Goal: Task Accomplishment & Management: Manage account settings

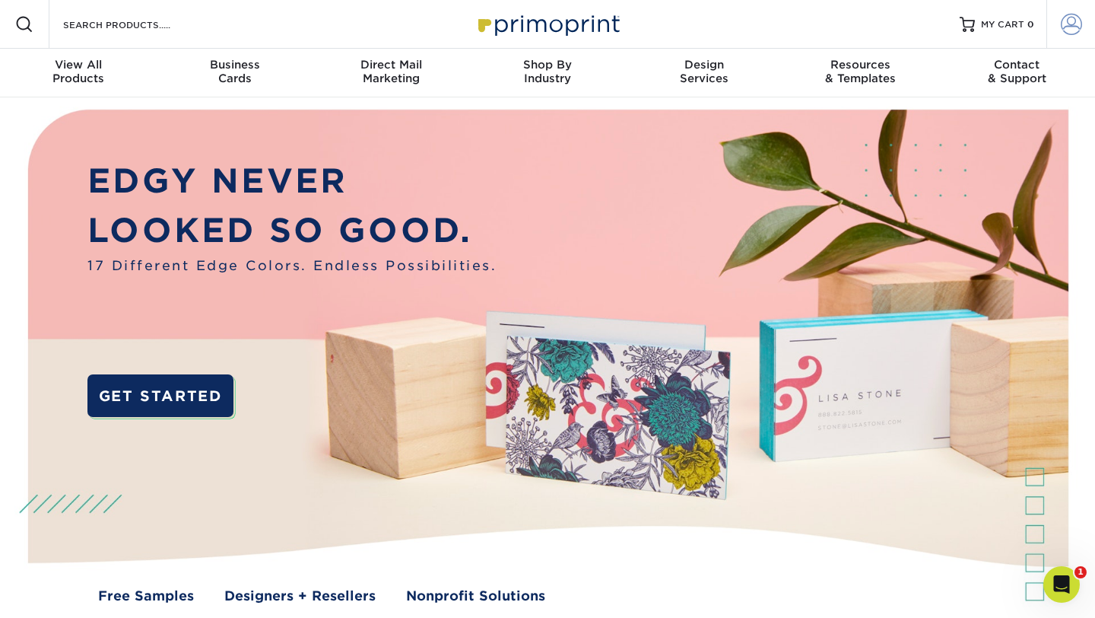
click at [1075, 22] on span at bounding box center [1071, 24] width 21 height 21
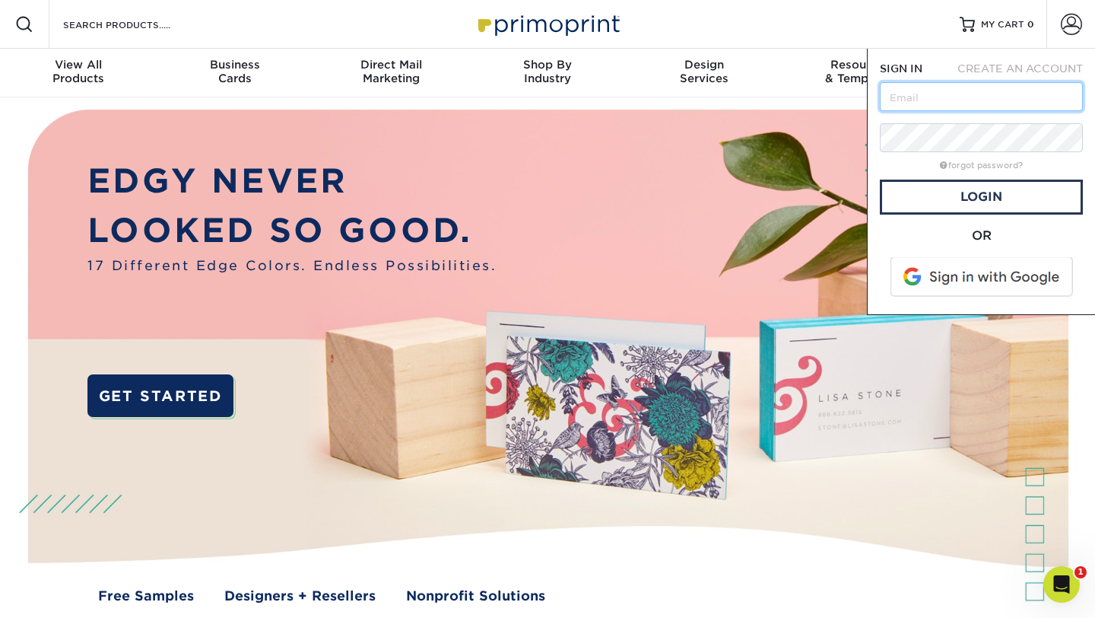
click at [993, 105] on input "text" at bounding box center [981, 96] width 203 height 29
type input "jenna.daniel@alongi.com"
click at [968, 253] on div "OR" at bounding box center [981, 264] width 203 height 75
click at [968, 274] on span at bounding box center [983, 277] width 194 height 40
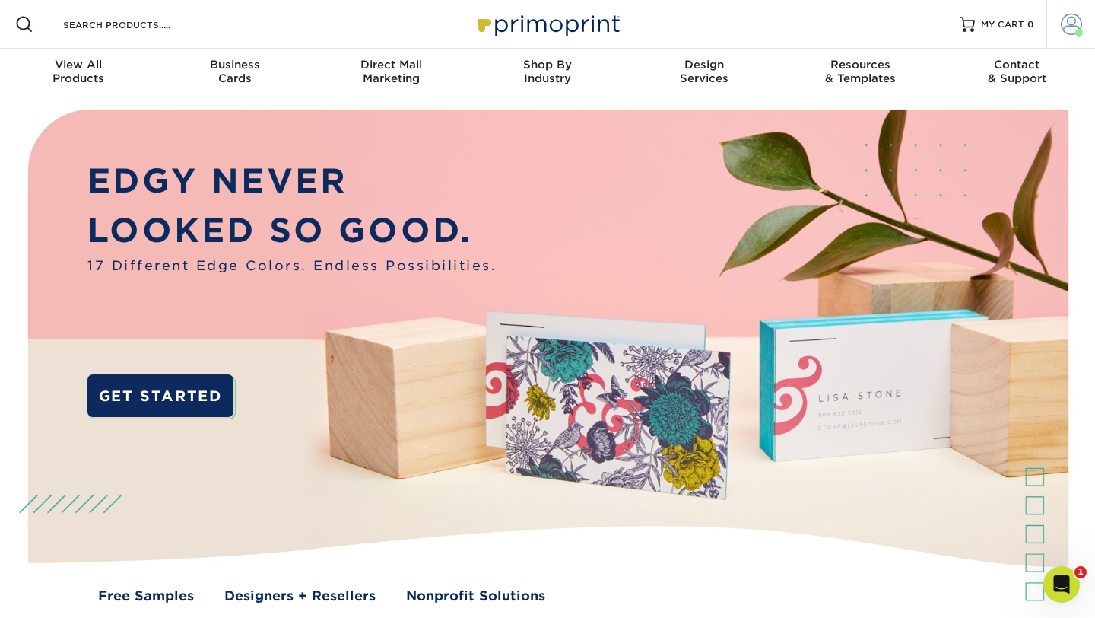
click at [1078, 21] on span at bounding box center [1071, 24] width 21 height 21
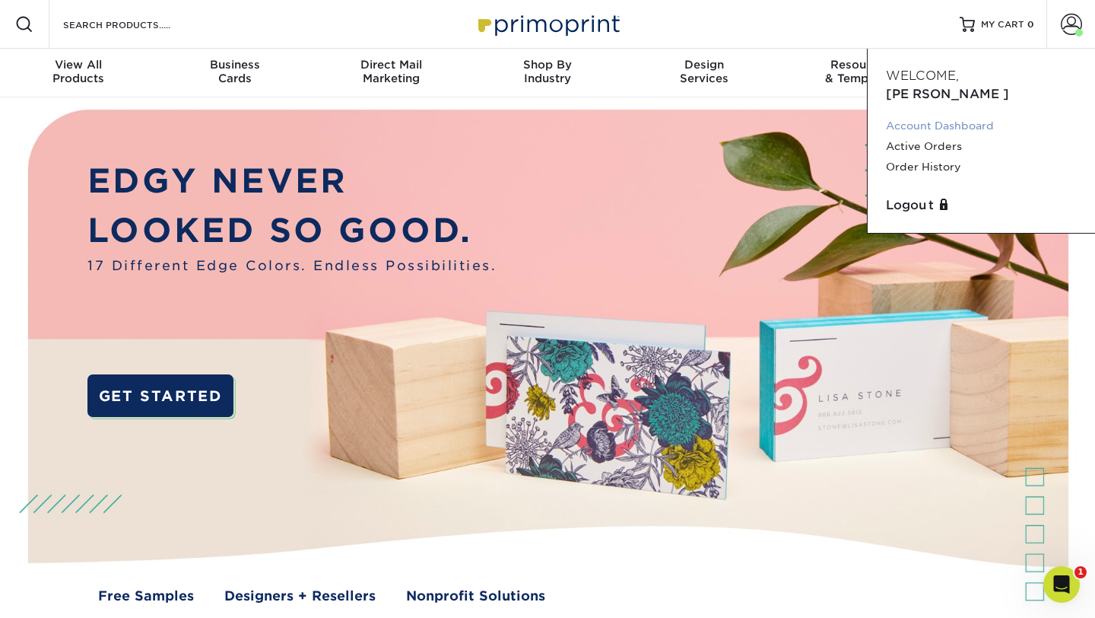
click at [978, 116] on link "Account Dashboard" at bounding box center [981, 126] width 191 height 21
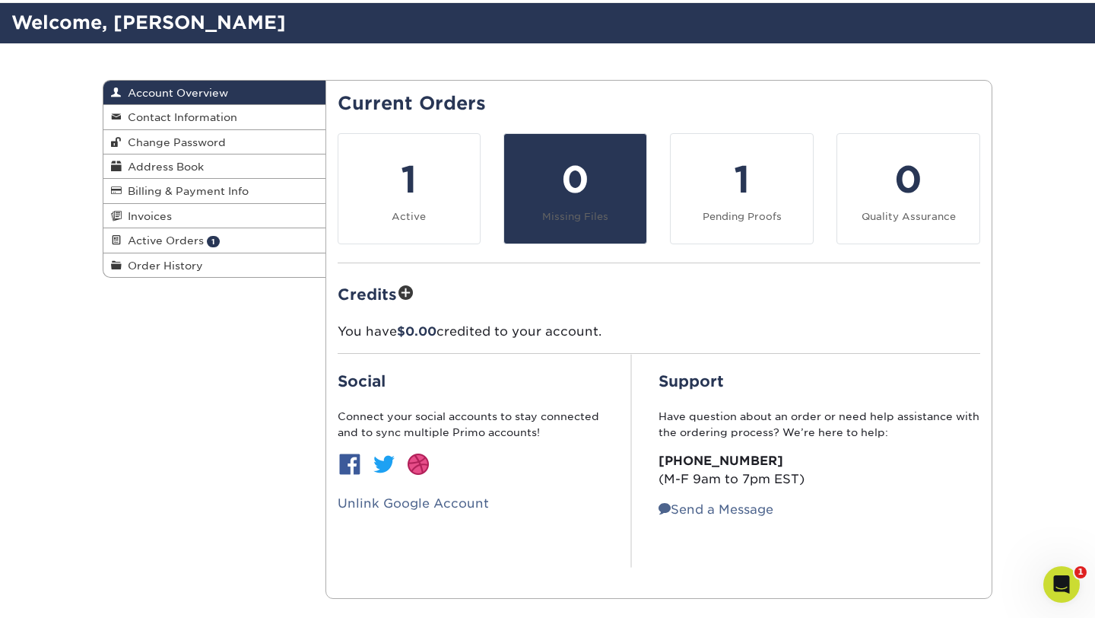
scroll to position [117, 0]
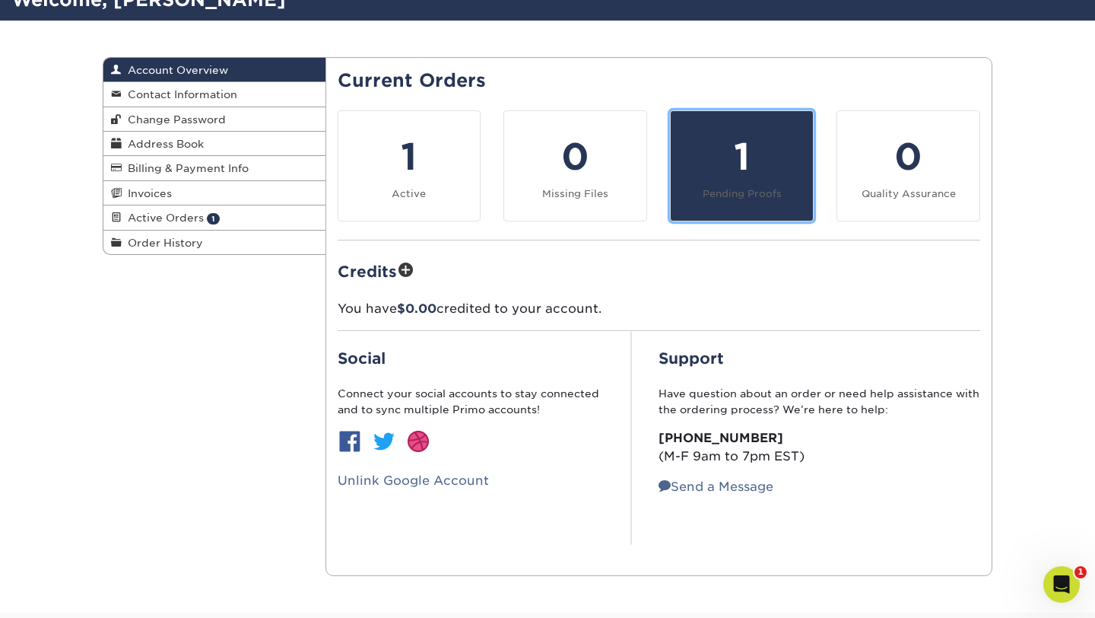
click at [711, 213] on link "1 Pending Proofs" at bounding box center [742, 165] width 144 height 111
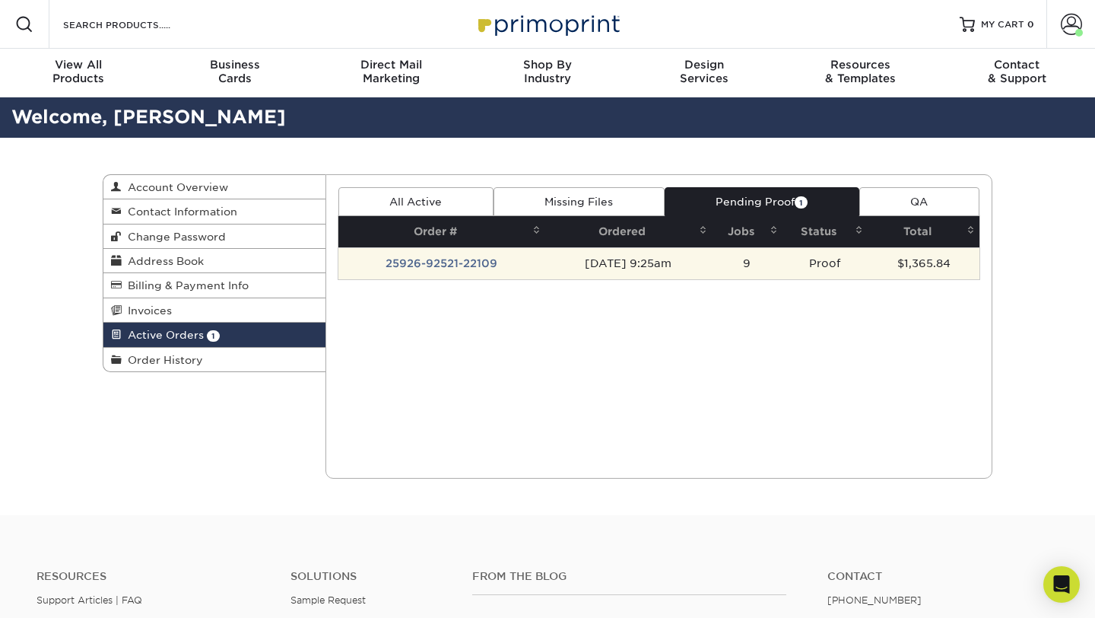
click at [442, 266] on td "25926-92521-22109" at bounding box center [442, 263] width 207 height 32
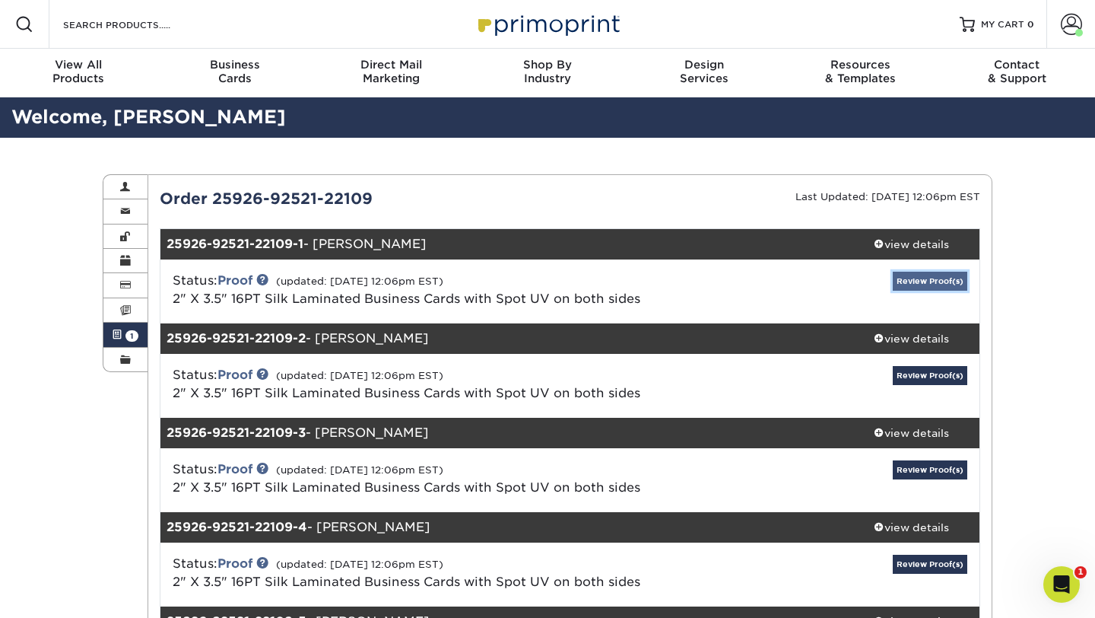
click at [938, 275] on link "Review Proof(s)" at bounding box center [930, 281] width 75 height 19
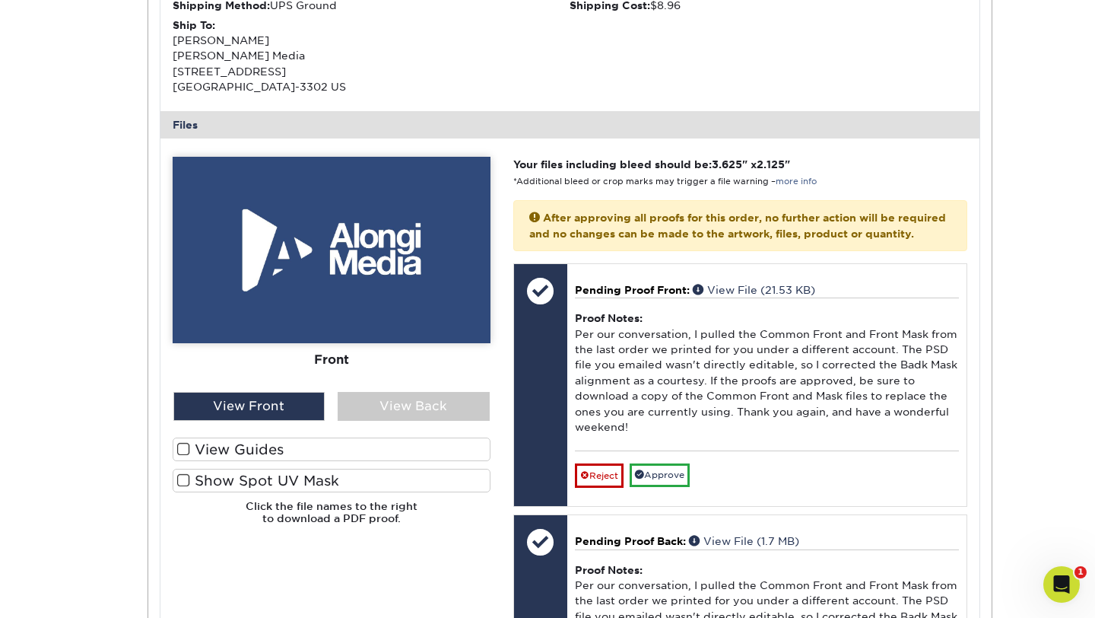
scroll to position [605, 0]
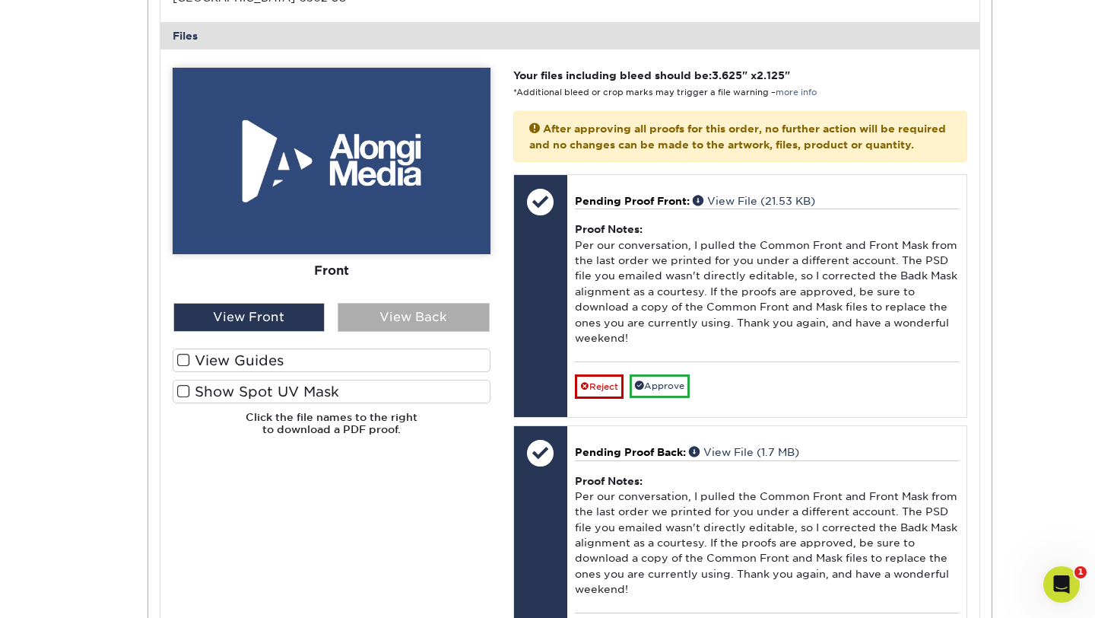
click at [361, 322] on div "View Back" at bounding box center [414, 317] width 152 height 29
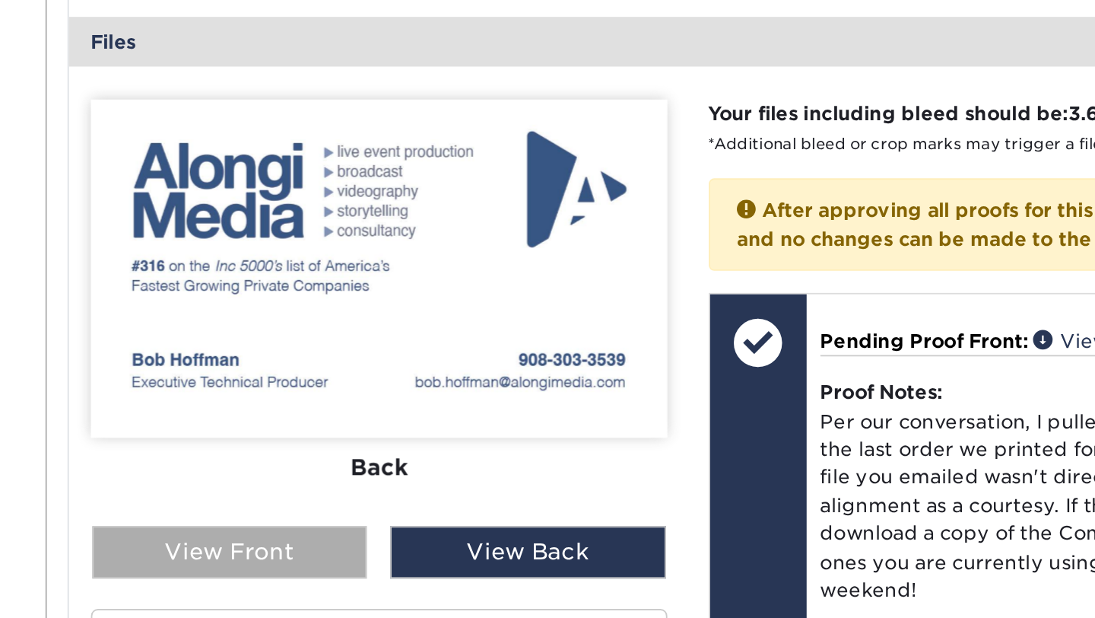
click at [312, 309] on div "View Front" at bounding box center [249, 317] width 152 height 29
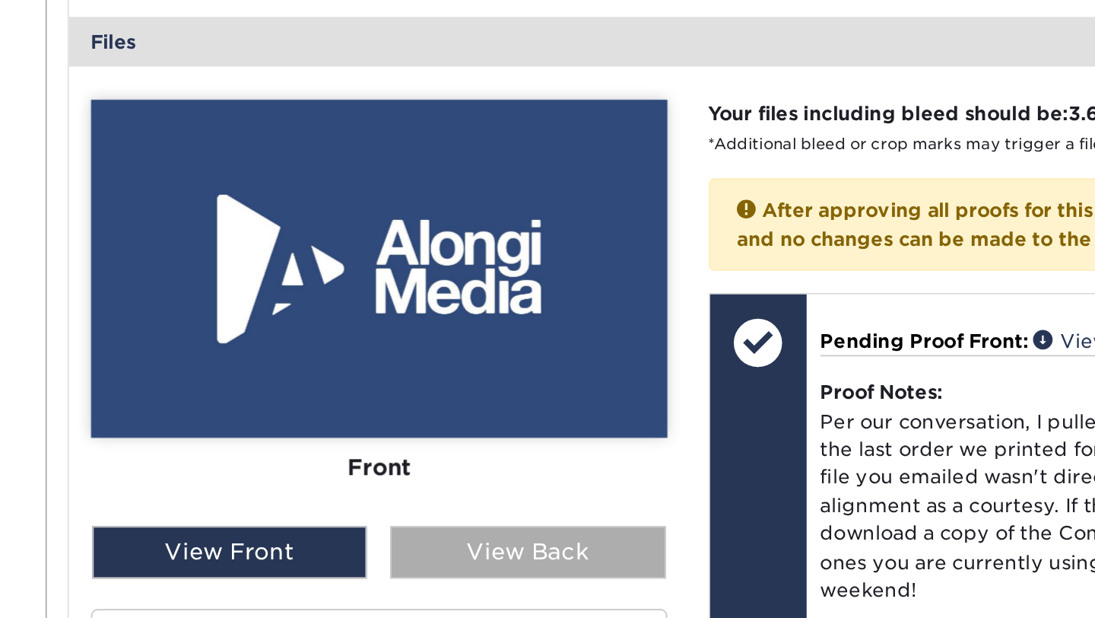
click at [372, 310] on div "View Back" at bounding box center [414, 317] width 152 height 29
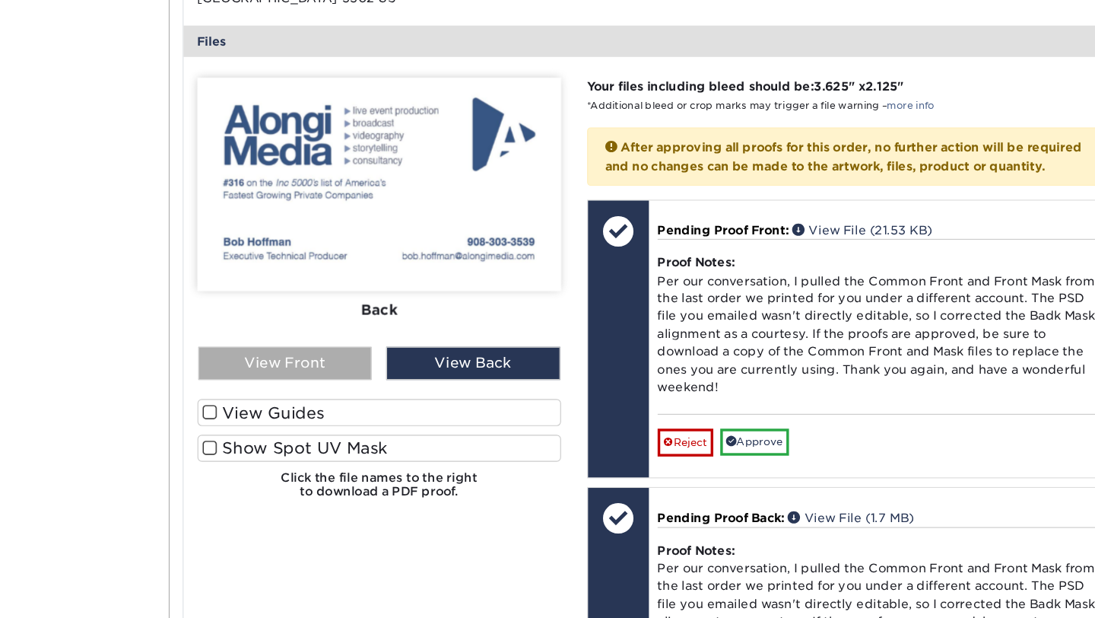
click at [291, 323] on div "View Front" at bounding box center [249, 317] width 152 height 29
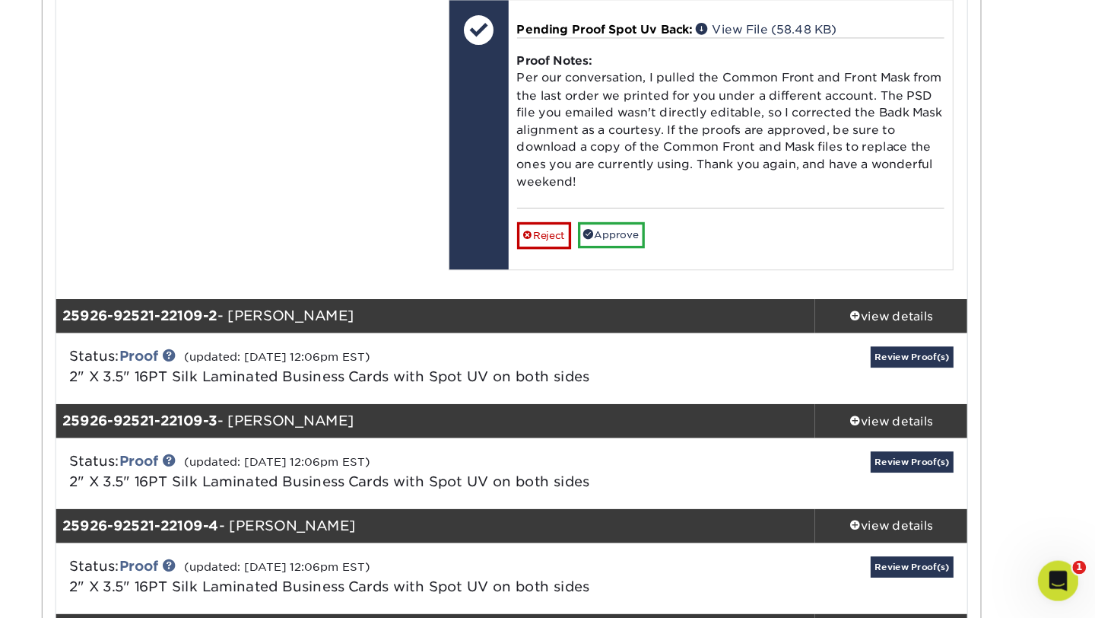
scroll to position [1472, 0]
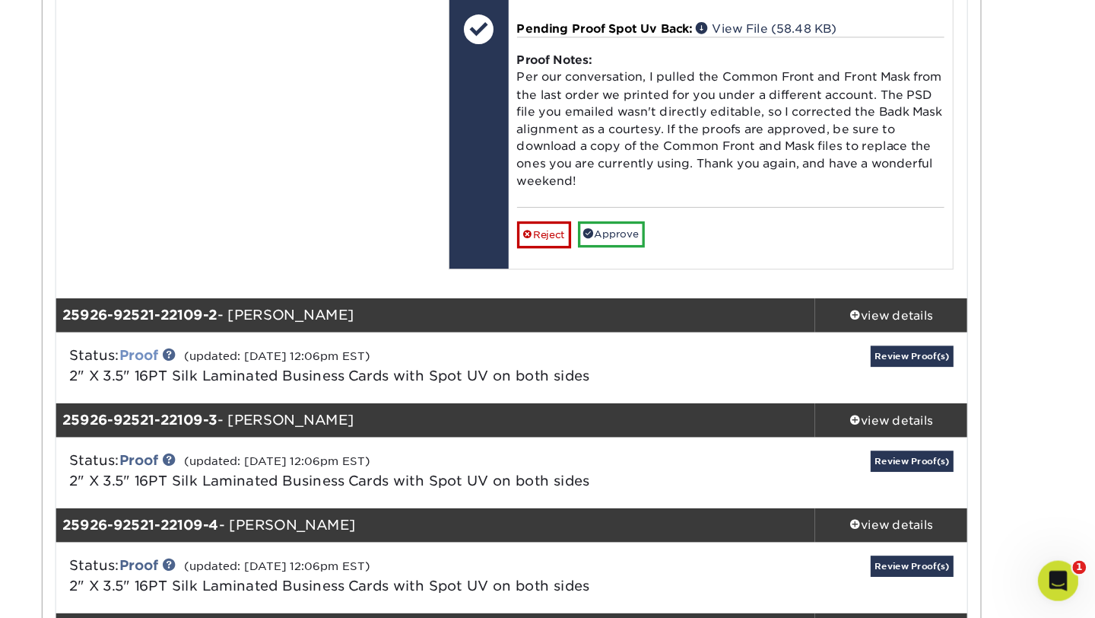
click at [243, 389] on link "Proof" at bounding box center [235, 381] width 35 height 14
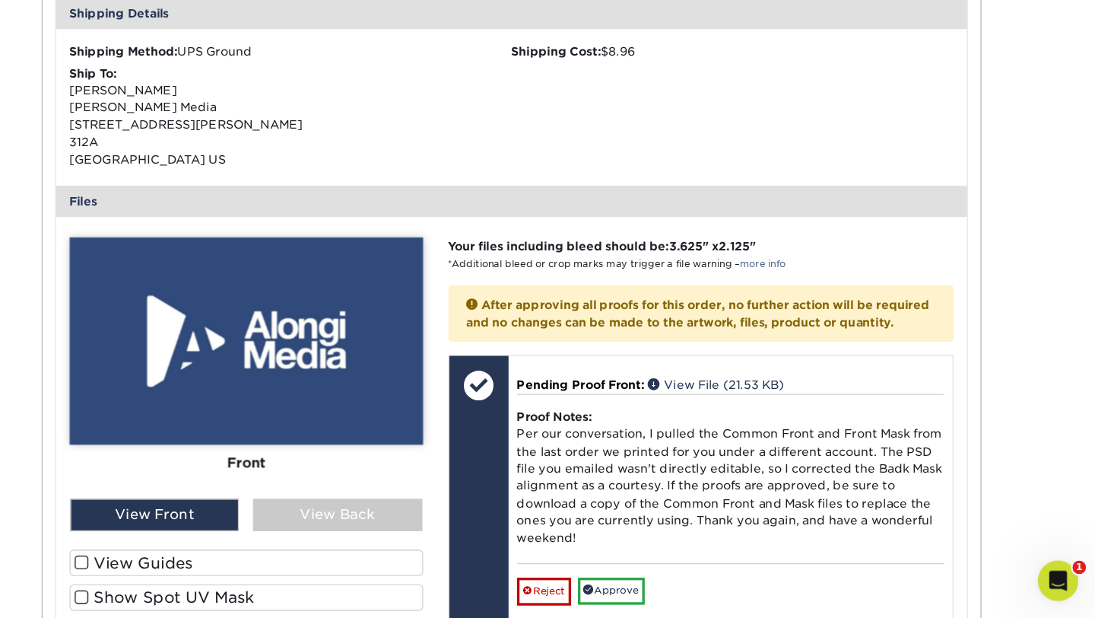
scroll to position [1986, 0]
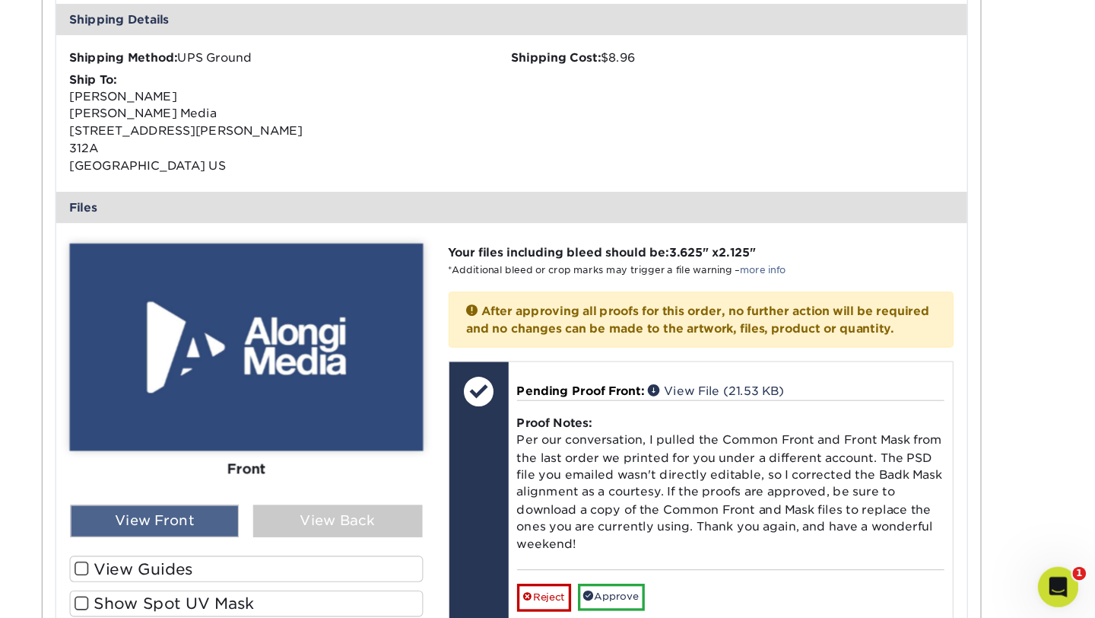
click at [283, 533] on div "View Front" at bounding box center [249, 524] width 152 height 29
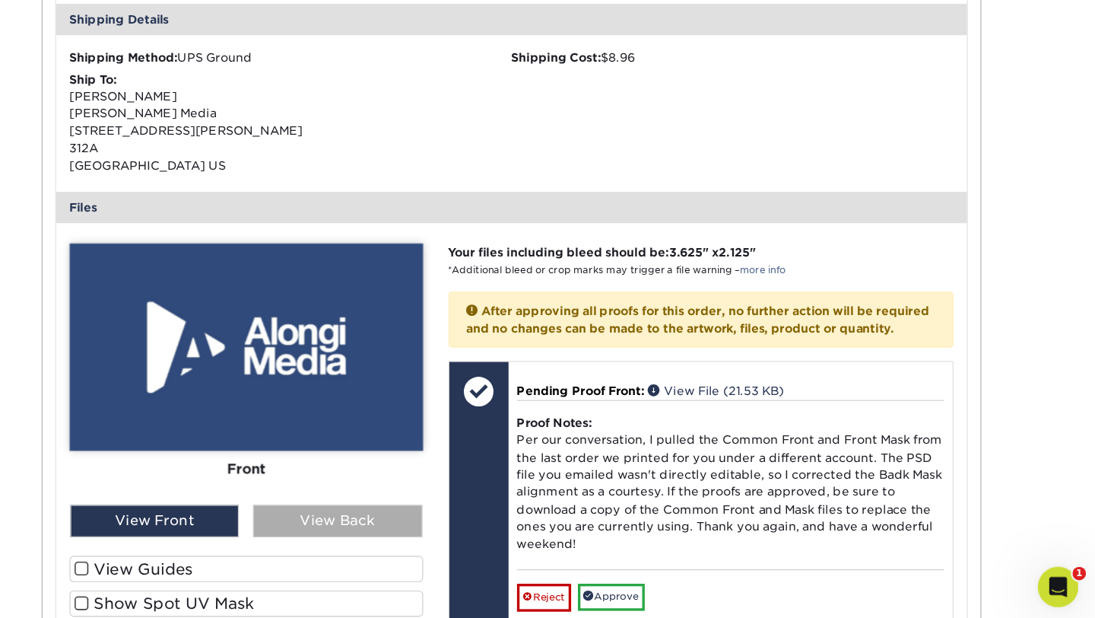
click at [362, 539] on div "View Back" at bounding box center [414, 524] width 152 height 29
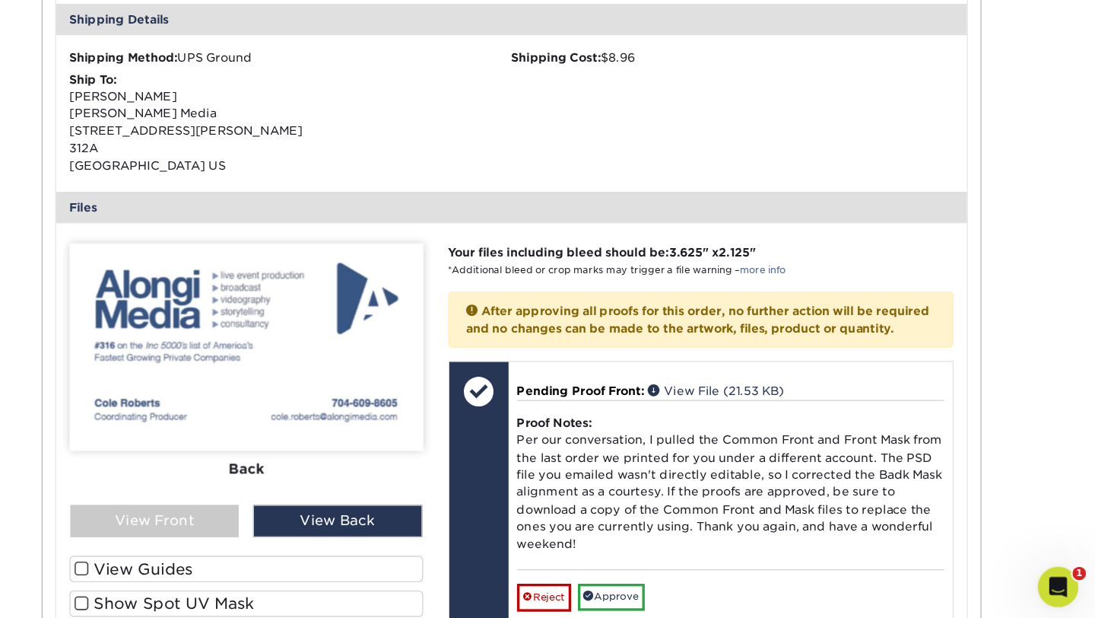
click at [368, 417] on img at bounding box center [332, 368] width 318 height 186
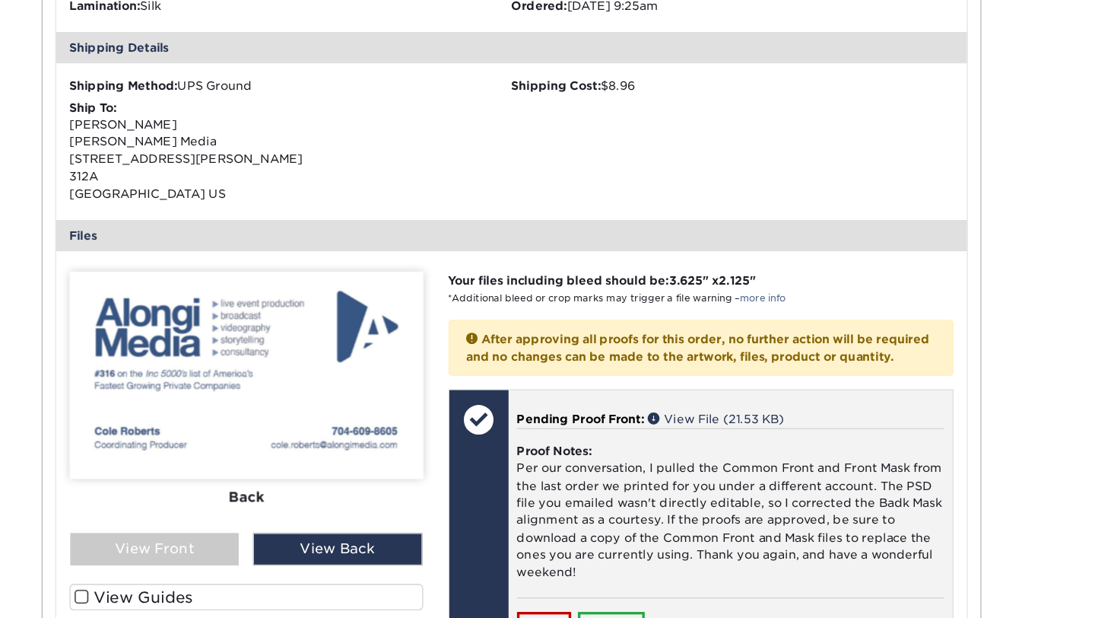
scroll to position [1947, 0]
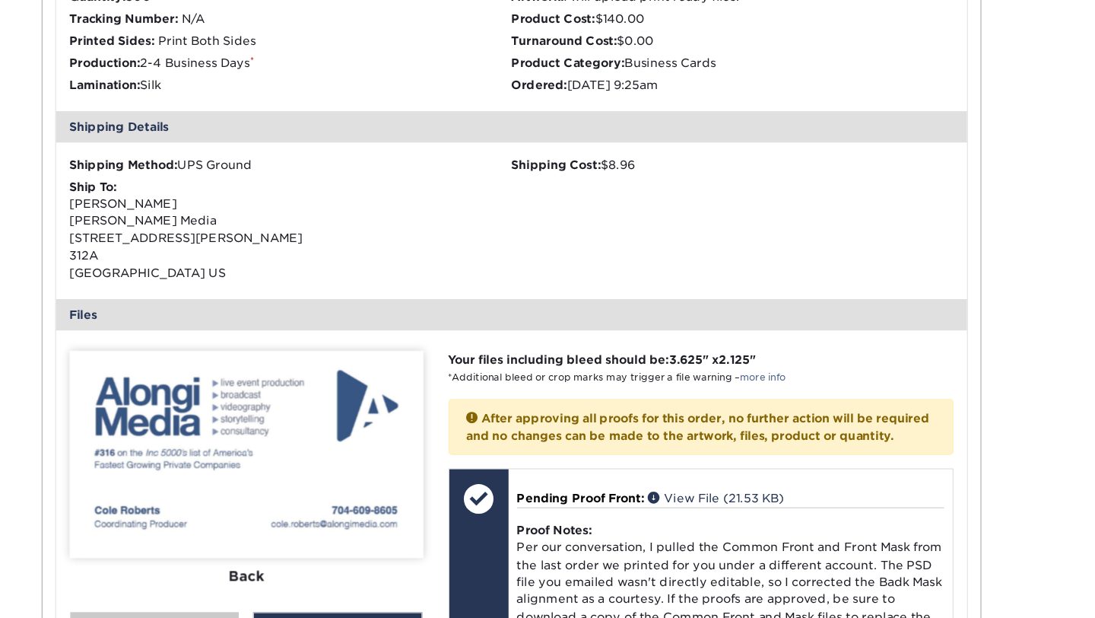
click at [437, 459] on img at bounding box center [332, 408] width 318 height 186
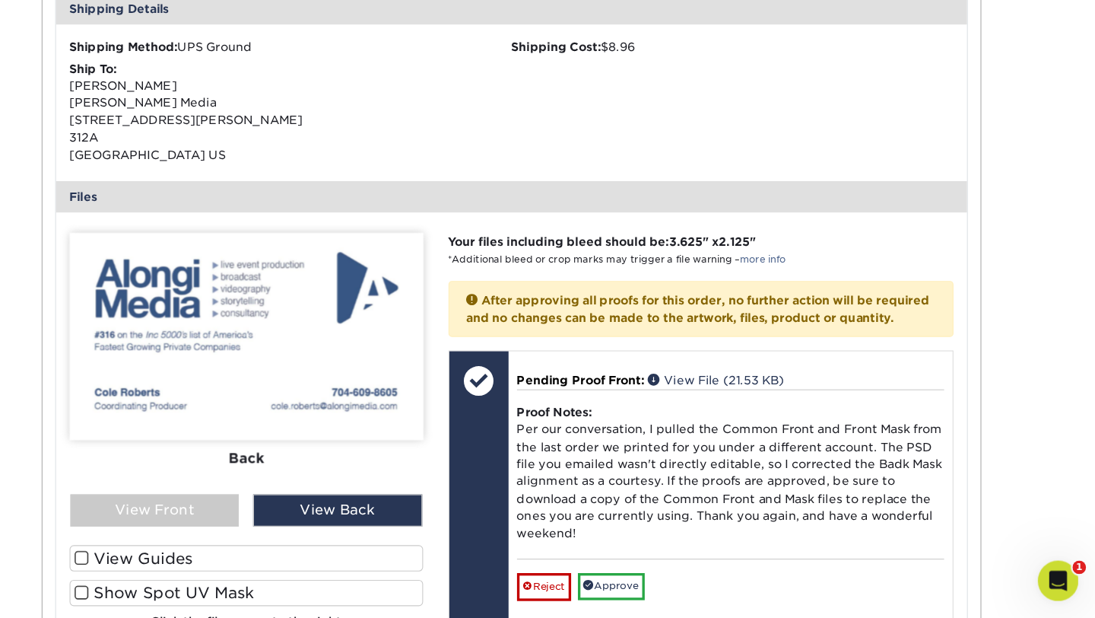
scroll to position [2132, 0]
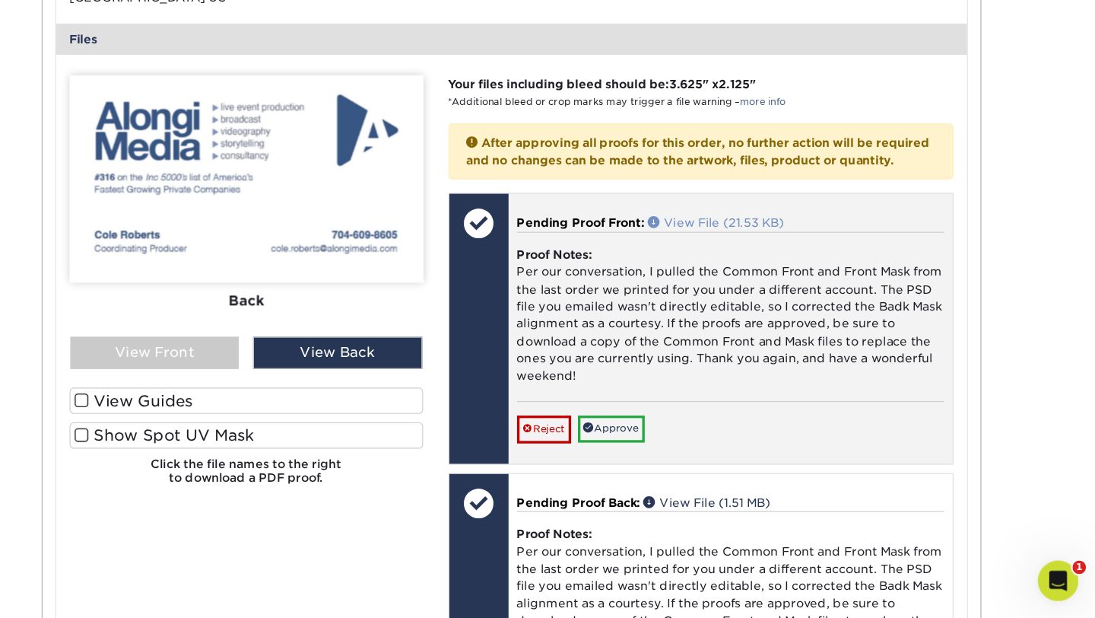
click at [787, 269] on link "View File (21.53 KB)" at bounding box center [754, 262] width 122 height 12
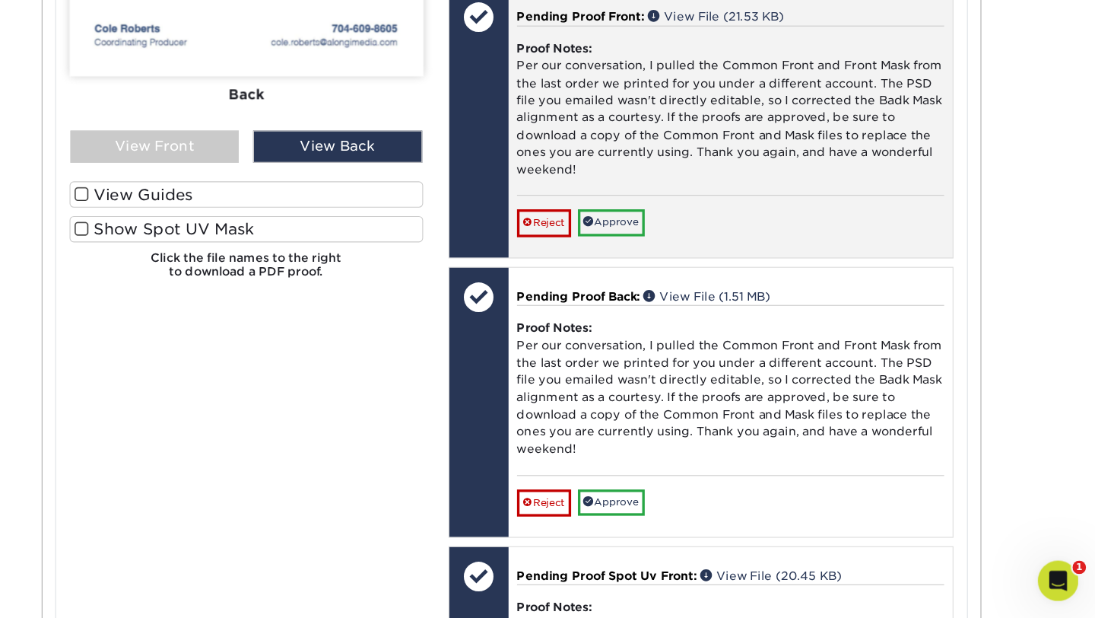
scroll to position [2324, 0]
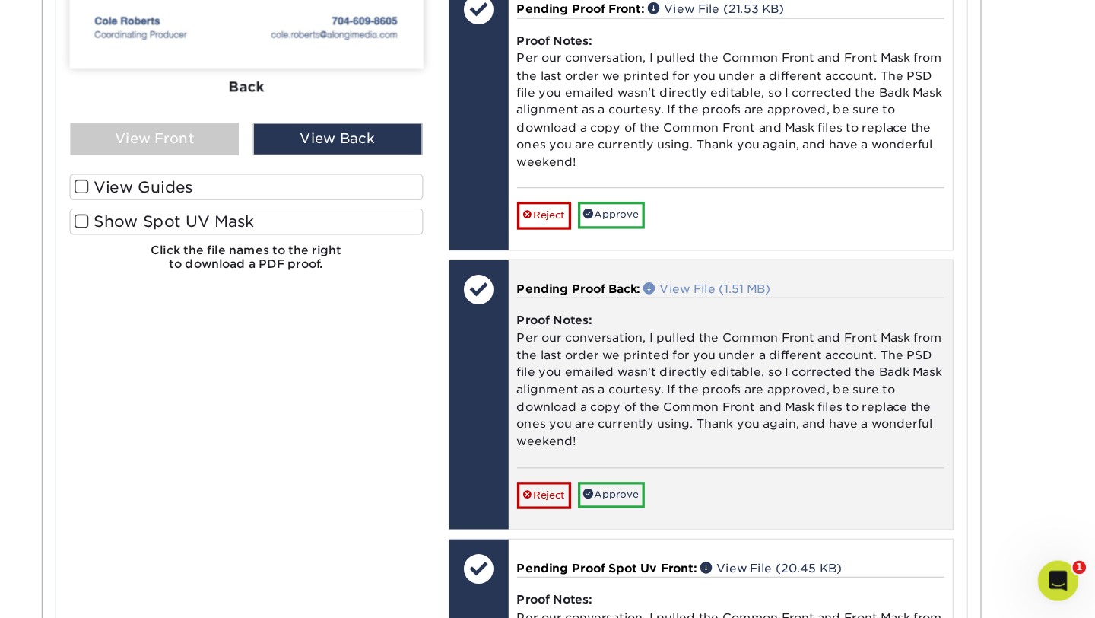
click at [790, 328] on link "View File (1.51 MB)" at bounding box center [746, 322] width 114 height 12
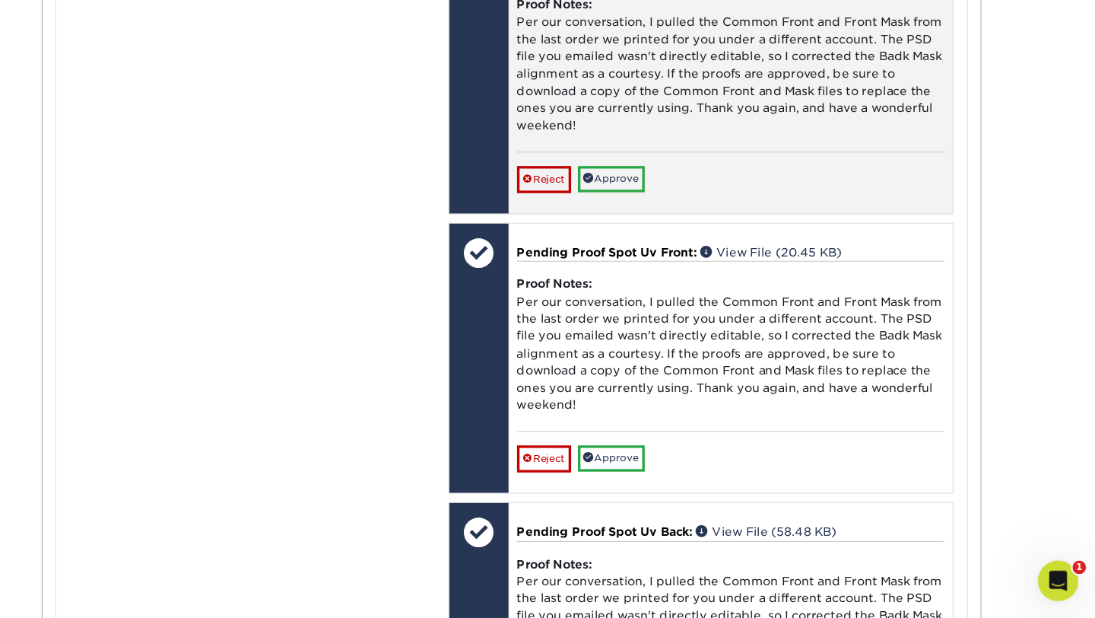
scroll to position [2625, 0]
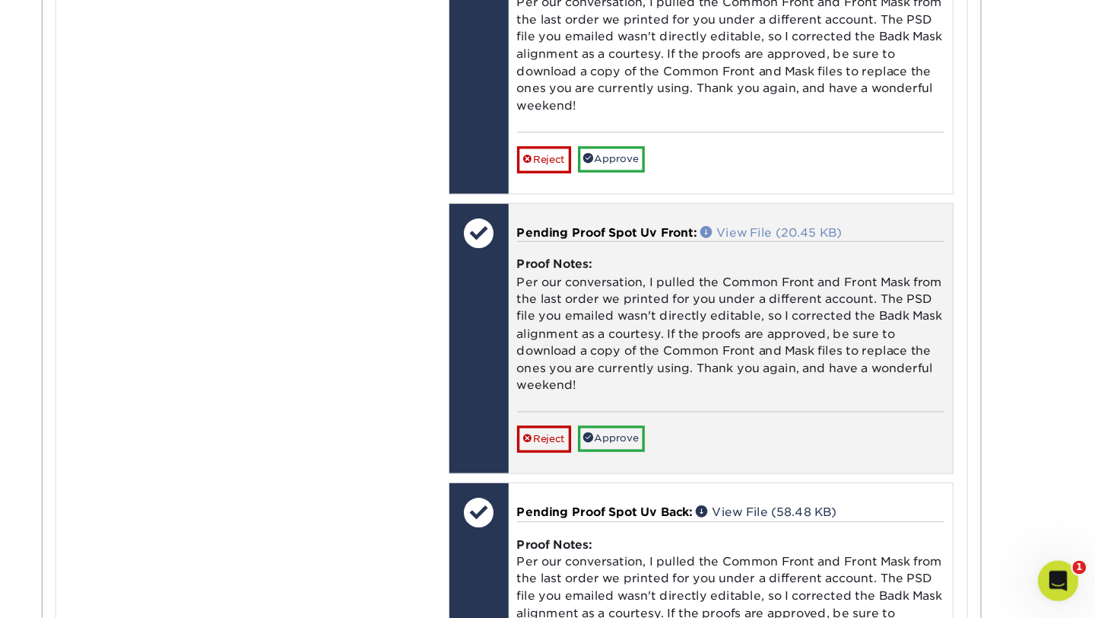
click at [803, 278] on link "View File (20.45 KB)" at bounding box center [803, 272] width 127 height 12
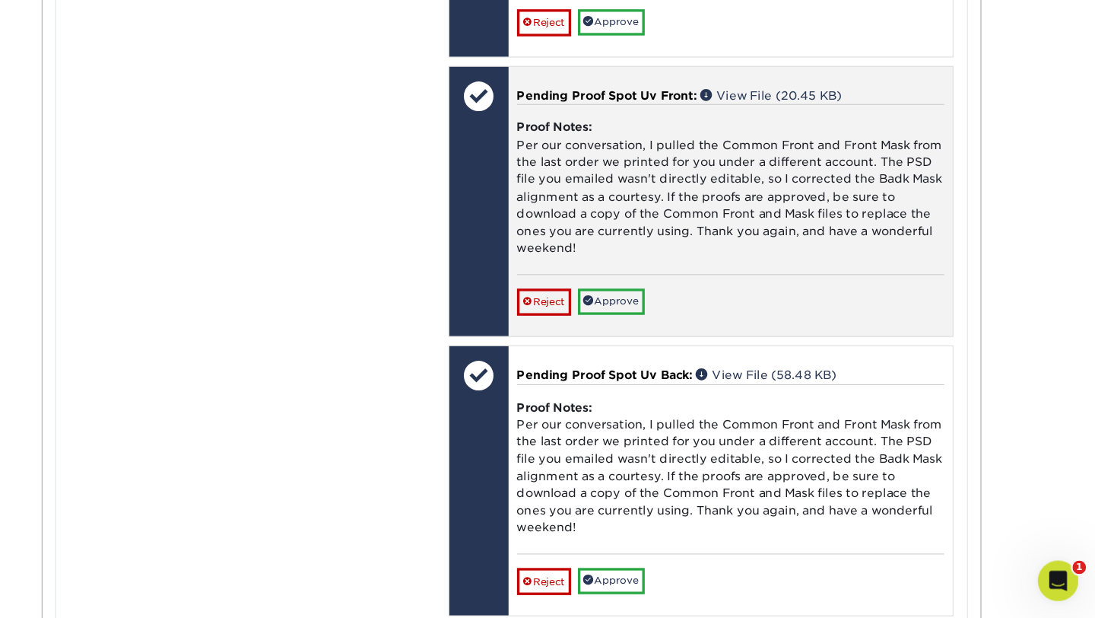
scroll to position [2904, 0]
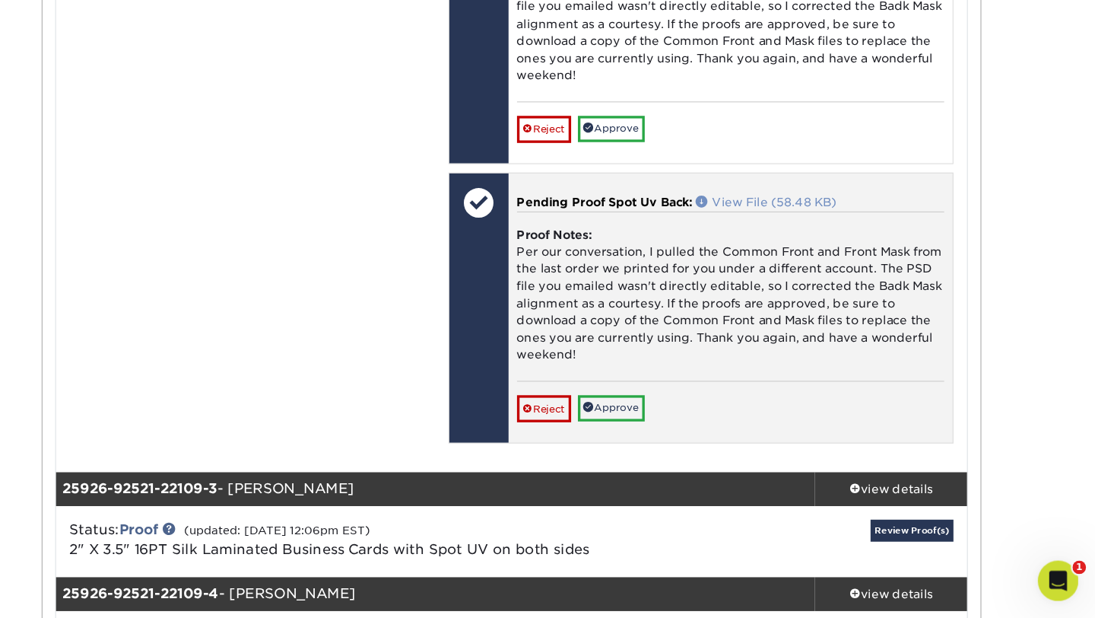
click at [790, 250] on link "View File (58.48 KB)" at bounding box center [799, 244] width 126 height 12
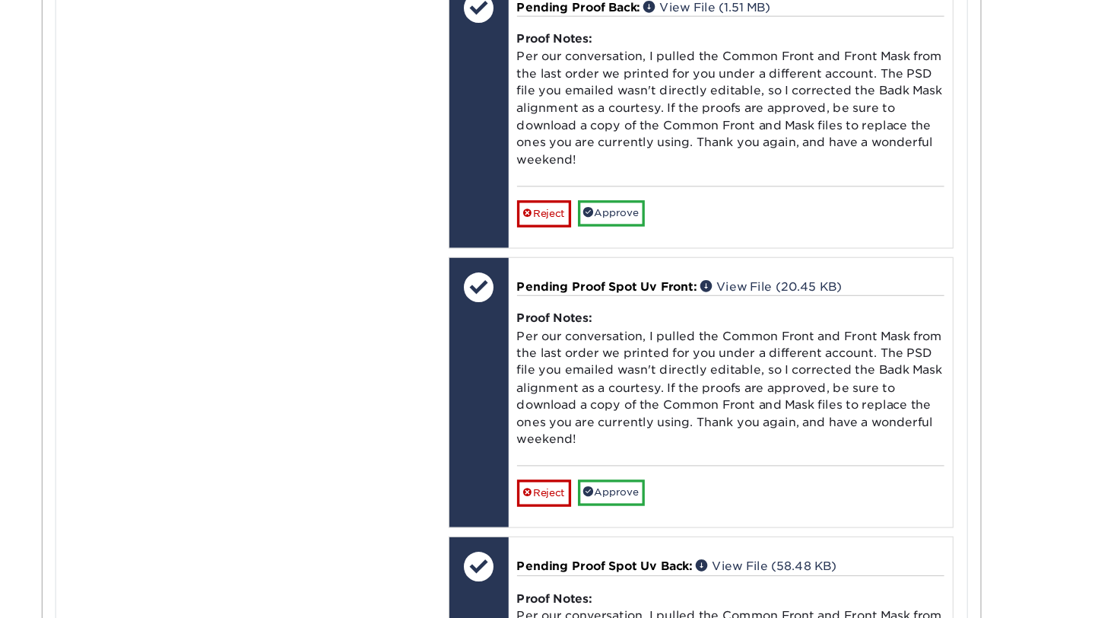
scroll to position [2607, 0]
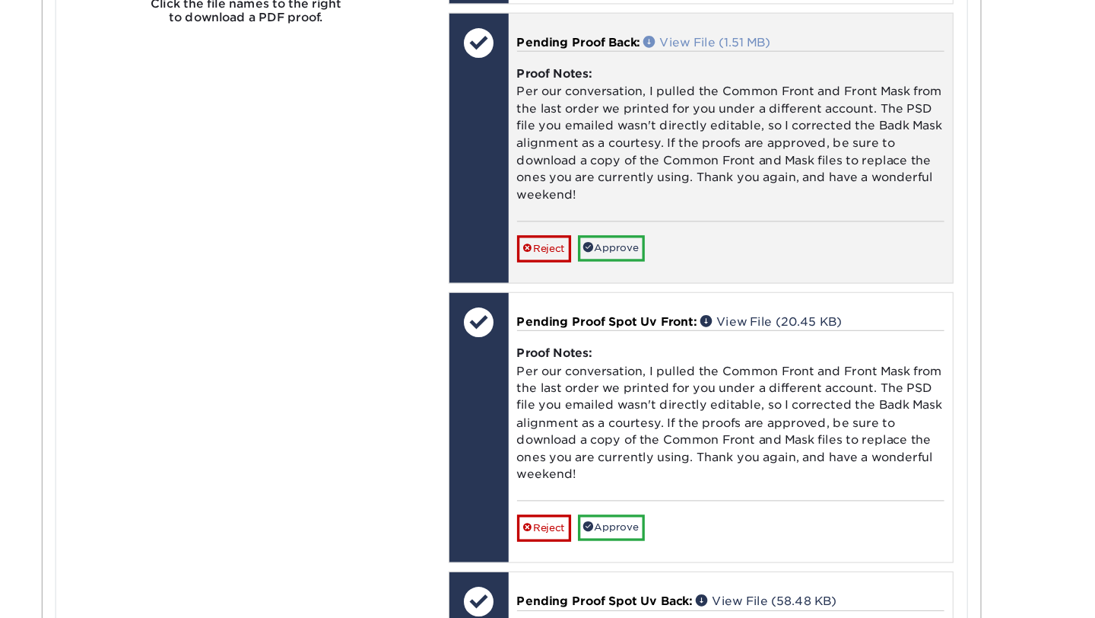
click at [741, 45] on link "View File (1.51 MB)" at bounding box center [746, 39] width 114 height 12
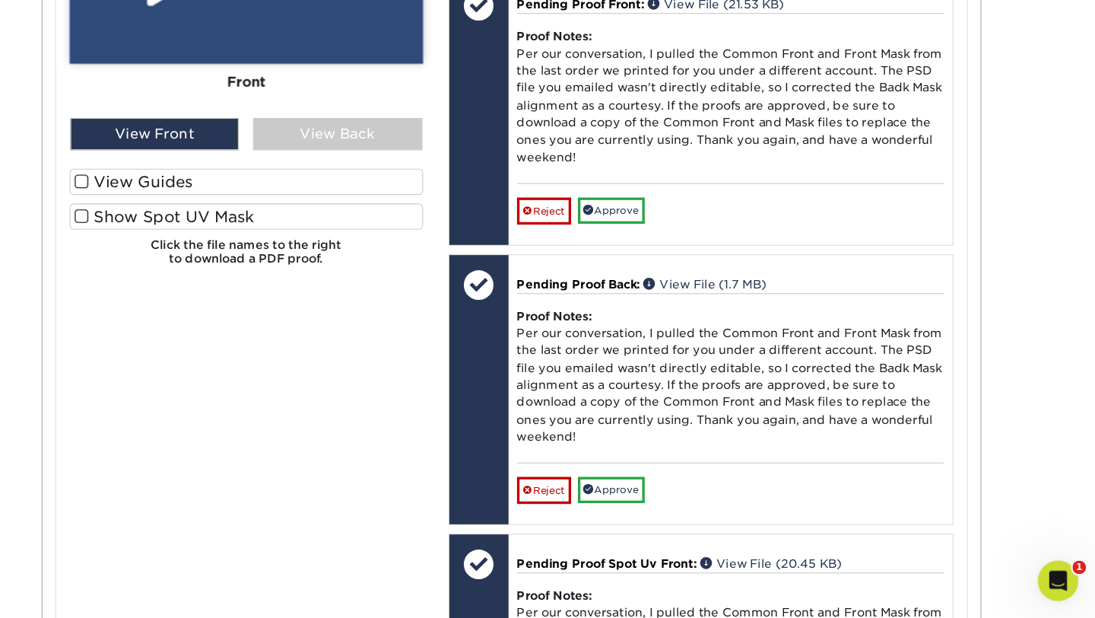
scroll to position [741, 0]
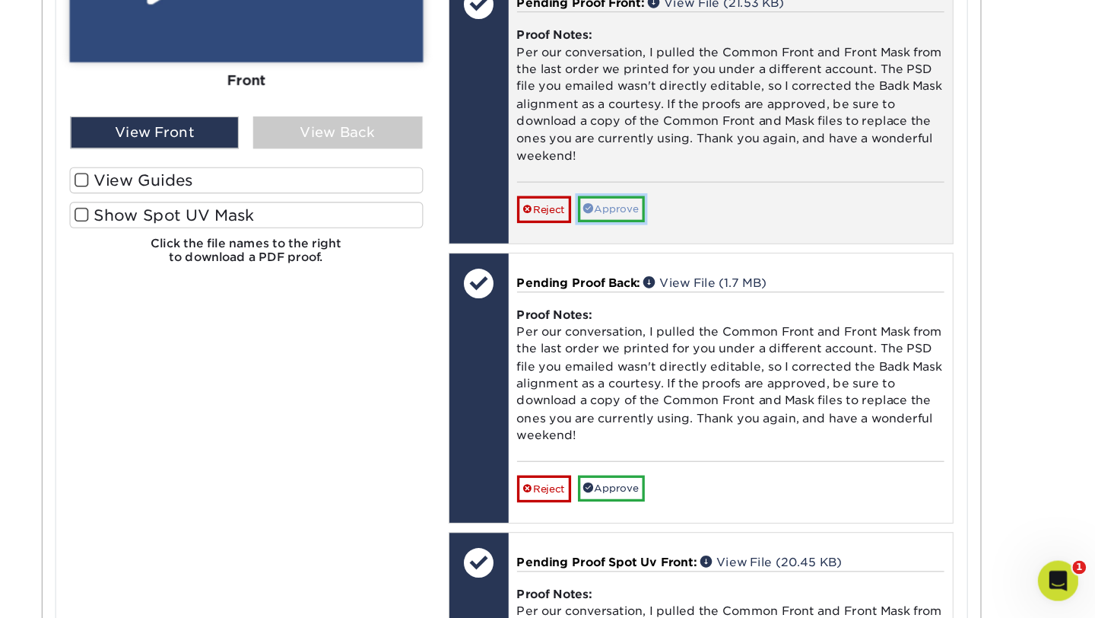
click at [657, 262] on link "Approve" at bounding box center [660, 250] width 60 height 24
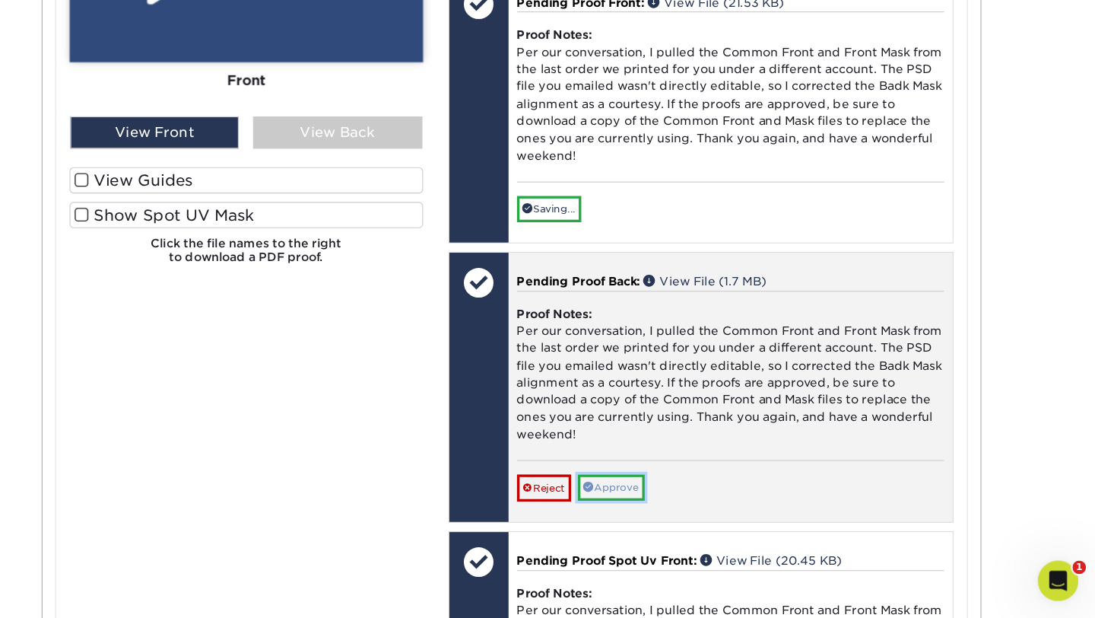
click at [683, 512] on link "Approve" at bounding box center [660, 500] width 60 height 24
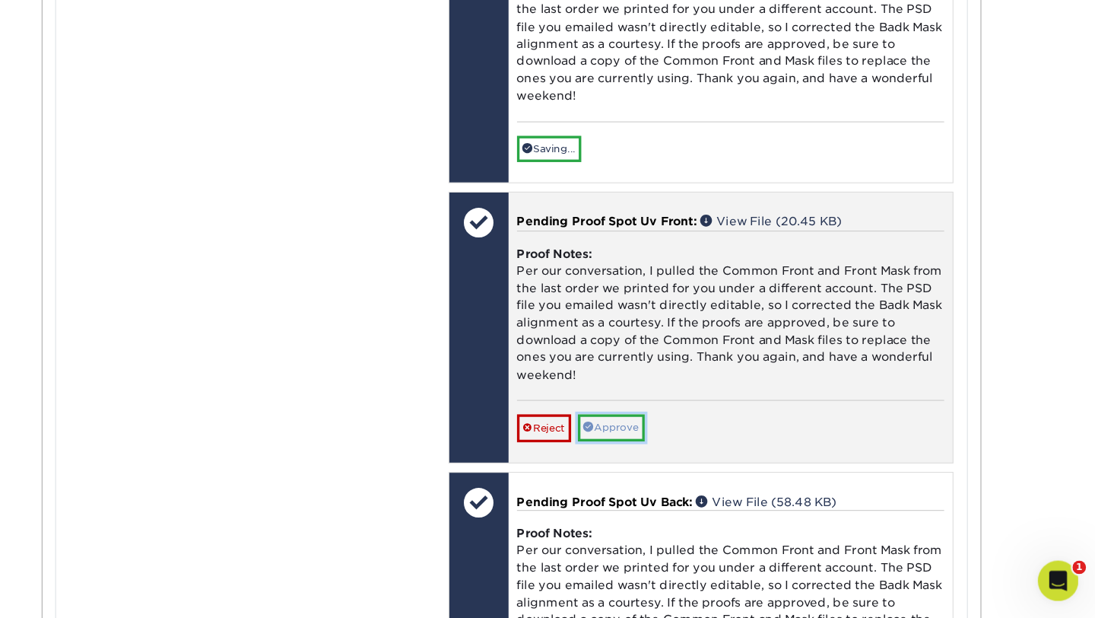
click at [668, 458] on link "Approve" at bounding box center [660, 446] width 60 height 24
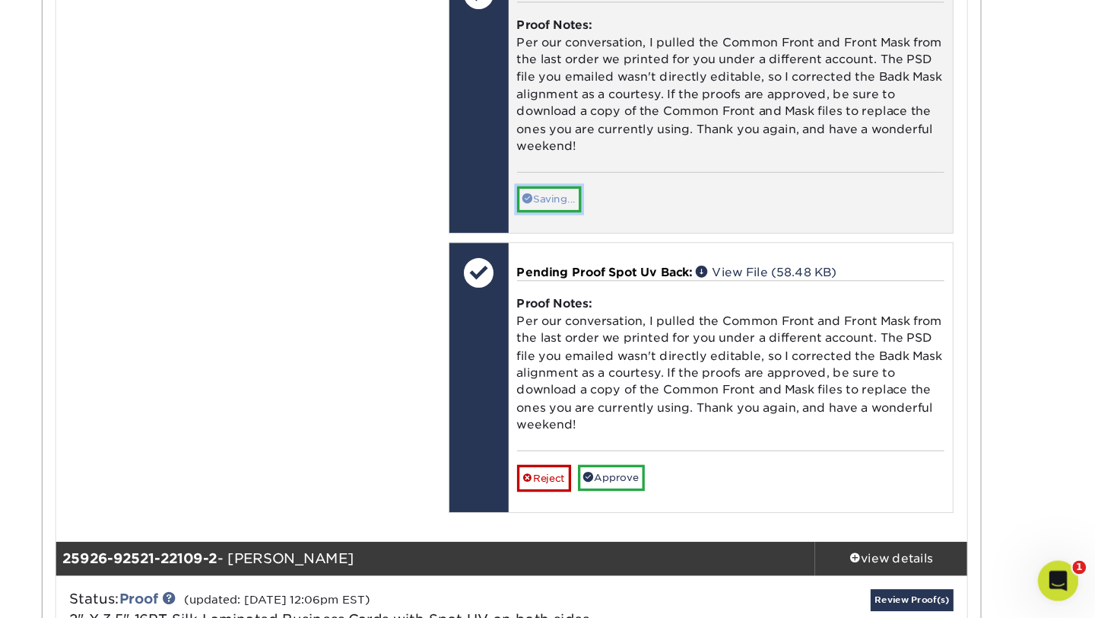
scroll to position [1551, 0]
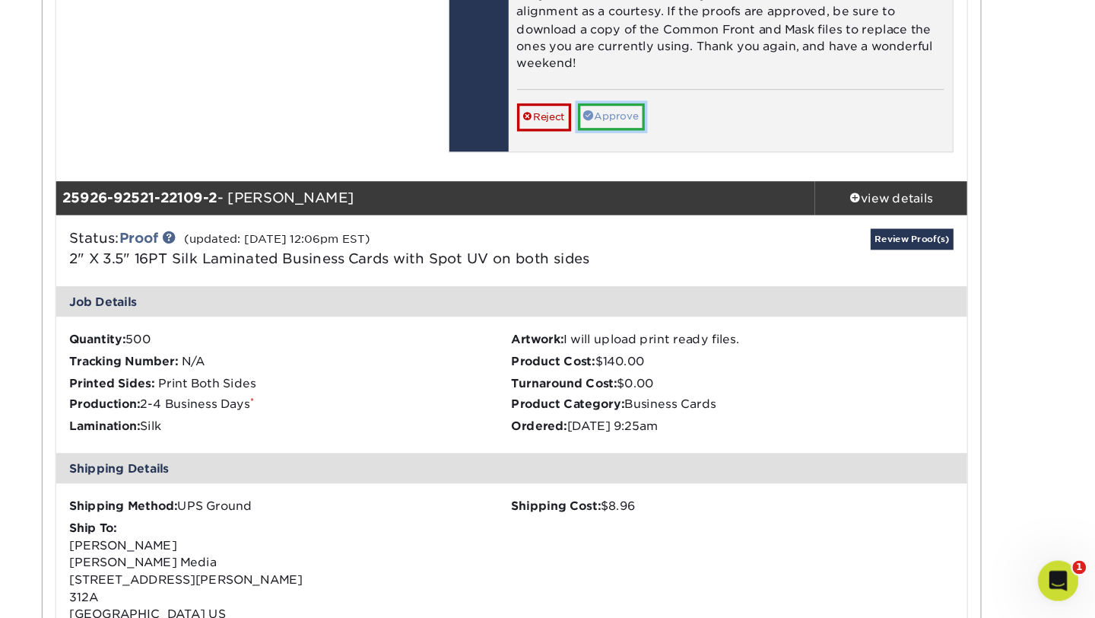
click at [654, 179] on link "Approve" at bounding box center [660, 167] width 60 height 24
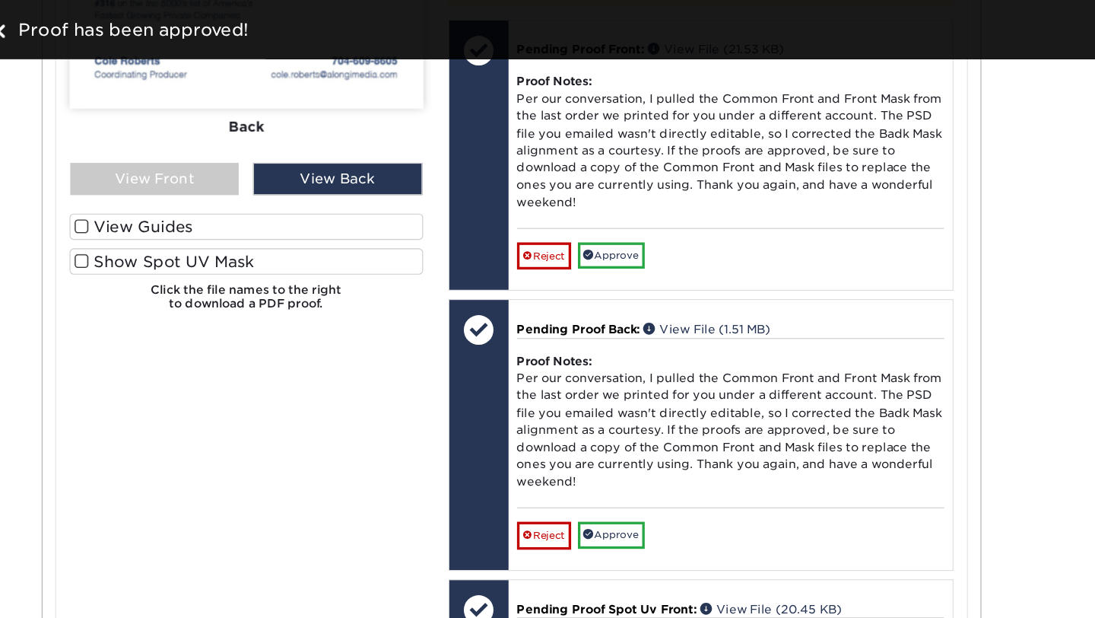
scroll to position [2099, 0]
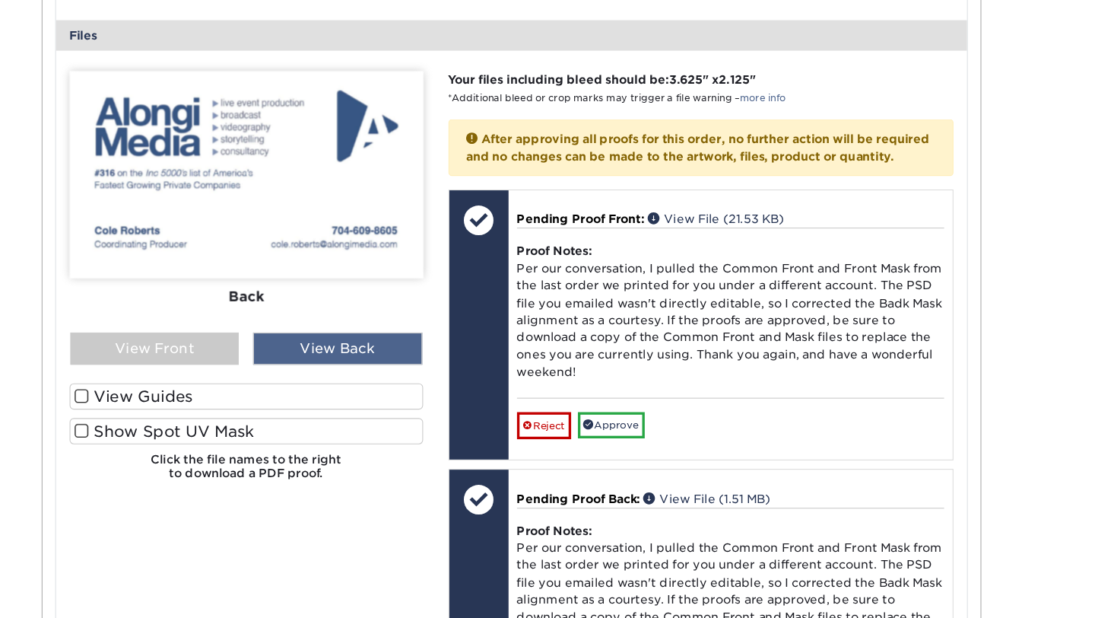
click at [372, 327] on div "View Back" at bounding box center [414, 313] width 152 height 29
click at [381, 327] on div "View Back" at bounding box center [414, 313] width 152 height 29
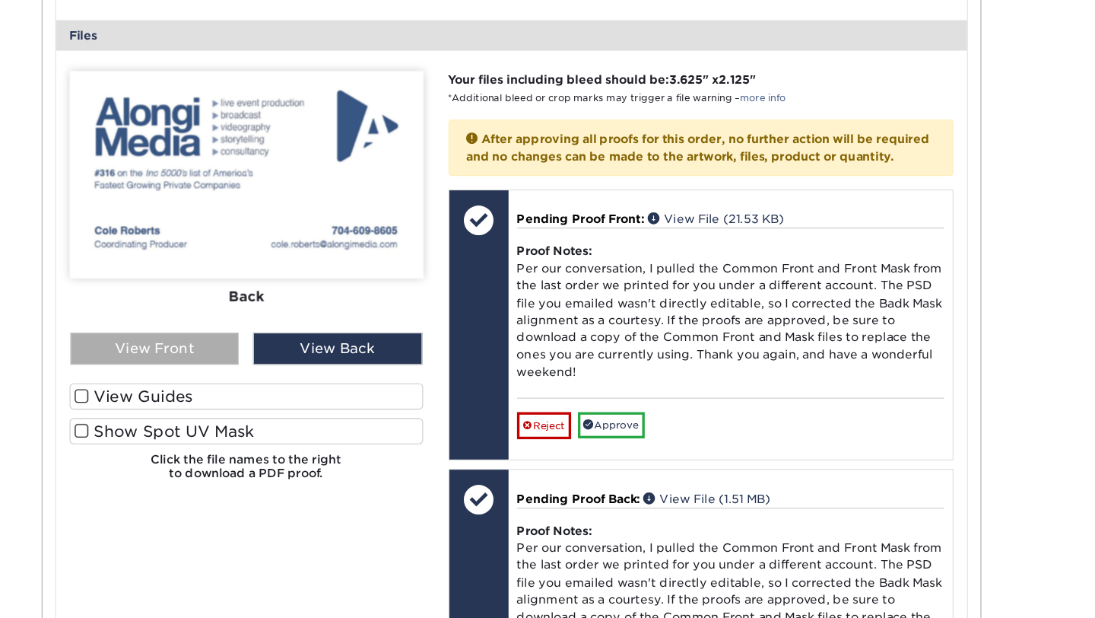
click at [314, 328] on div "View Front" at bounding box center [249, 313] width 152 height 29
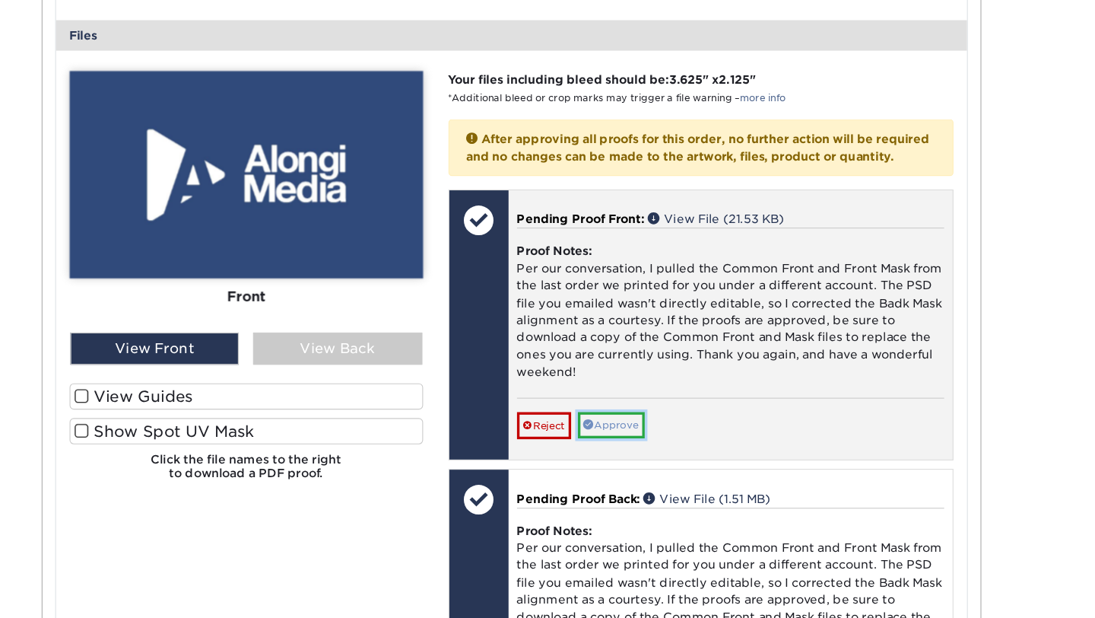
click at [668, 394] on link "Approve" at bounding box center [660, 382] width 60 height 24
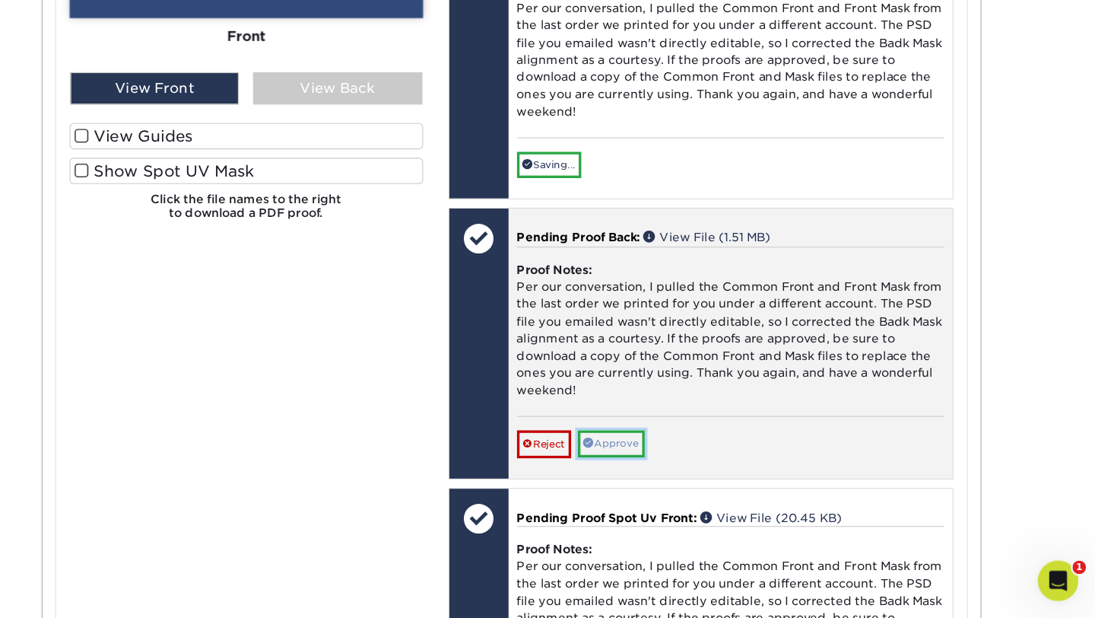
click at [666, 472] on link "Approve" at bounding box center [660, 461] width 60 height 24
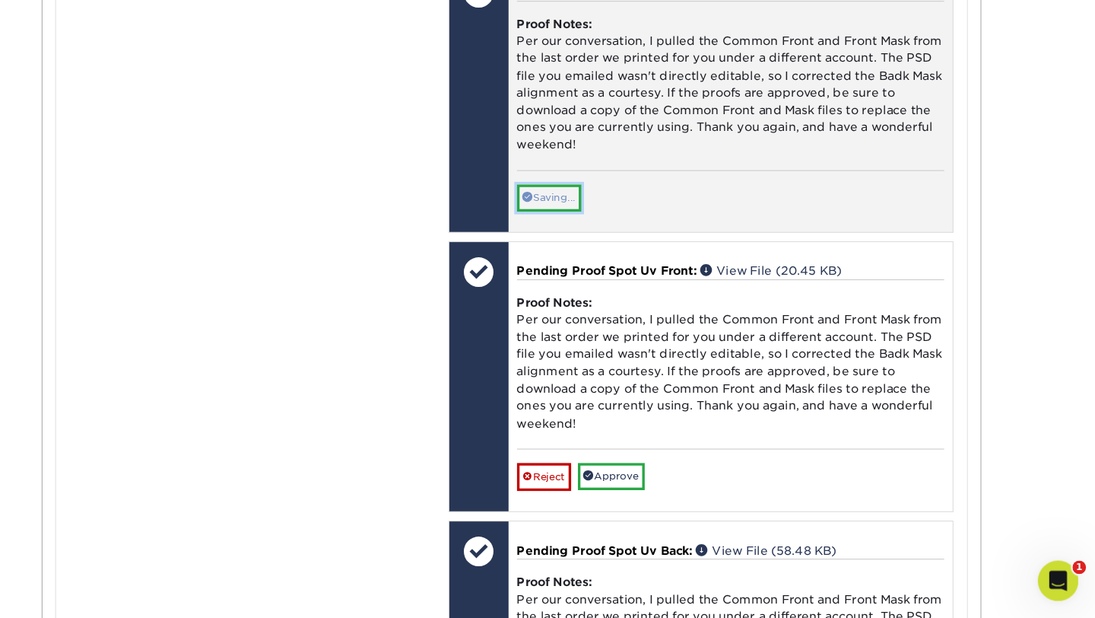
scroll to position [2495, 0]
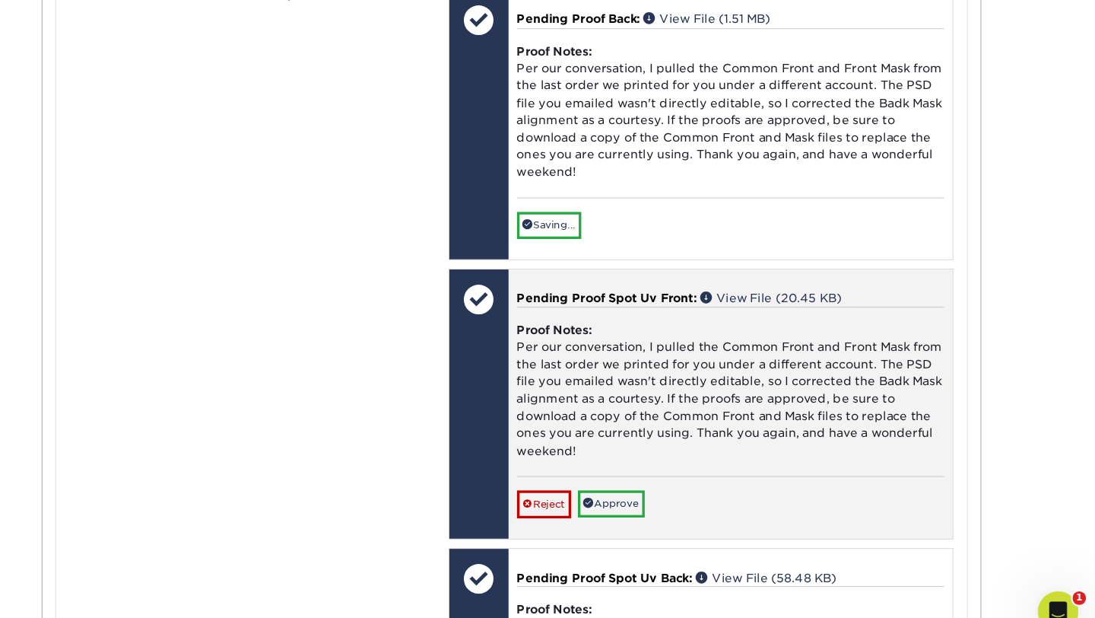
click at [667, 500] on div "Reject Approve Cancel Save We will contact you via email shortly. If you need t…" at bounding box center [767, 481] width 384 height 37
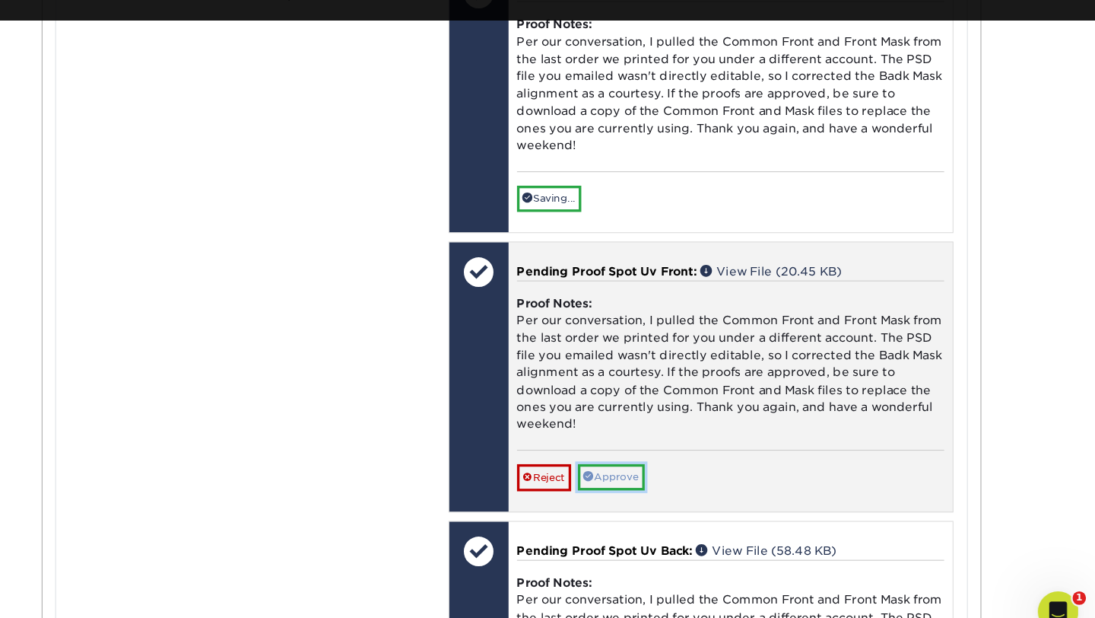
click at [665, 475] on link "Approve" at bounding box center [660, 464] width 60 height 24
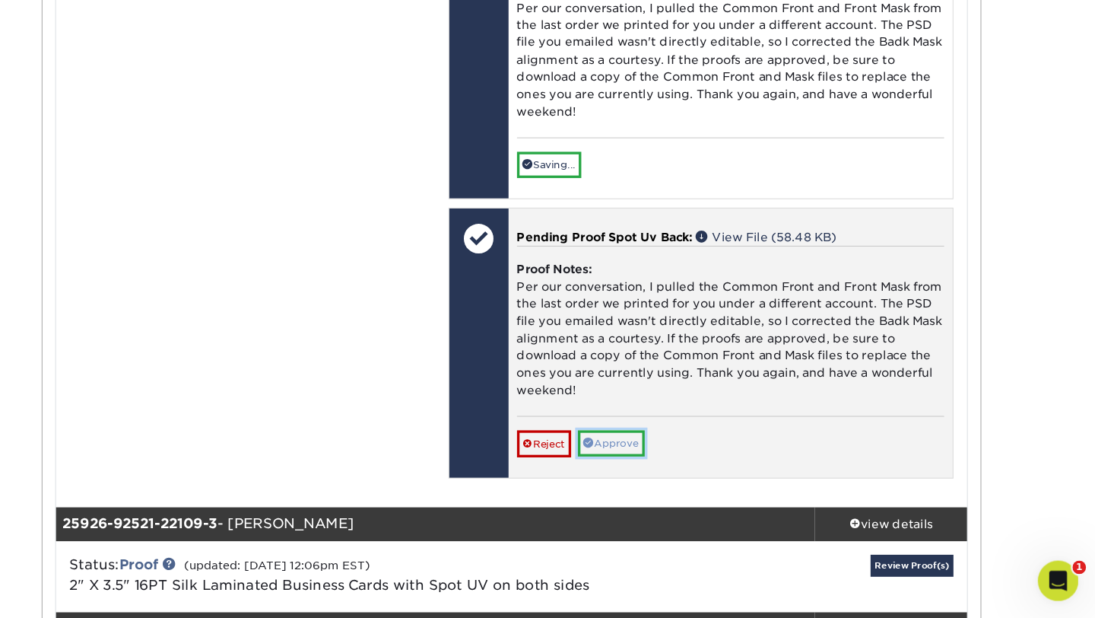
click at [661, 472] on link "Approve" at bounding box center [660, 461] width 60 height 24
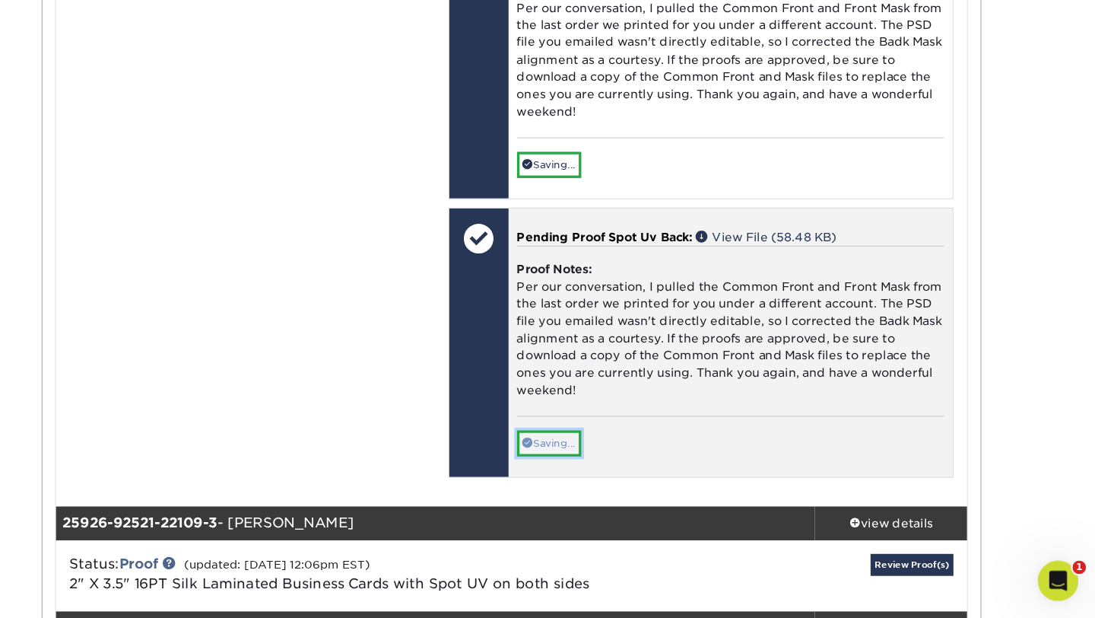
scroll to position [2984, 0]
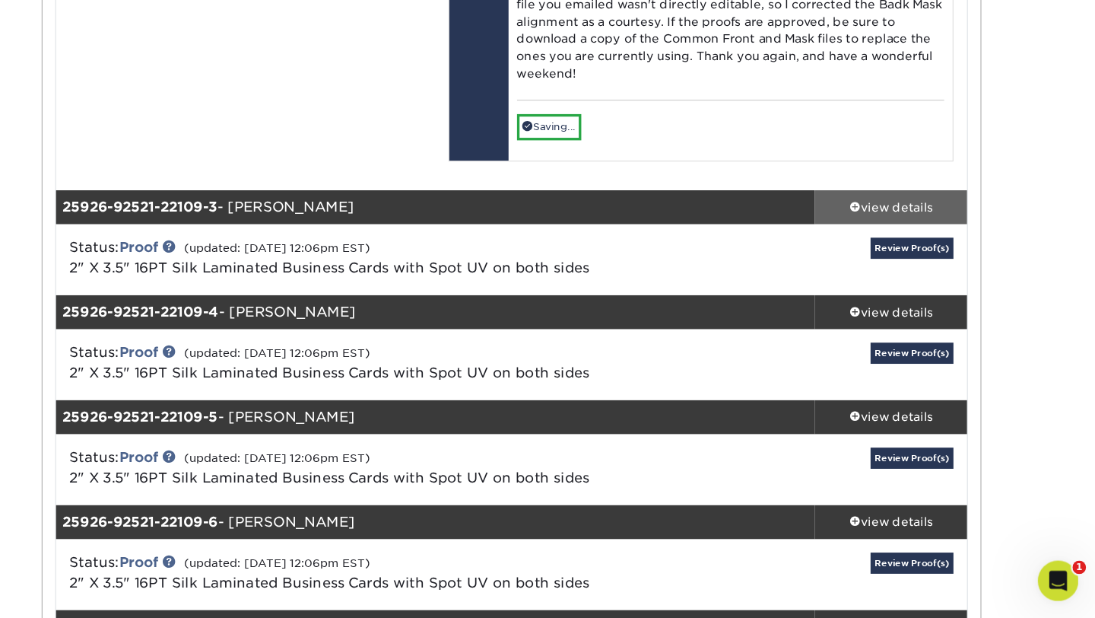
click at [886, 256] on div "view details" at bounding box center [911, 248] width 137 height 15
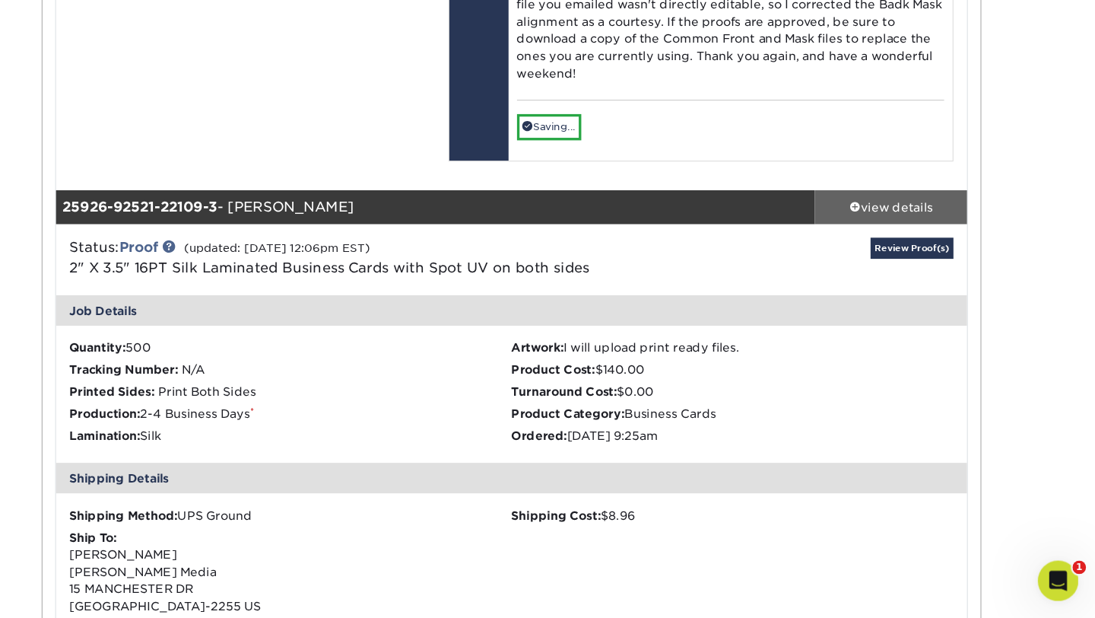
click at [887, 256] on div "view details" at bounding box center [911, 248] width 137 height 15
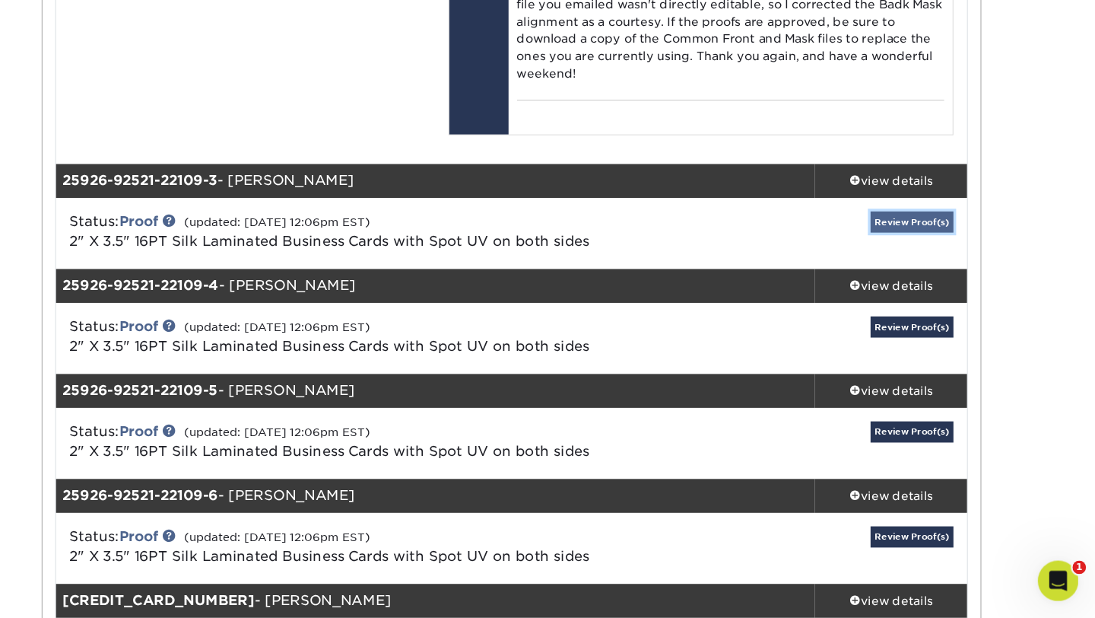
click at [921, 272] on link "Review Proof(s)" at bounding box center [930, 262] width 75 height 19
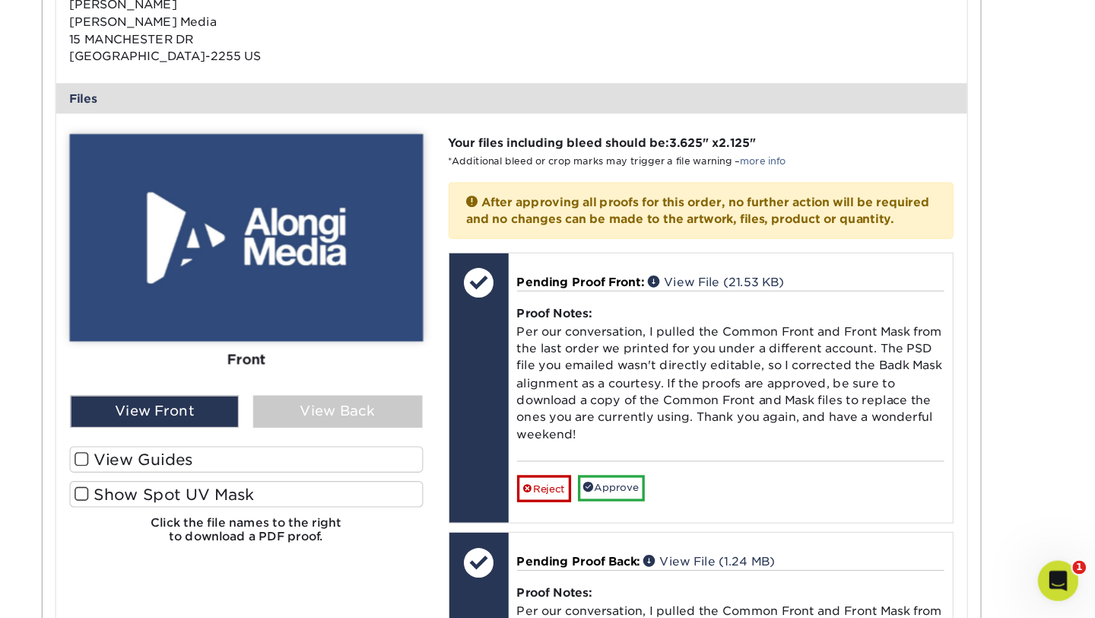
scroll to position [3716, 0]
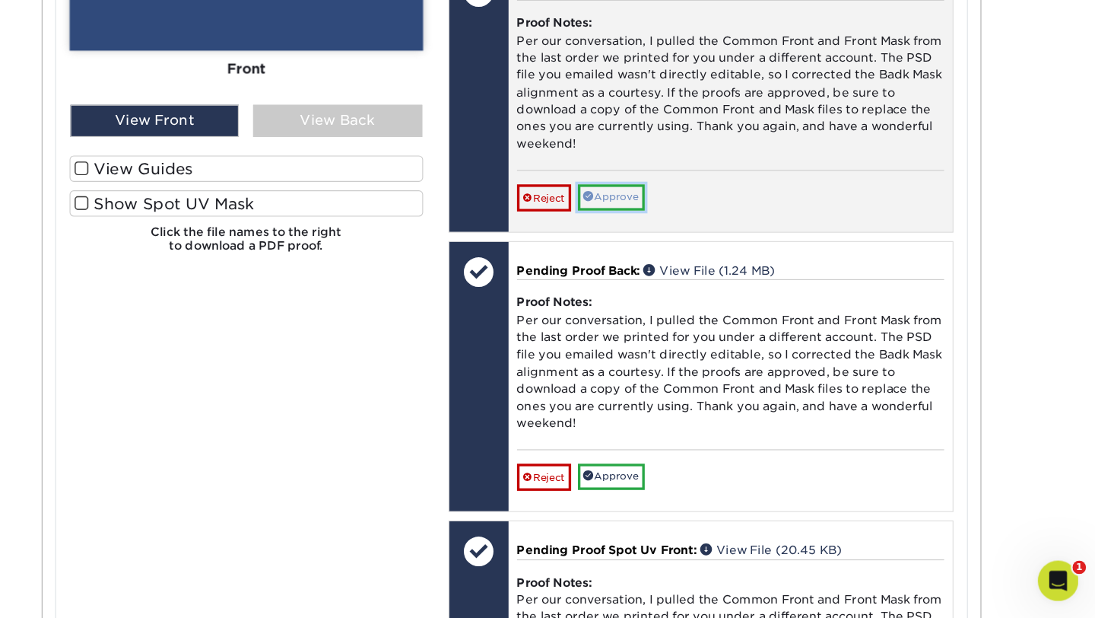
click at [680, 252] on link "Approve" at bounding box center [660, 240] width 60 height 24
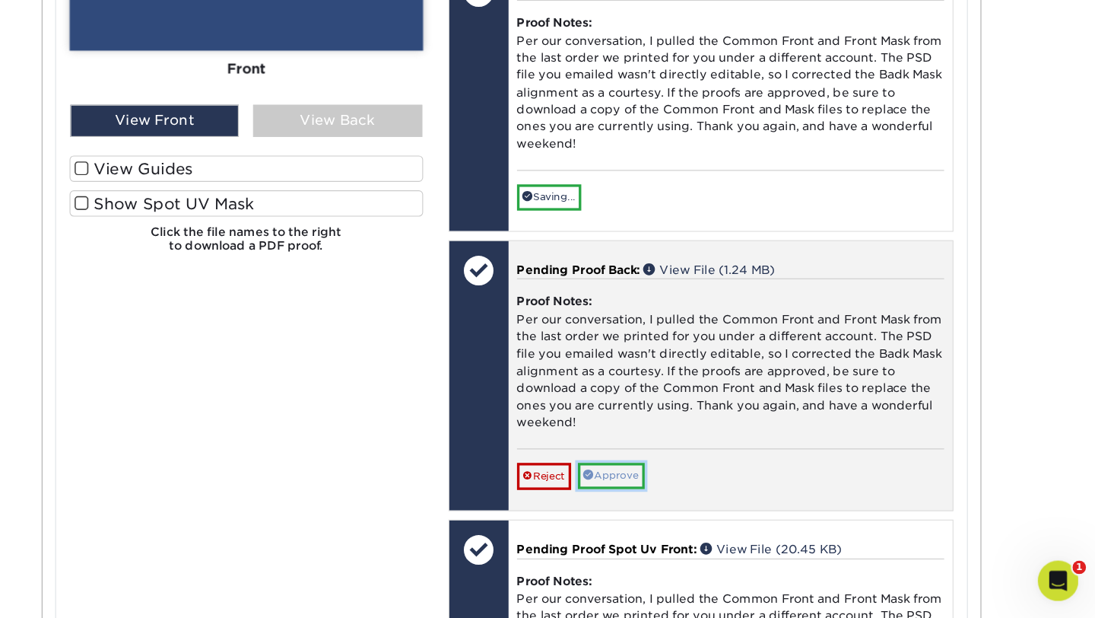
click at [675, 502] on link "Approve" at bounding box center [660, 491] width 60 height 24
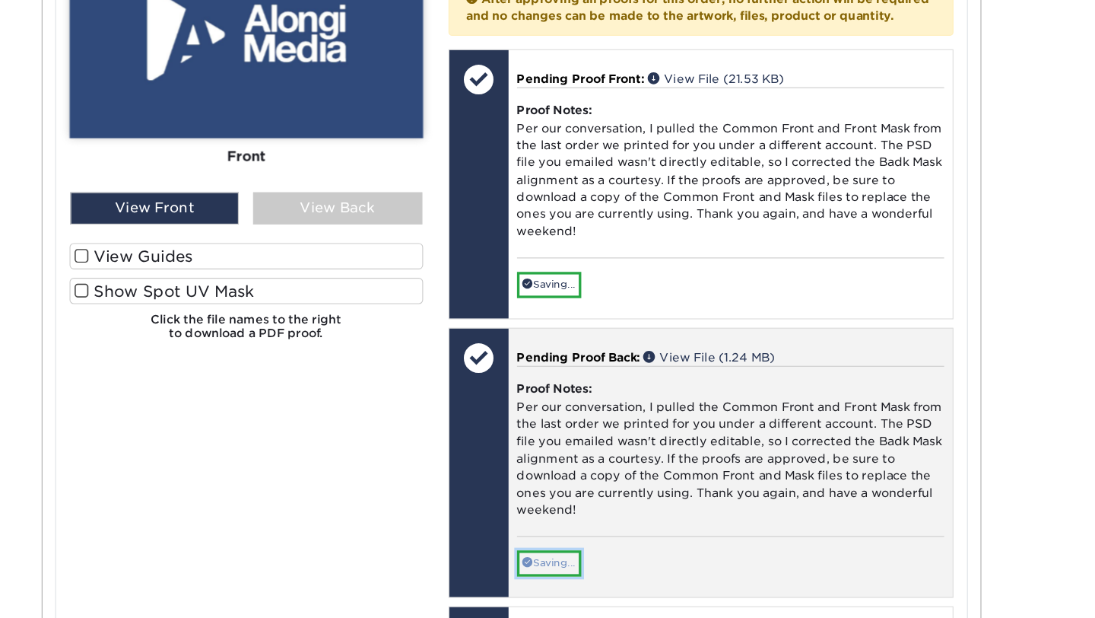
scroll to position [3593, 0]
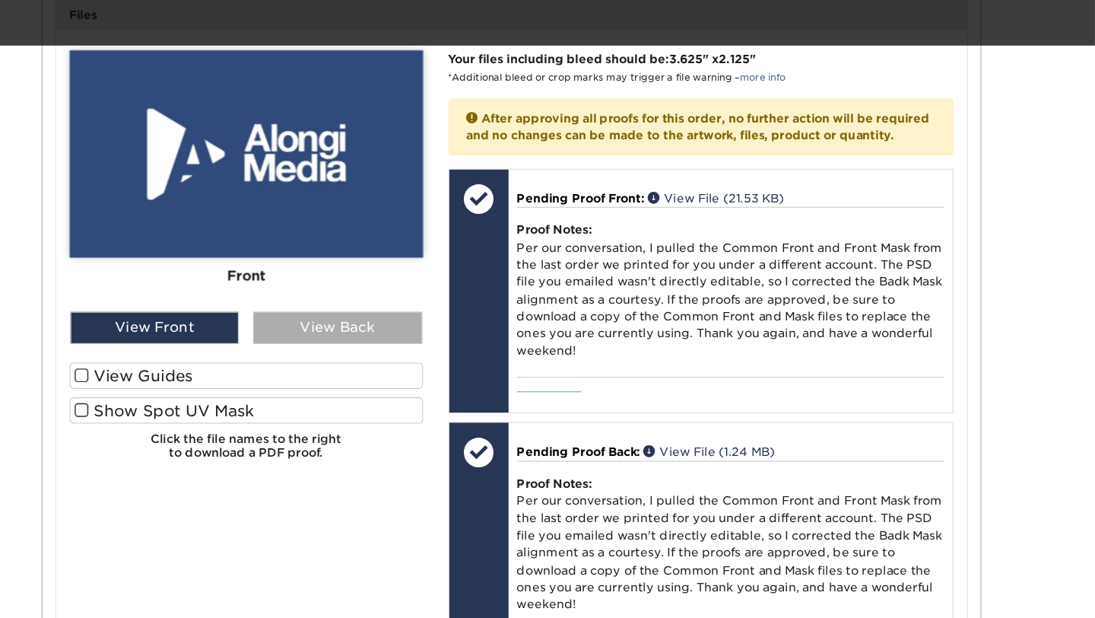
click at [402, 309] on div "View Back" at bounding box center [414, 294] width 152 height 29
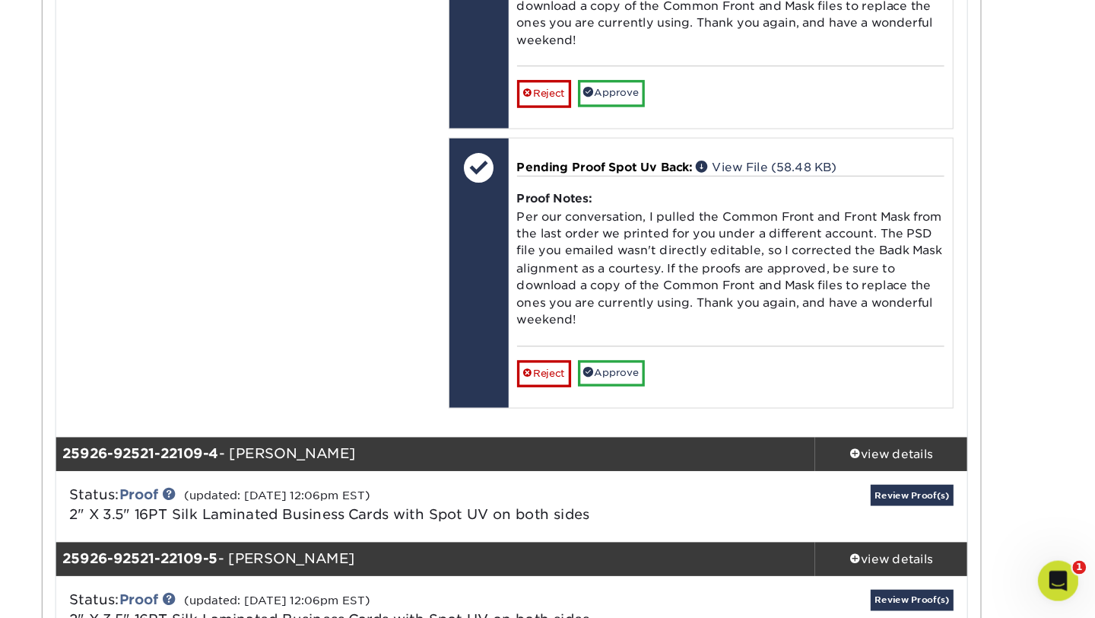
scroll to position [4282, 0]
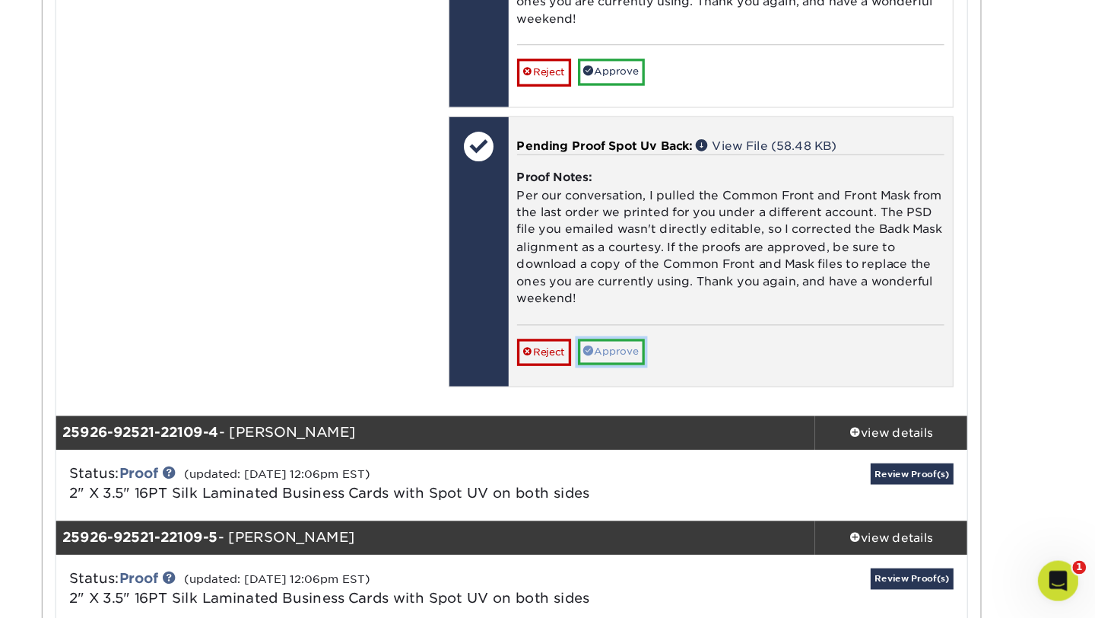
click at [658, 390] on link "Approve" at bounding box center [660, 379] width 60 height 24
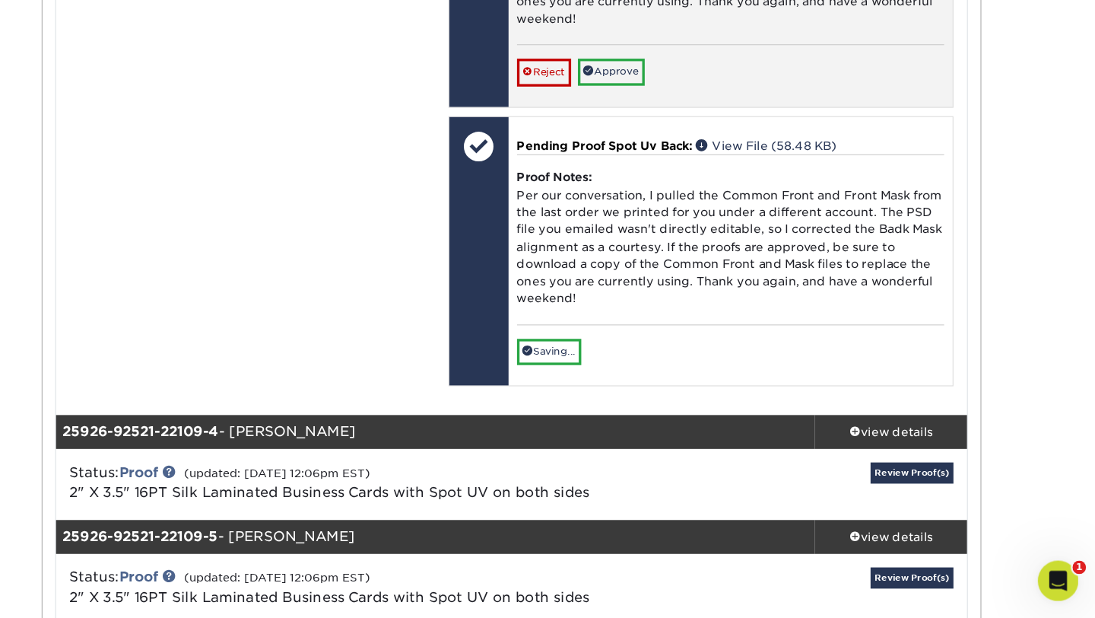
click at [666, 139] on div "Reject Approve Cancel Save We will contact you via email shortly. If you need t…" at bounding box center [767, 120] width 384 height 37
click at [664, 138] on link "Approve" at bounding box center [660, 127] width 60 height 24
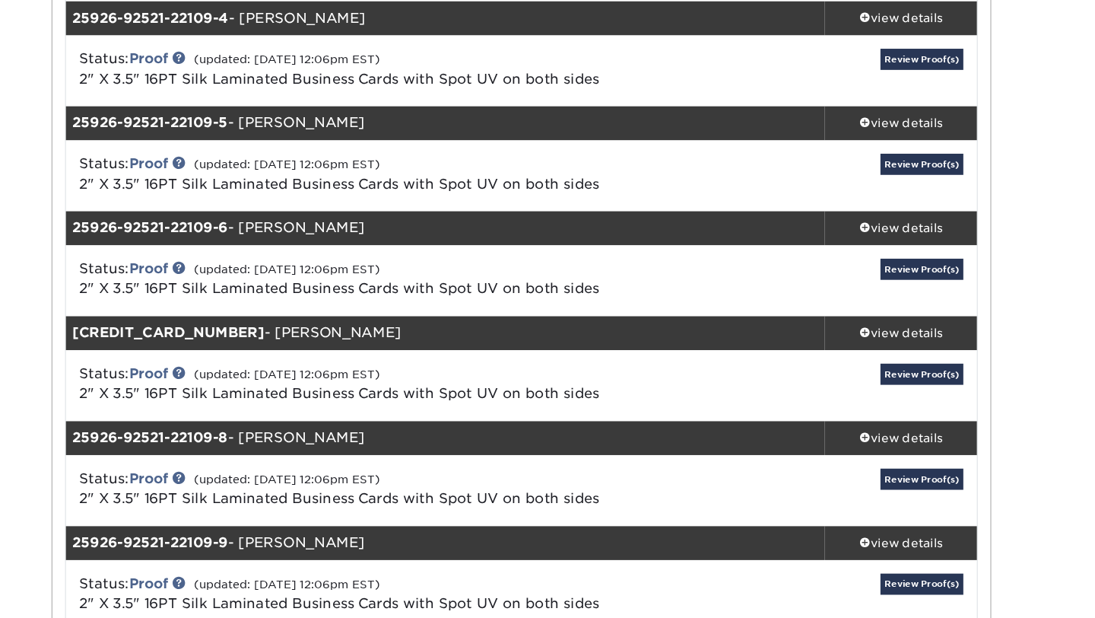
scroll to position [4450, 0]
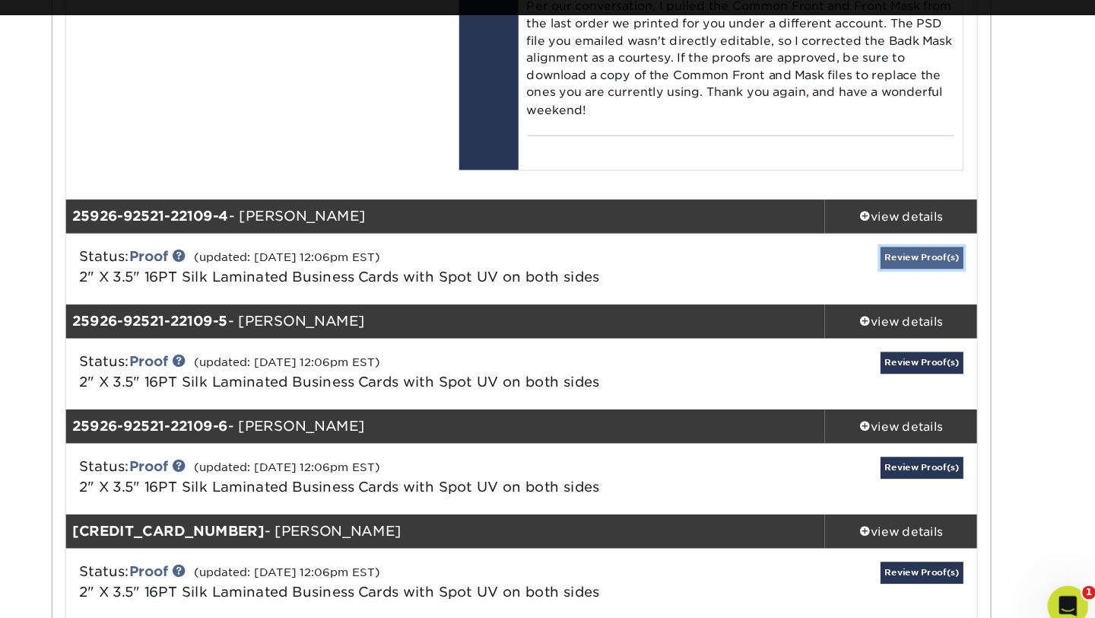
click at [912, 281] on link "Review Proof(s)" at bounding box center [930, 271] width 75 height 19
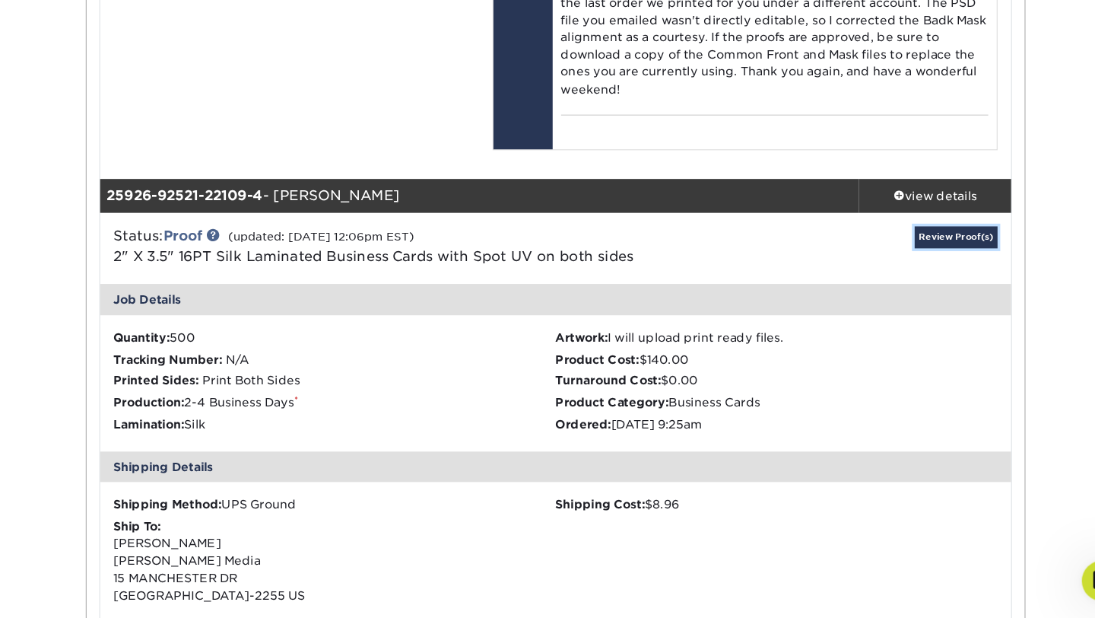
scroll to position [4504, 0]
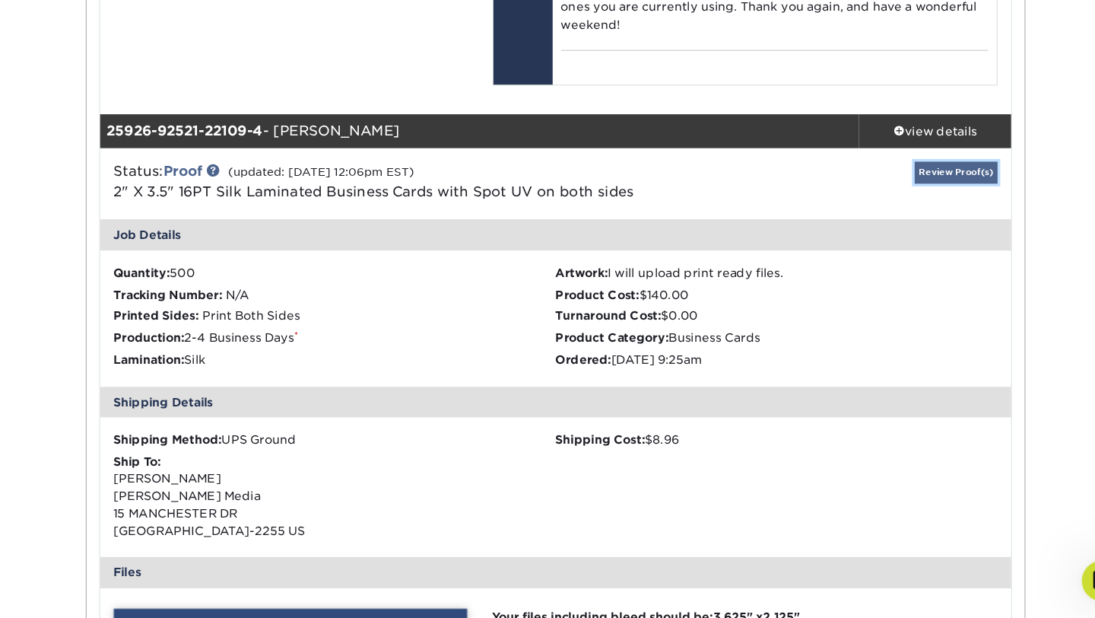
click at [940, 227] on link "Review Proof(s)" at bounding box center [930, 217] width 75 height 19
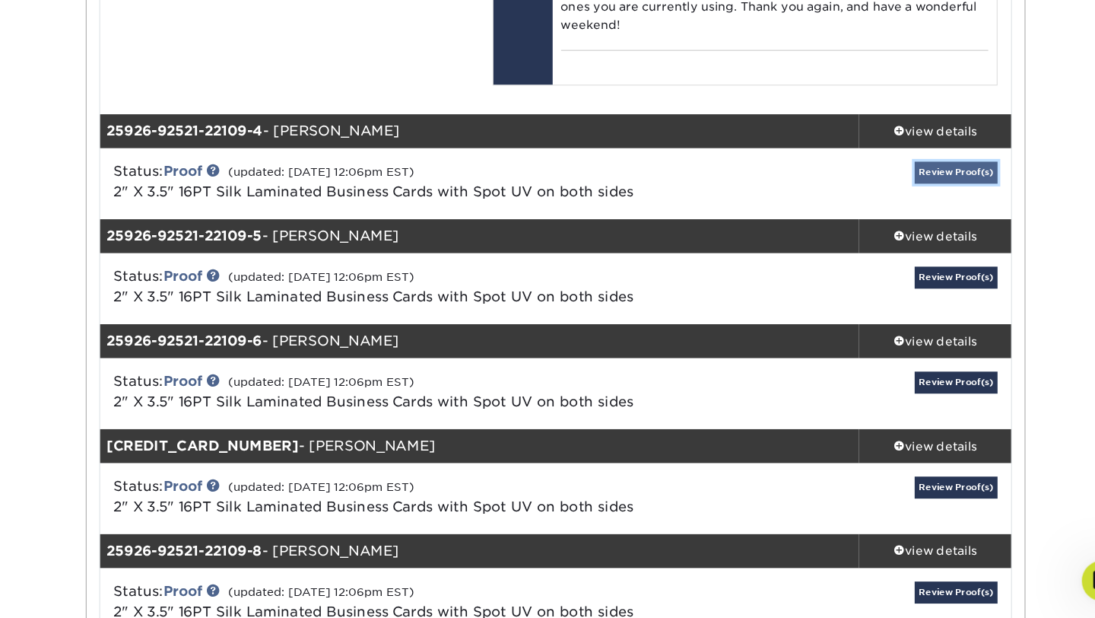
click at [933, 227] on link "Review Proof(s)" at bounding box center [930, 217] width 75 height 19
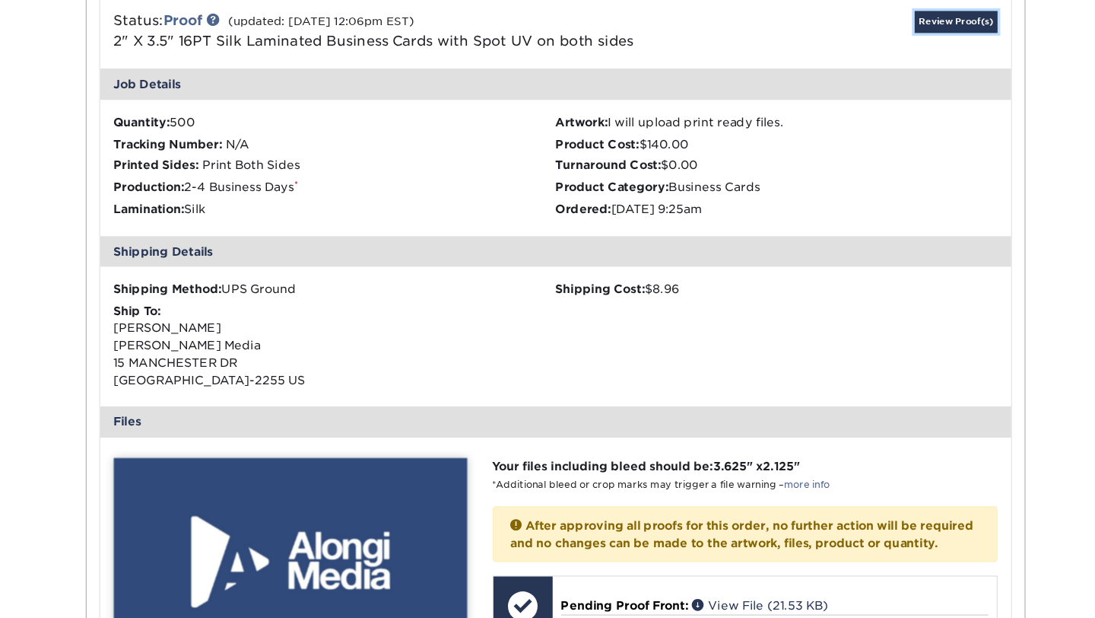
scroll to position [5061, 0]
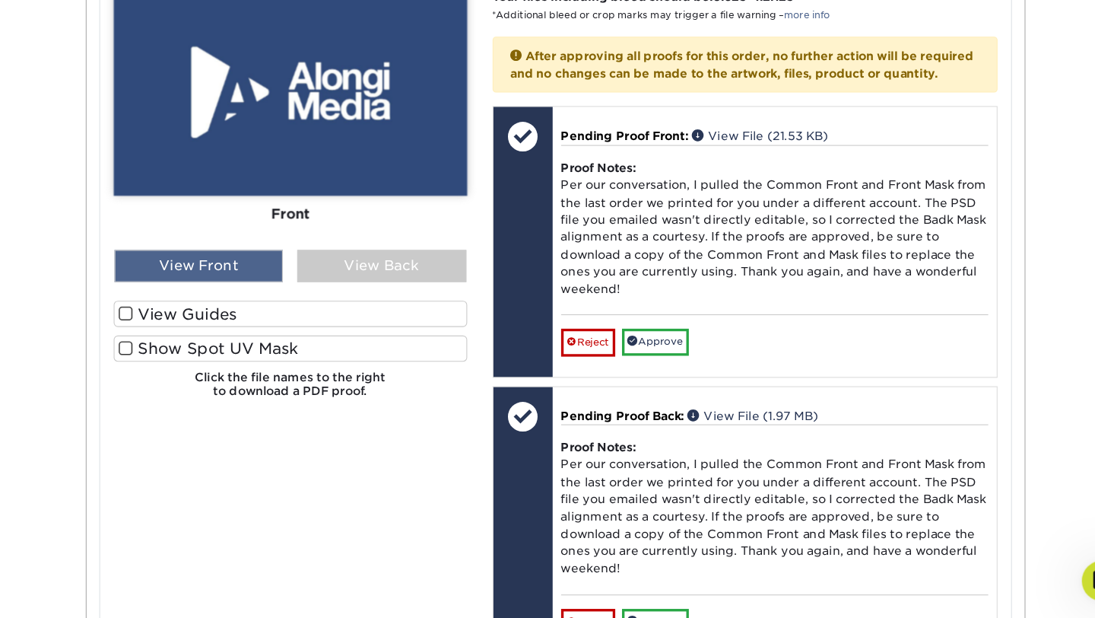
click at [295, 316] on div "View Front" at bounding box center [249, 301] width 152 height 29
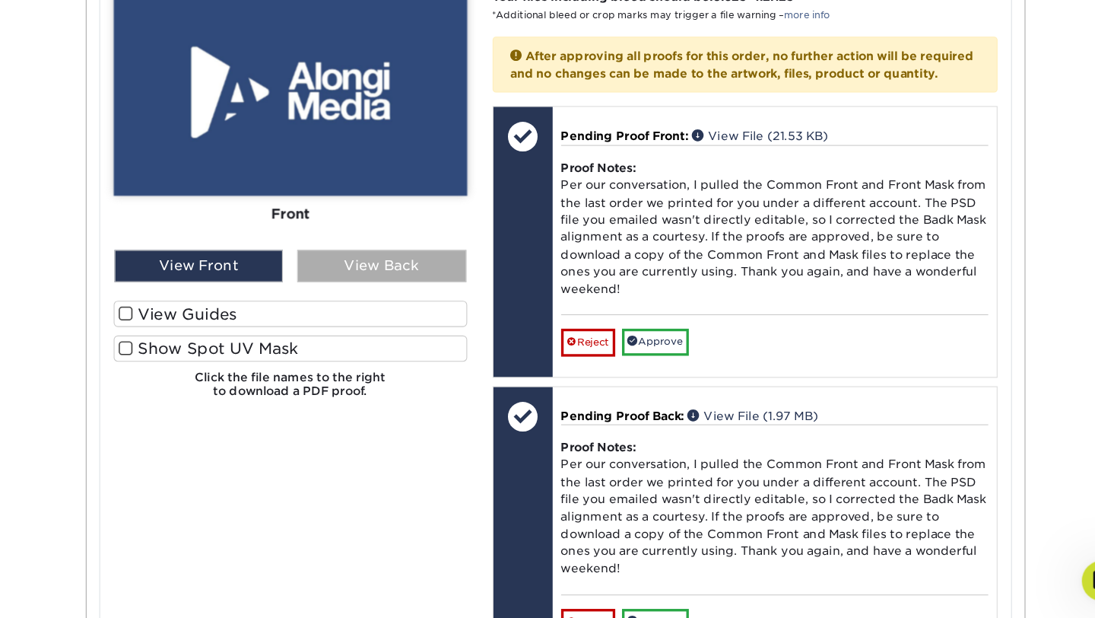
click at [357, 316] on div "View Back" at bounding box center [414, 301] width 152 height 29
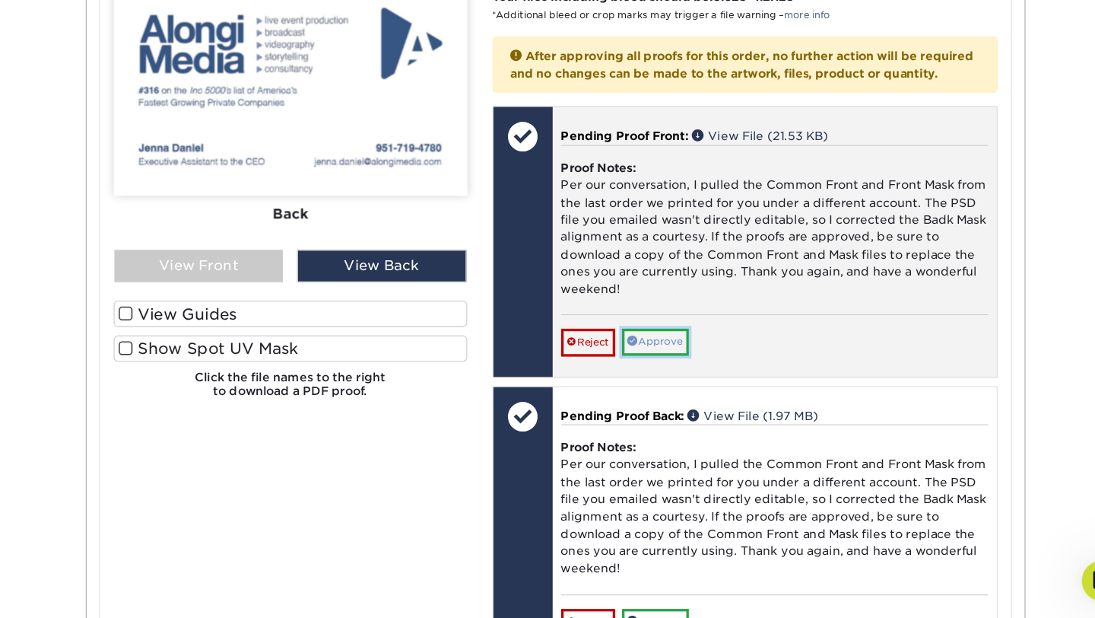
click at [677, 381] on link "Approve" at bounding box center [660, 370] width 60 height 24
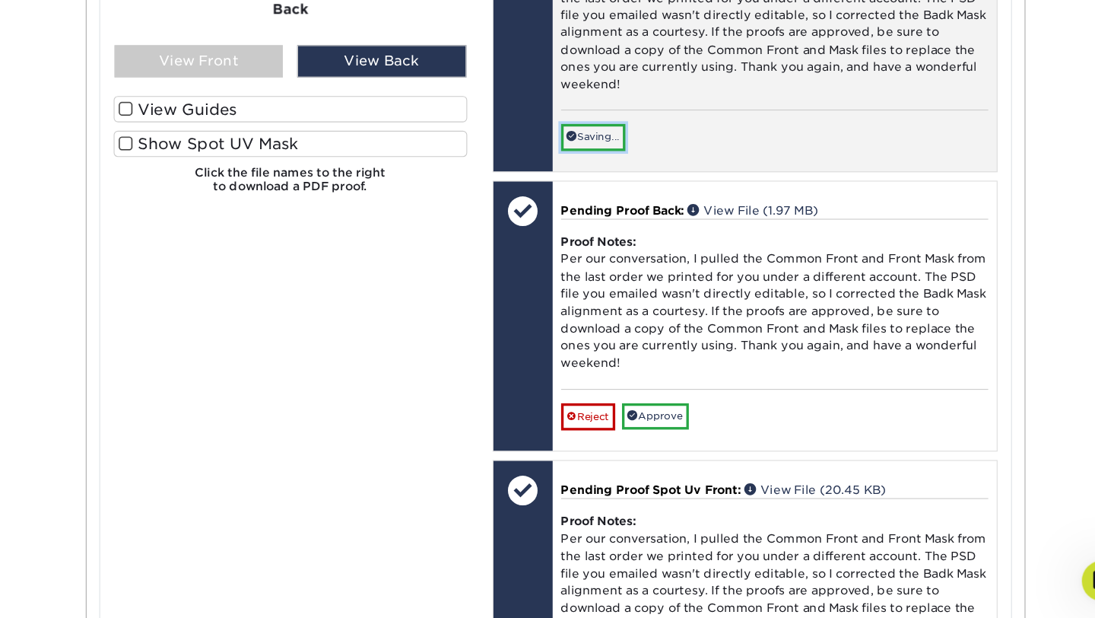
scroll to position [5274, 0]
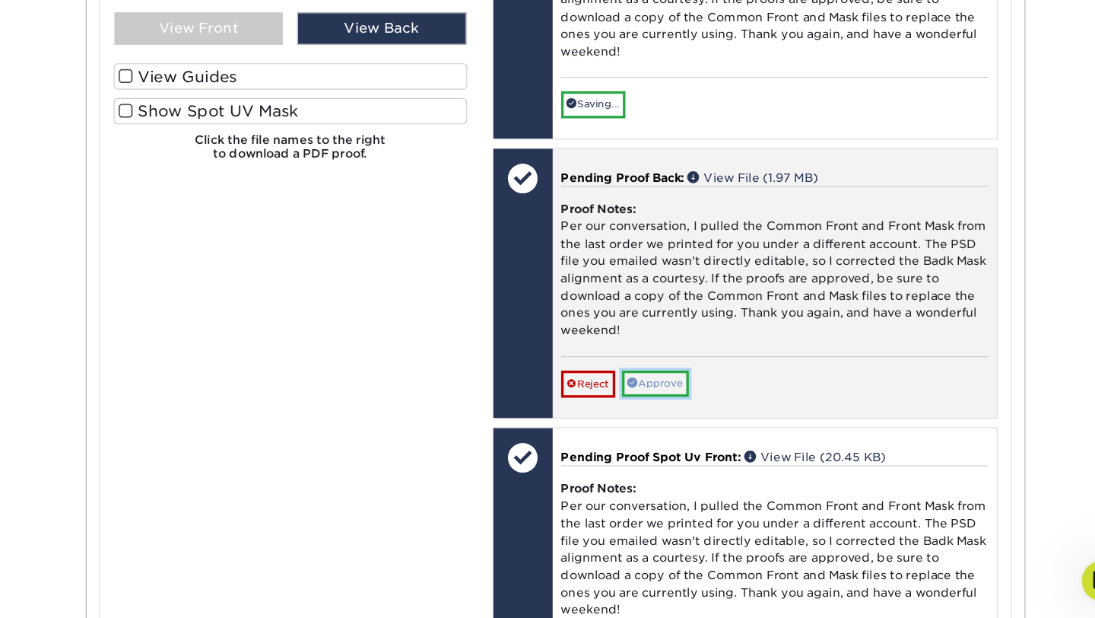
click at [677, 419] on link "Approve" at bounding box center [660, 408] width 60 height 24
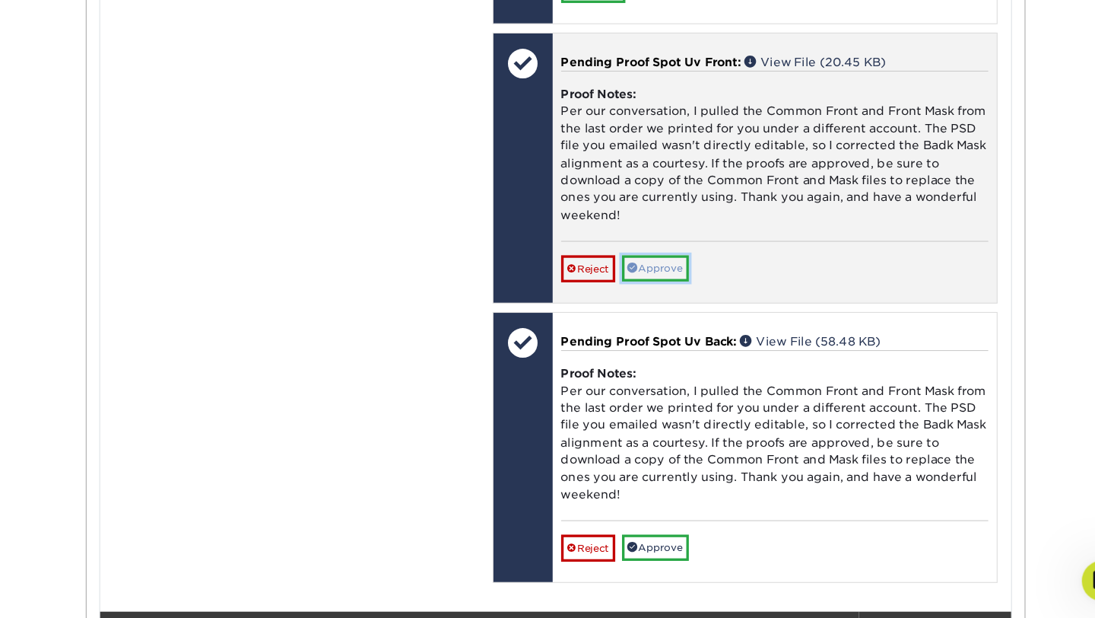
click at [666, 315] on link "Approve" at bounding box center [660, 303] width 60 height 24
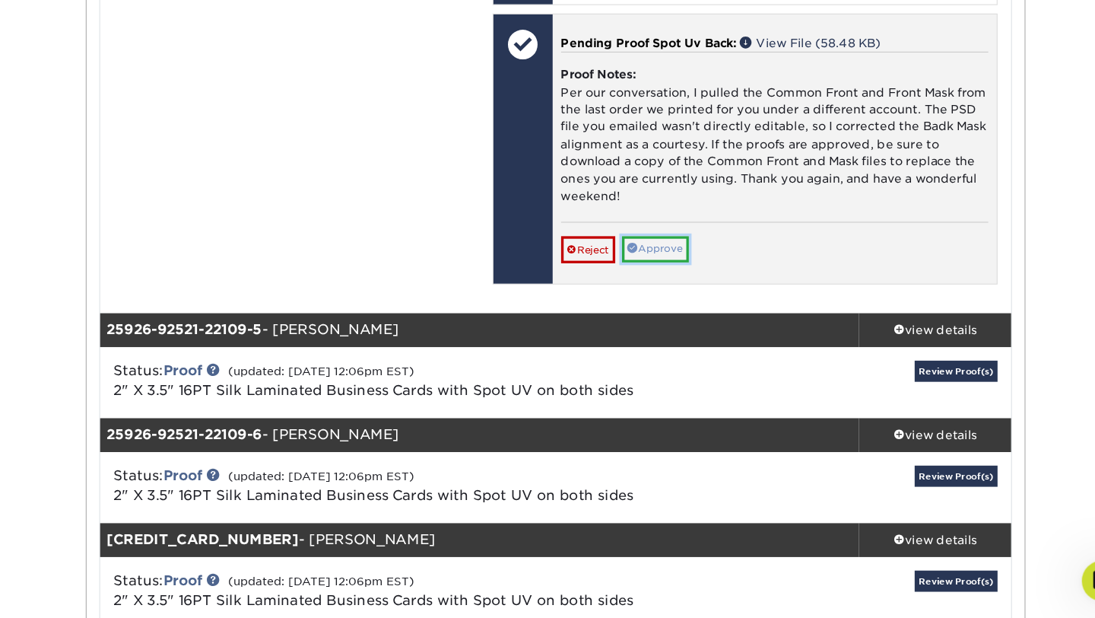
click at [666, 298] on link "Approve" at bounding box center [660, 287] width 60 height 24
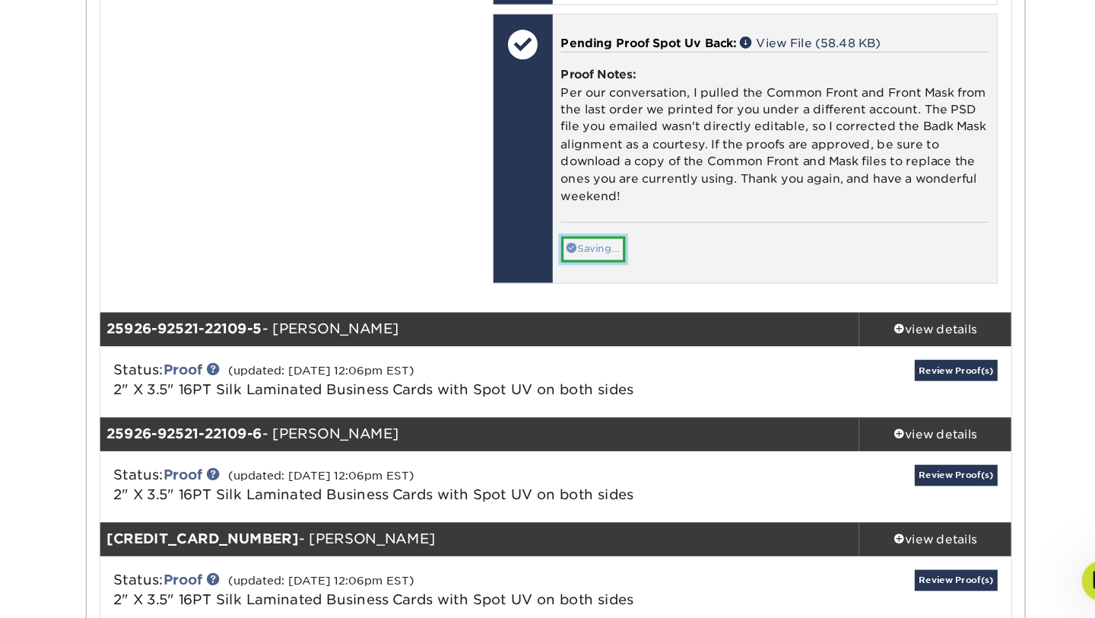
scroll to position [5910, 0]
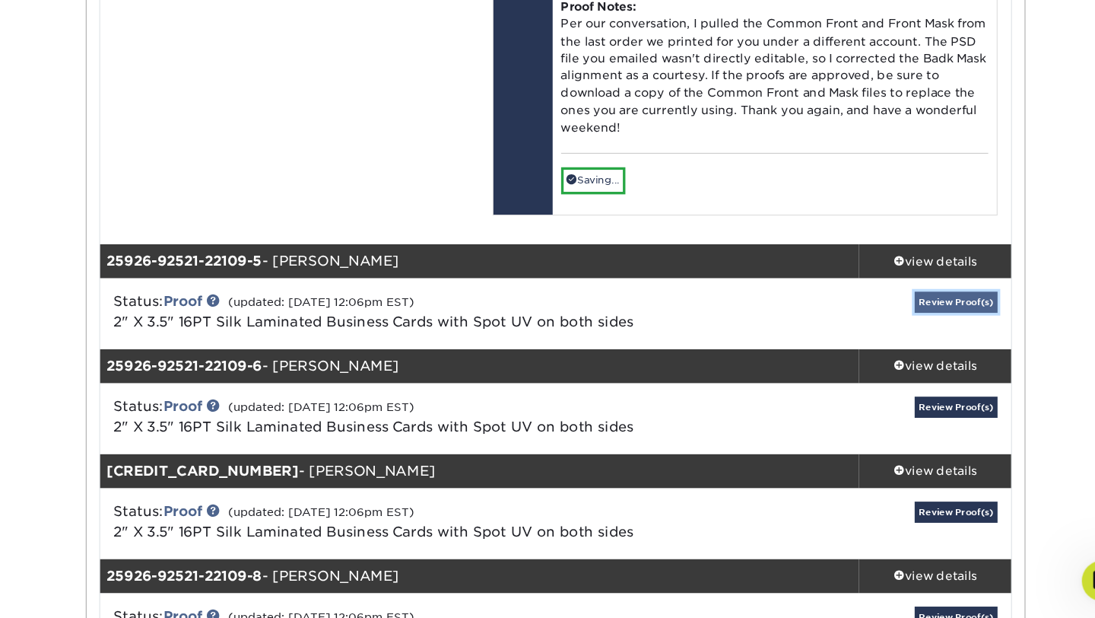
click at [916, 343] on link "Review Proof(s)" at bounding box center [930, 333] width 75 height 19
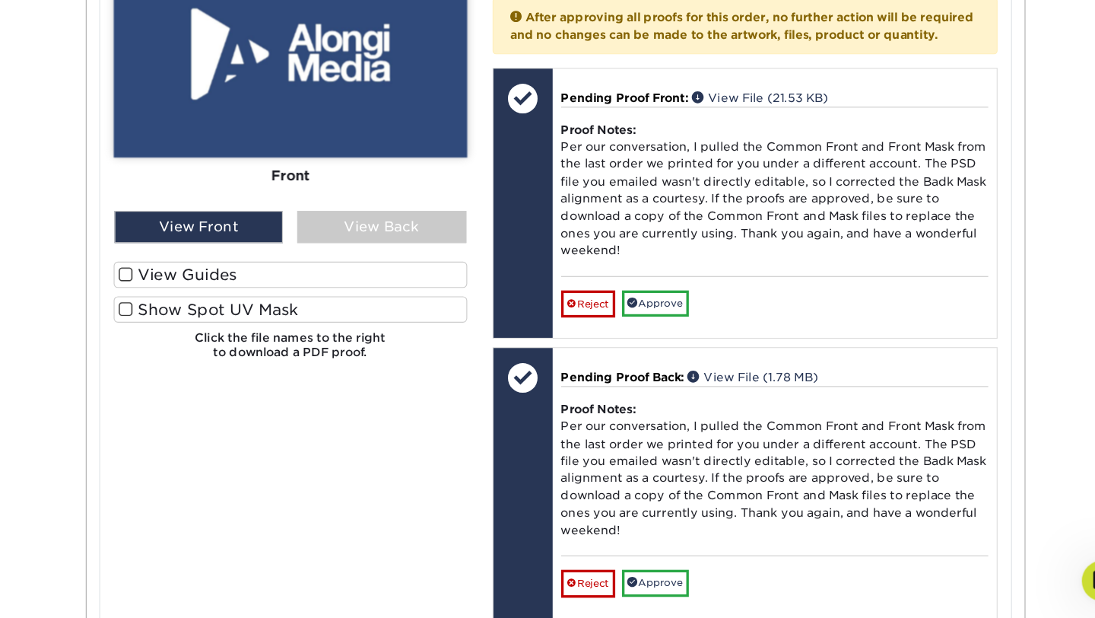
scroll to position [6569, 0]
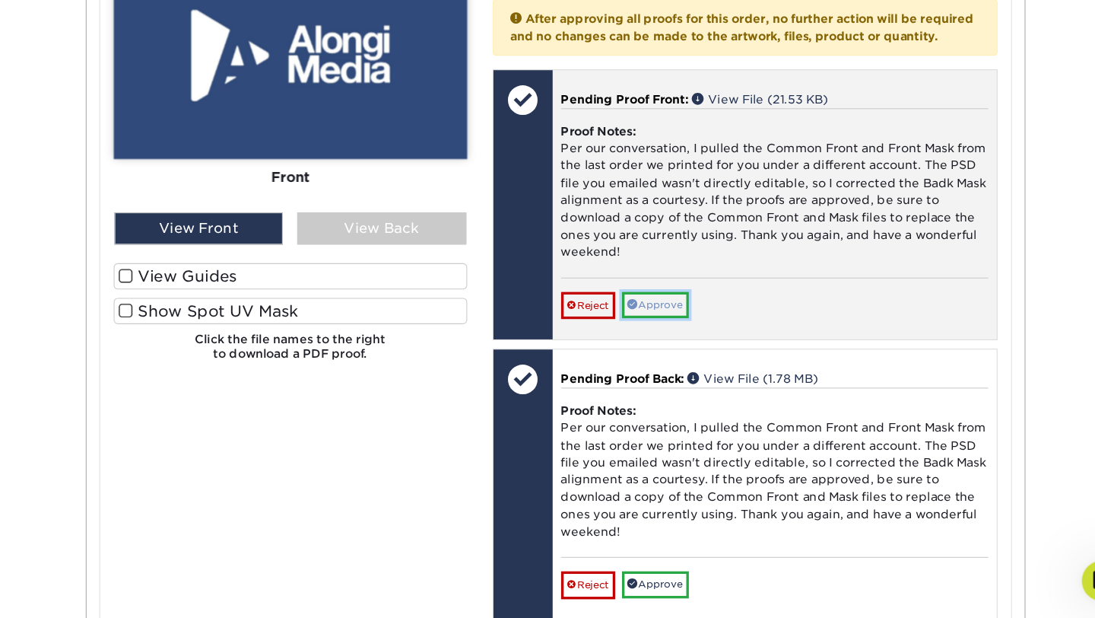
click at [663, 348] on link "Approve" at bounding box center [660, 337] width 60 height 24
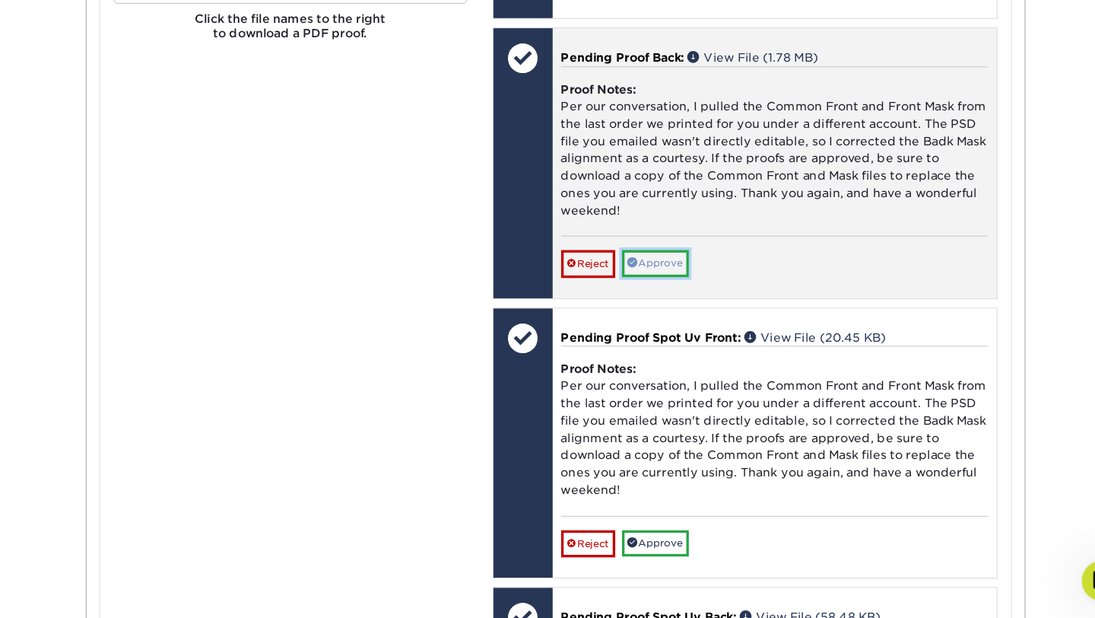
click at [658, 310] on link "Approve" at bounding box center [660, 299] width 60 height 24
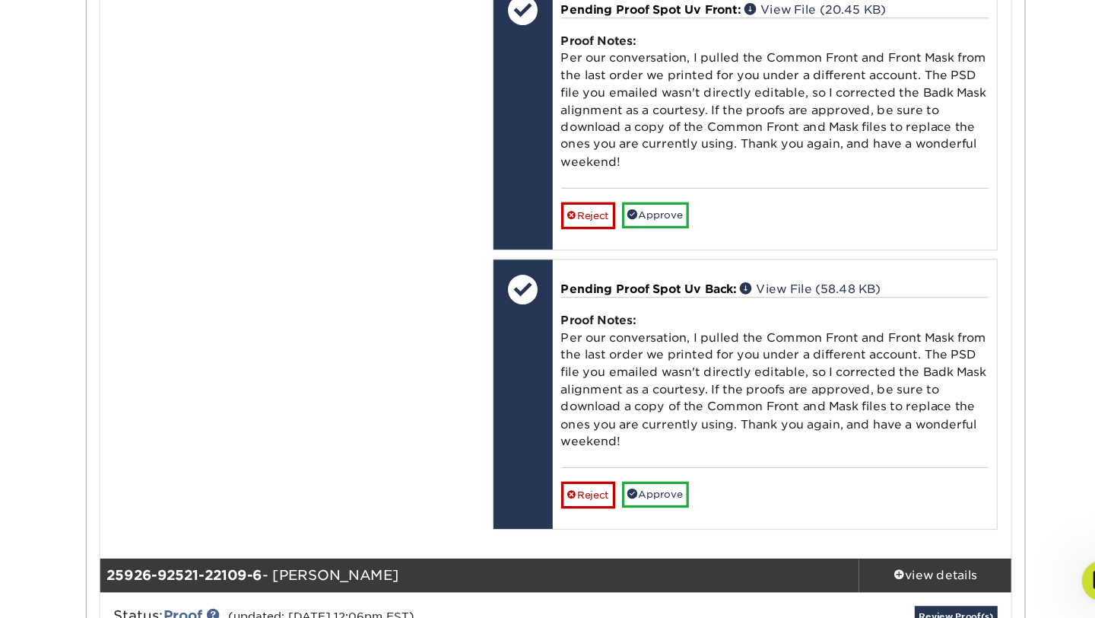
scroll to position [7178, 0]
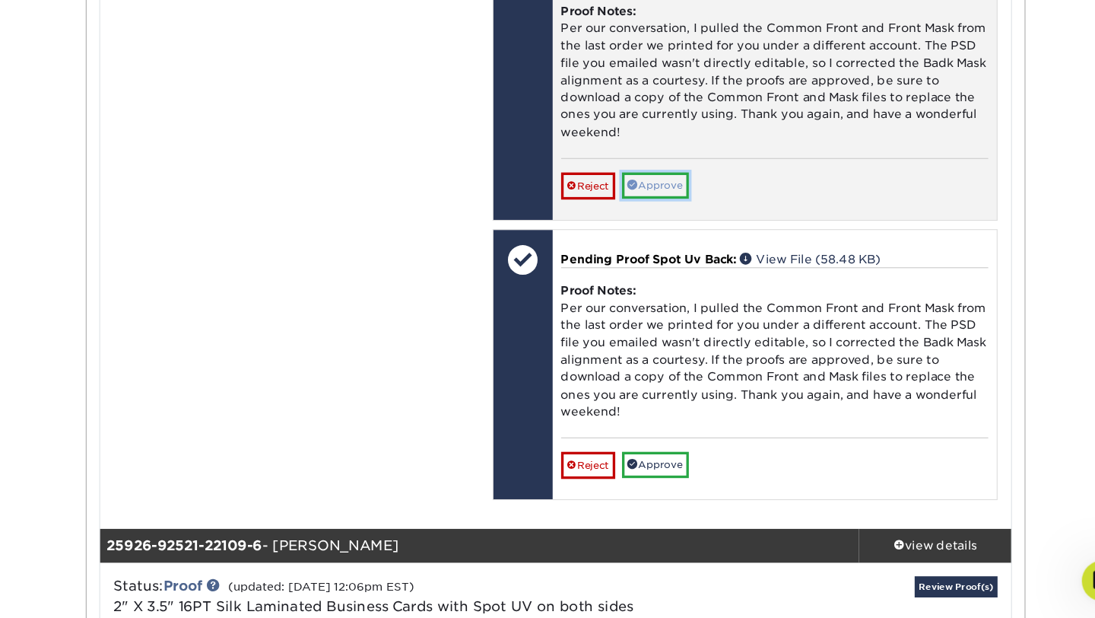
click at [663, 241] on link "Approve" at bounding box center [660, 230] width 60 height 24
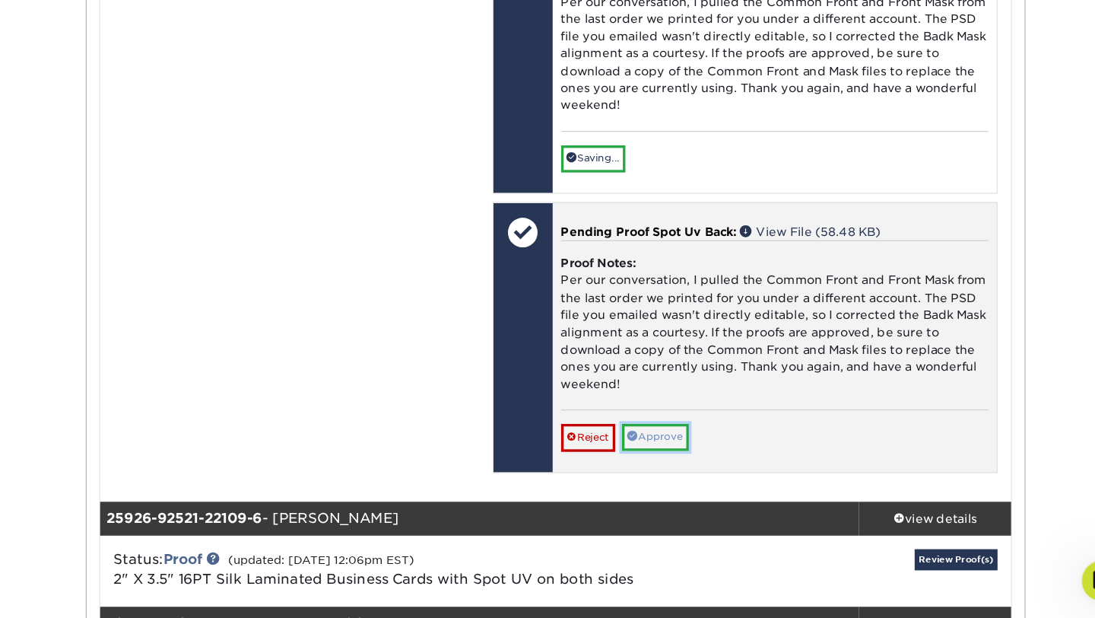
click at [658, 467] on link "Approve" at bounding box center [660, 456] width 60 height 24
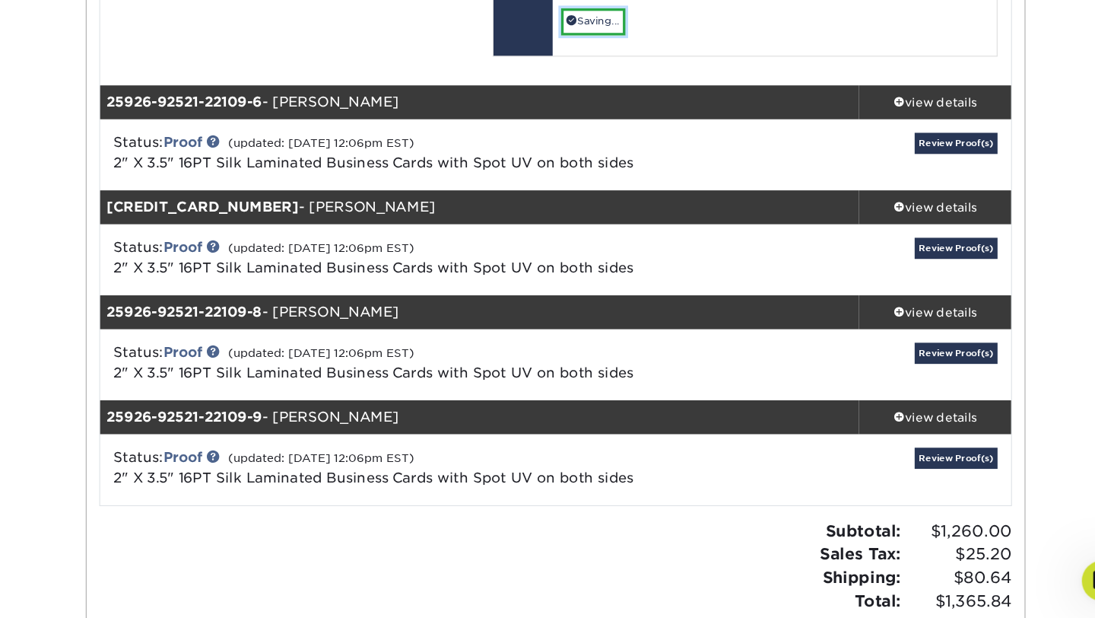
scroll to position [7555, 0]
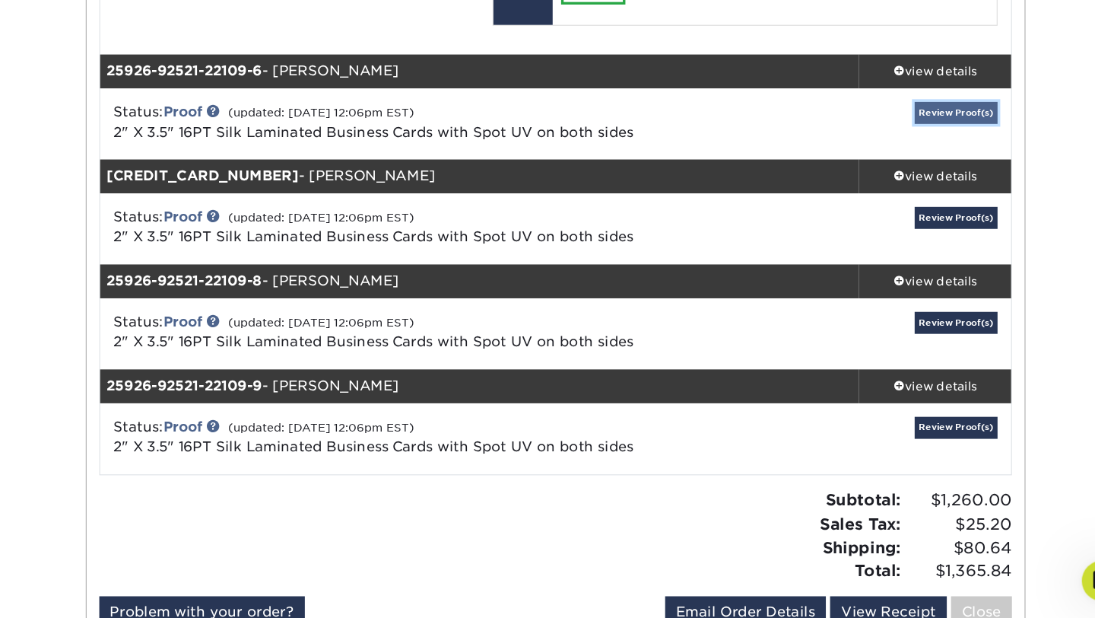
click at [933, 173] on link "Review Proof(s)" at bounding box center [930, 163] width 75 height 19
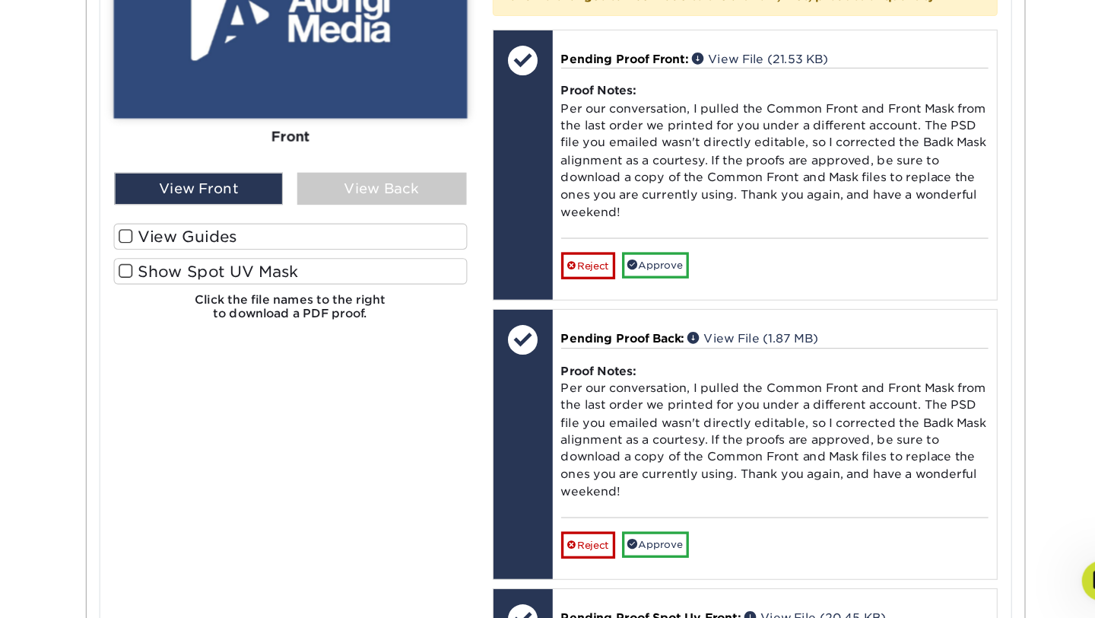
scroll to position [8120, 0]
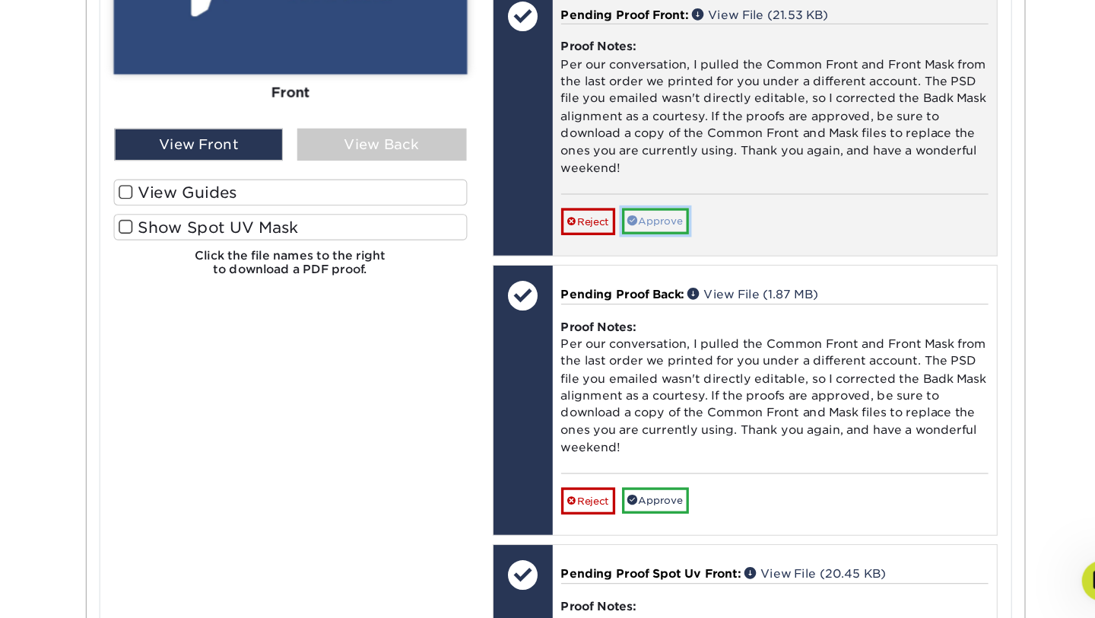
click at [688, 273] on link "Approve" at bounding box center [660, 262] width 60 height 24
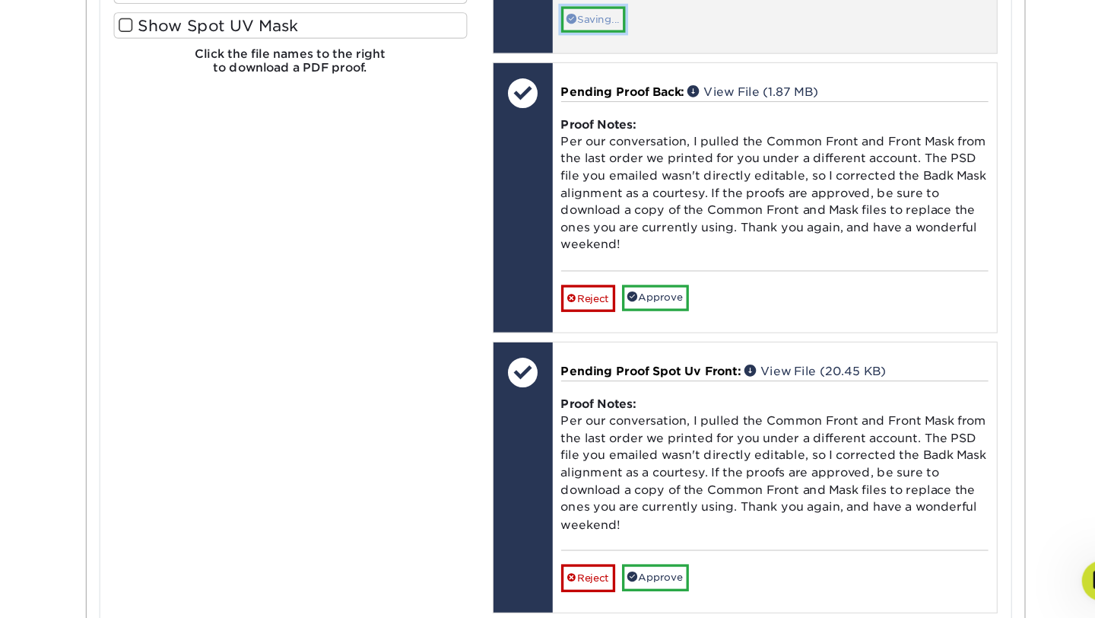
scroll to position [8323, 0]
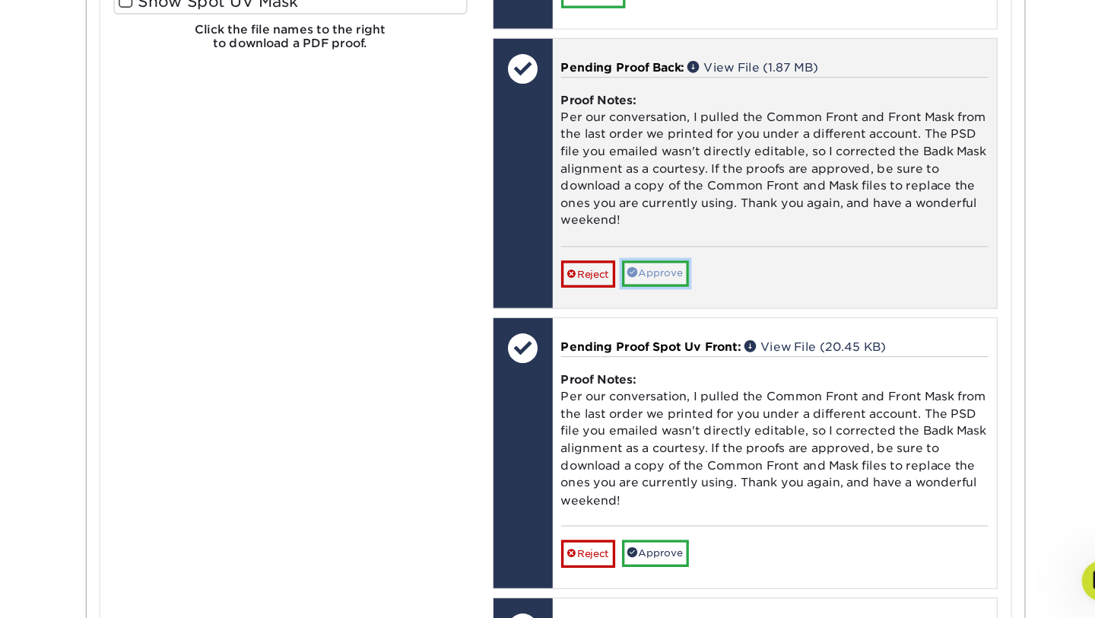
click at [673, 320] on link "Approve" at bounding box center [660, 309] width 60 height 24
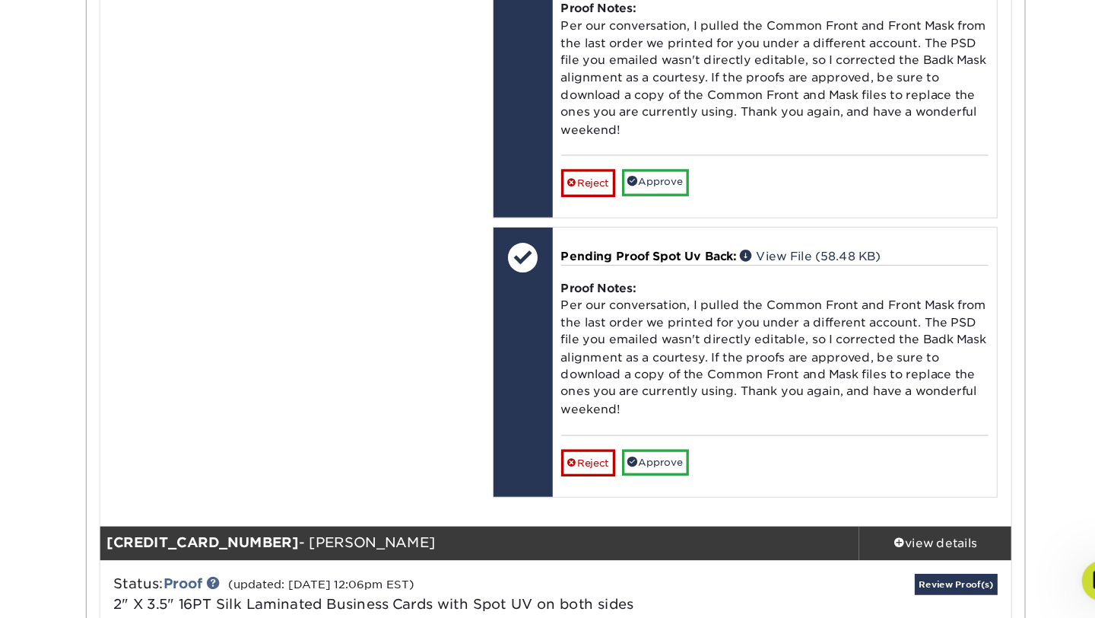
scroll to position [8689, 0]
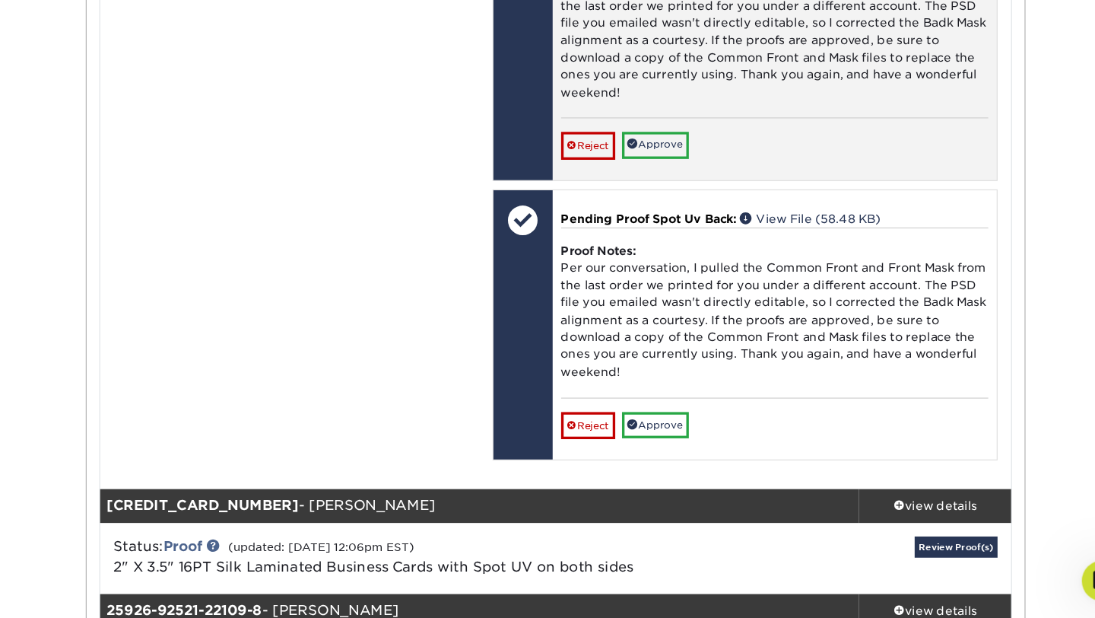
click at [665, 224] on div "Pending Proof Spot Uv Front: View File (20.45 KB) Proof Notes: Per our conversa…" at bounding box center [767, 103] width 399 height 242
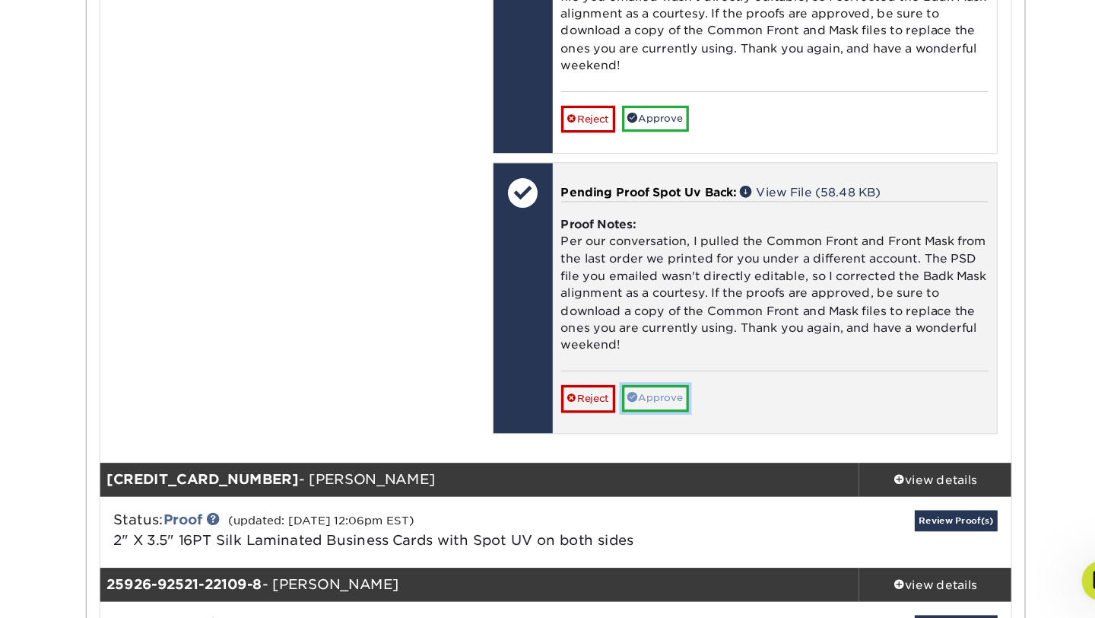
click at [663, 432] on link "Approve" at bounding box center [660, 421] width 60 height 24
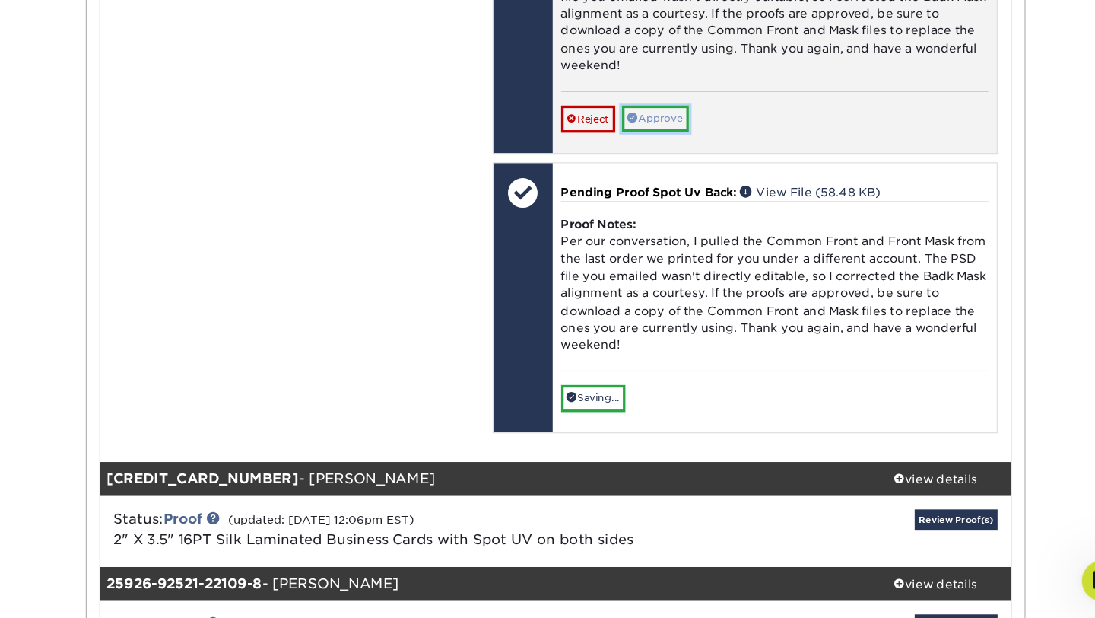
click at [657, 181] on link "Approve" at bounding box center [660, 169] width 60 height 24
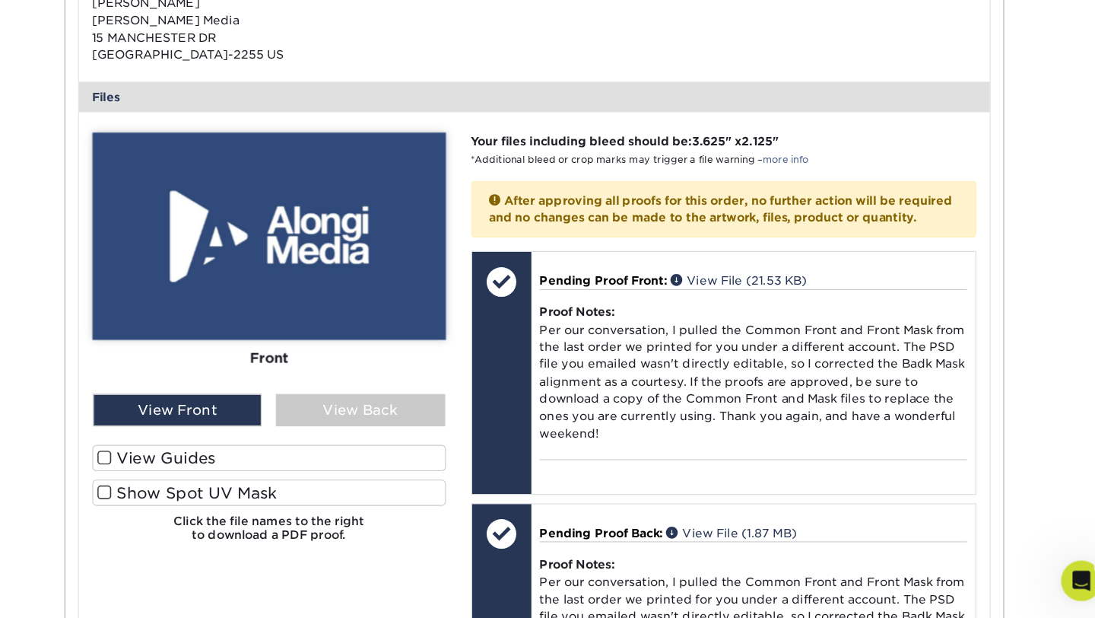
scroll to position [7892, 0]
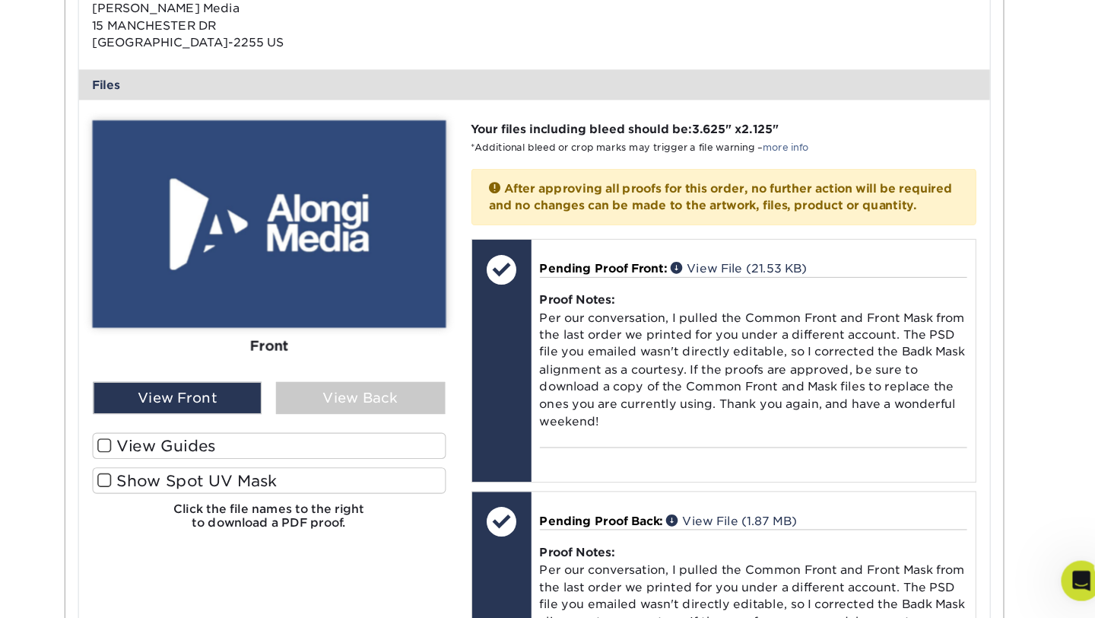
click at [431, 506] on label "Show Spot UV Mask" at bounding box center [332, 494] width 318 height 24
click at [0, 0] on input "Show Spot UV Mask" at bounding box center [0, 0] width 0 height 0
click at [429, 475] on label "View Guides" at bounding box center [332, 463] width 318 height 24
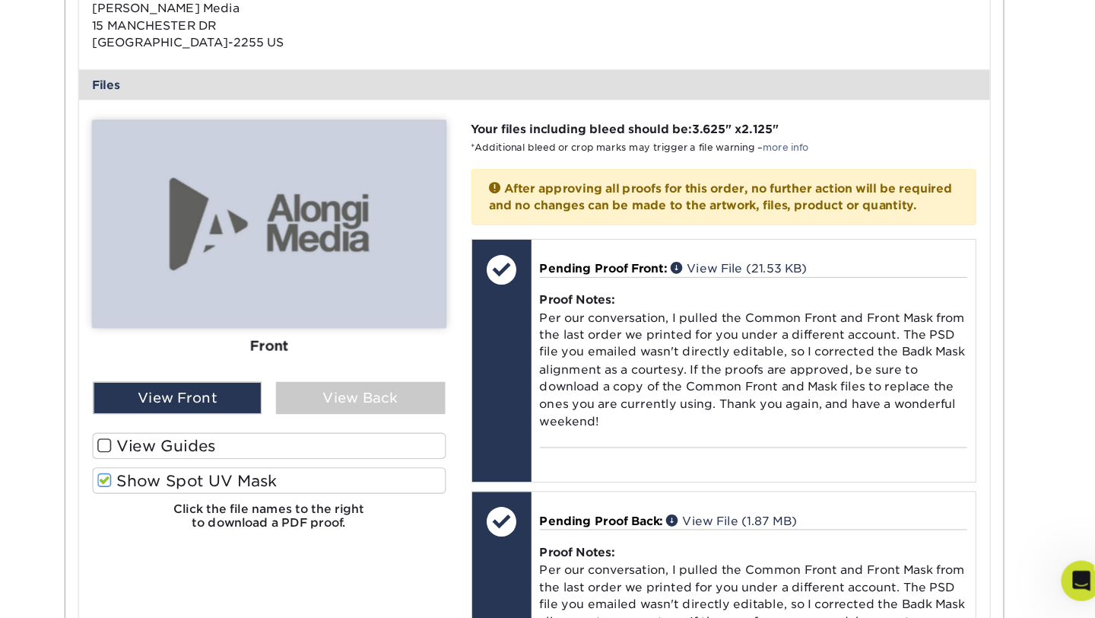
click at [0, 0] on input "View Guides" at bounding box center [0, 0] width 0 height 0
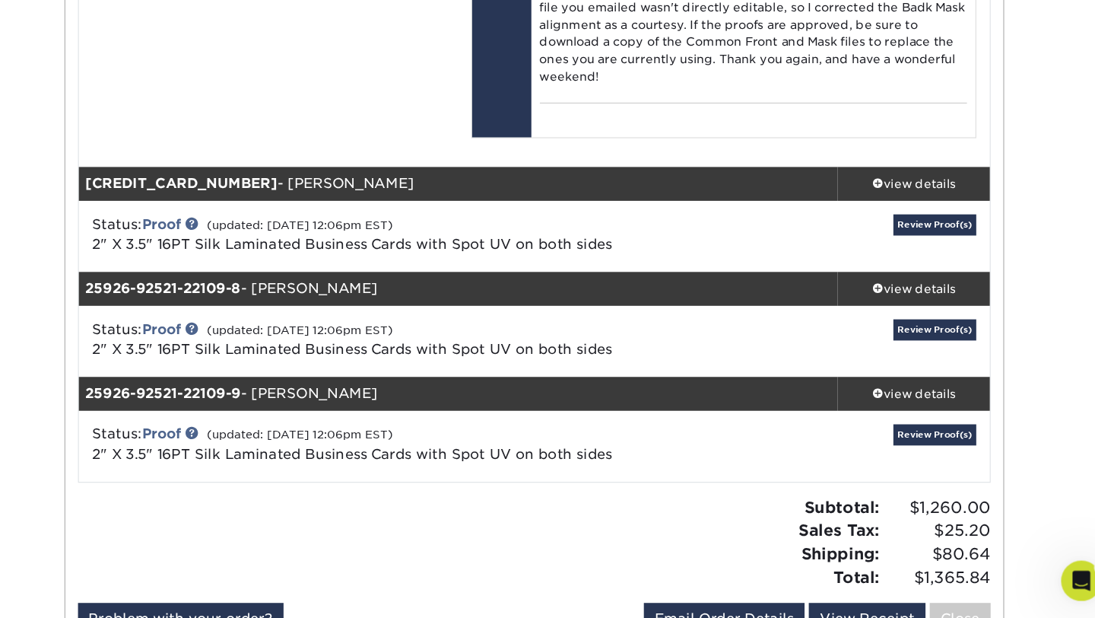
scroll to position [8898, 0]
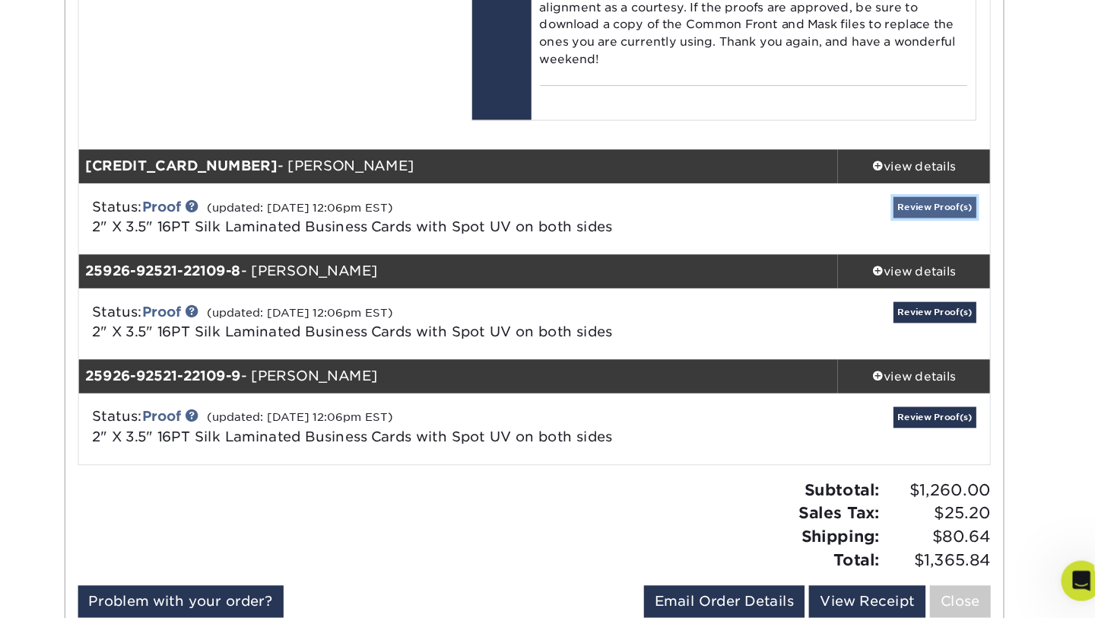
click at [918, 258] on link "Review Proof(s)" at bounding box center [930, 248] width 75 height 19
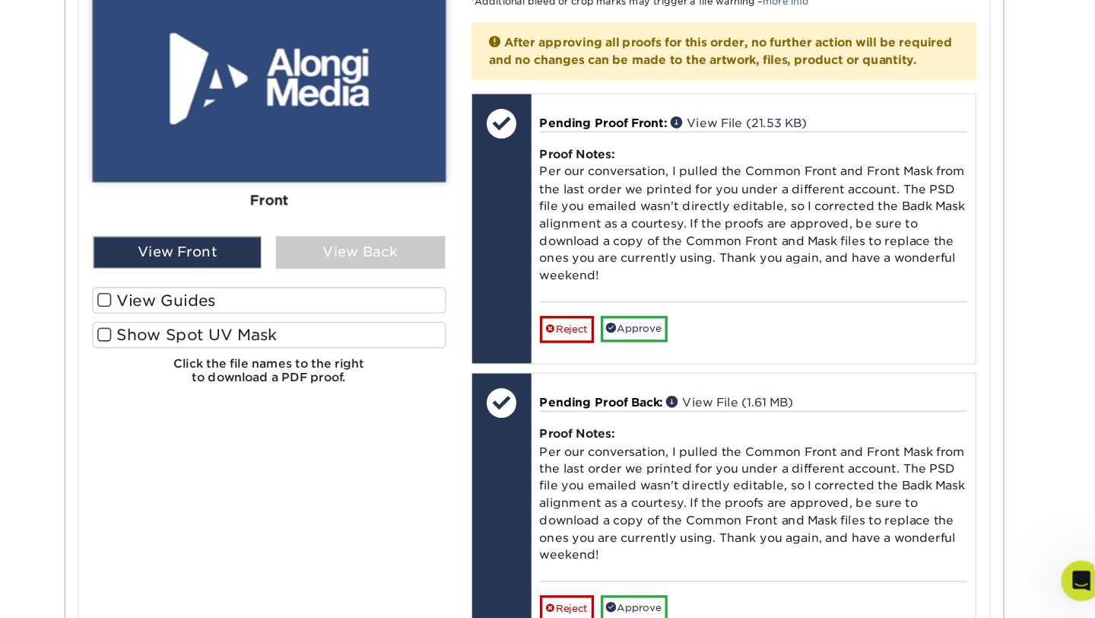
scroll to position [9514, 0]
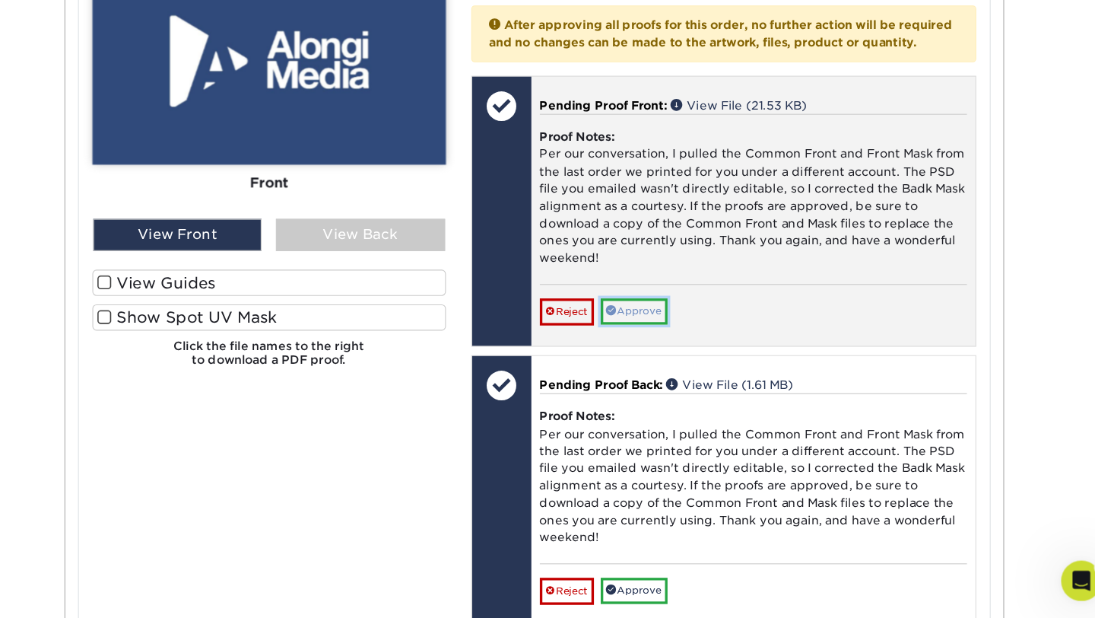
click at [674, 354] on link "Approve" at bounding box center [660, 342] width 60 height 24
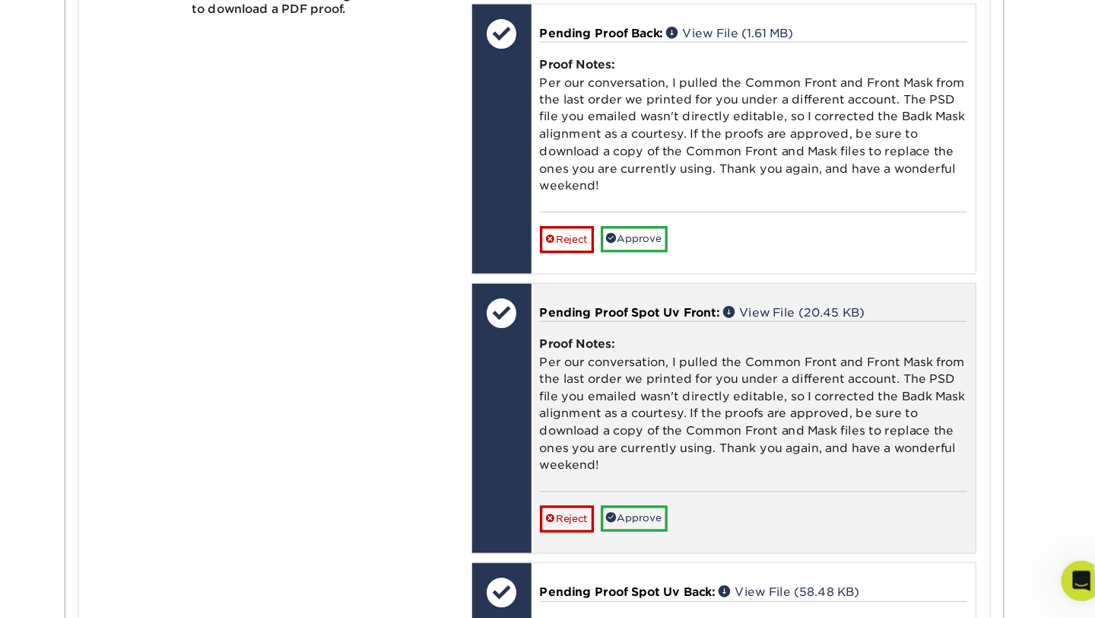
scroll to position [9831, 0]
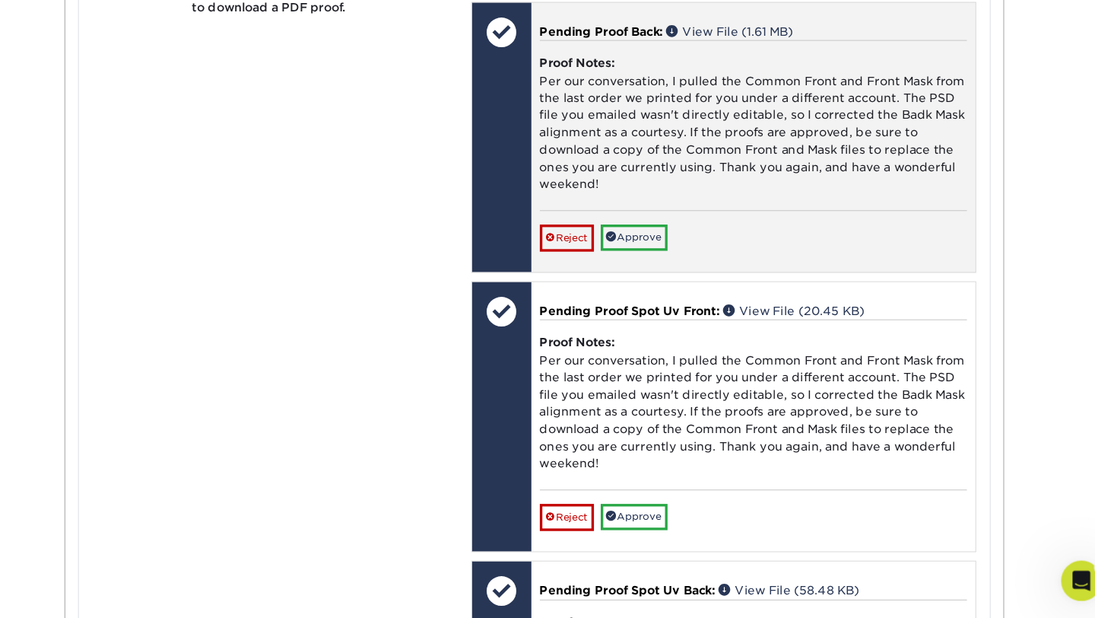
click at [673, 307] on div "Pending Proof Back: View File (1.61 MB) Proof Notes: Per our conversation, I pu…" at bounding box center [767, 186] width 399 height 242
click at [672, 288] on link "Approve" at bounding box center [660, 276] width 60 height 24
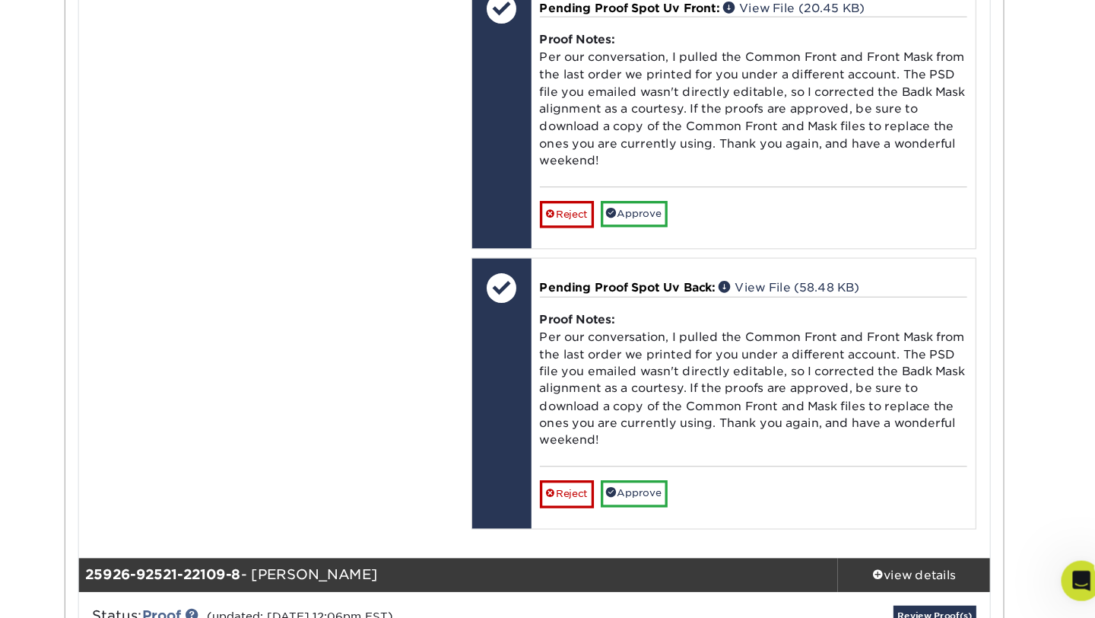
scroll to position [10165, 0]
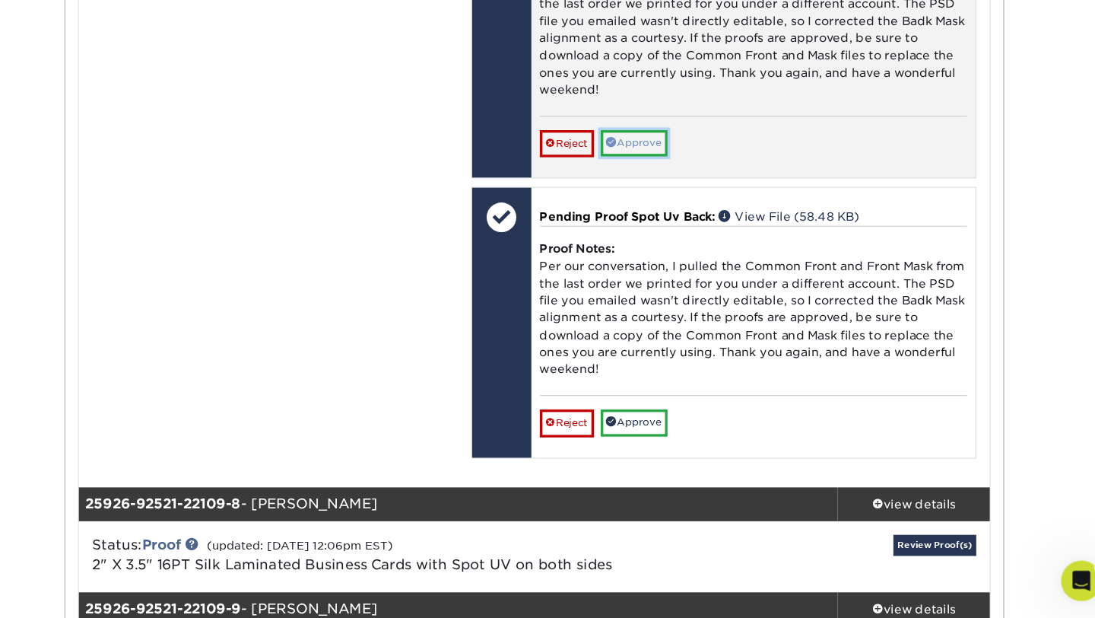
click at [667, 203] on link "Approve" at bounding box center [660, 192] width 60 height 24
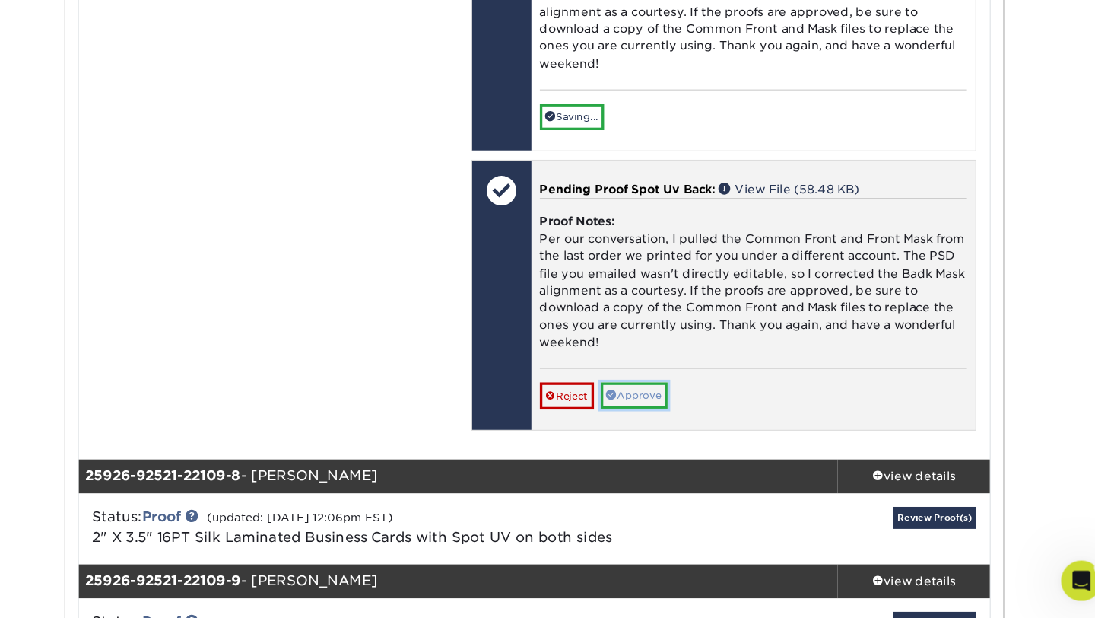
click at [672, 430] on link "Approve" at bounding box center [660, 418] width 60 height 24
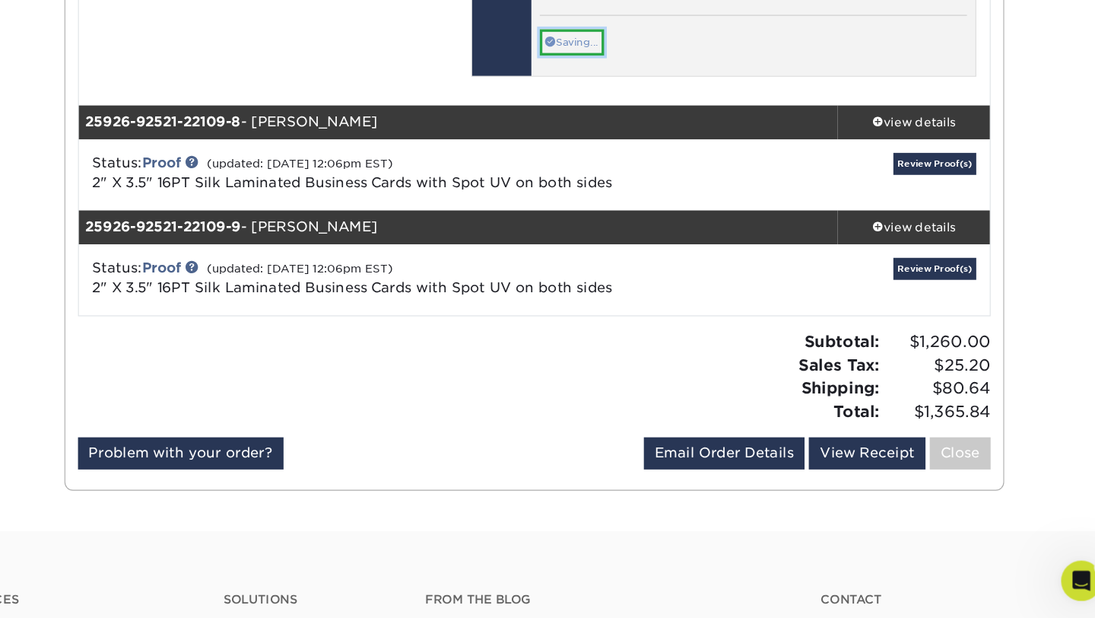
scroll to position [10490, 0]
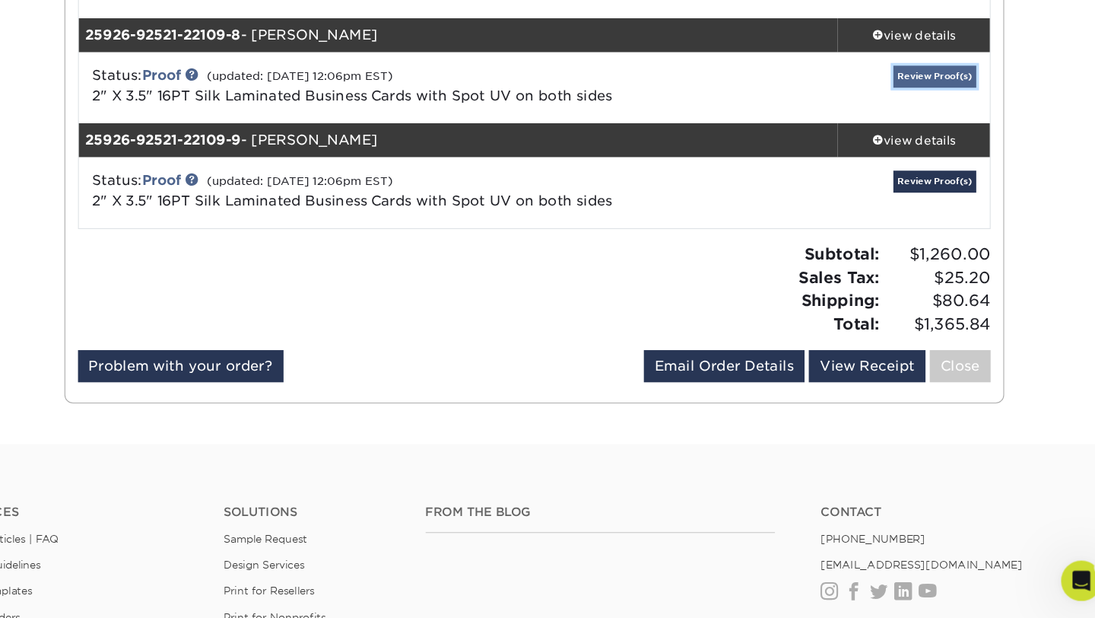
click at [915, 140] on link "Review Proof(s)" at bounding box center [930, 130] width 75 height 19
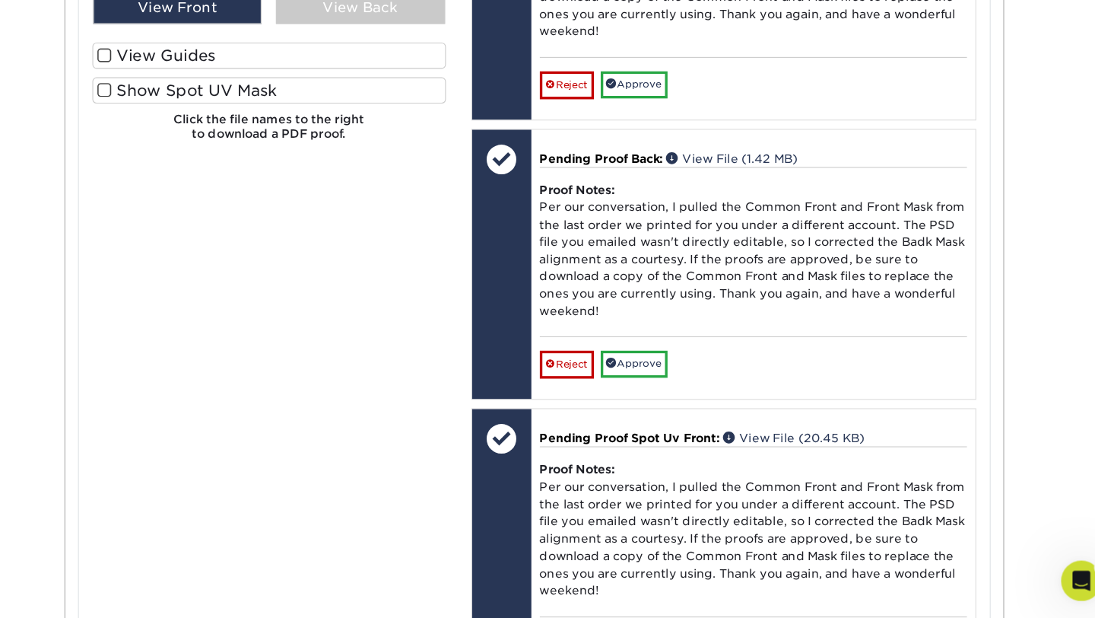
scroll to position [11211, 0]
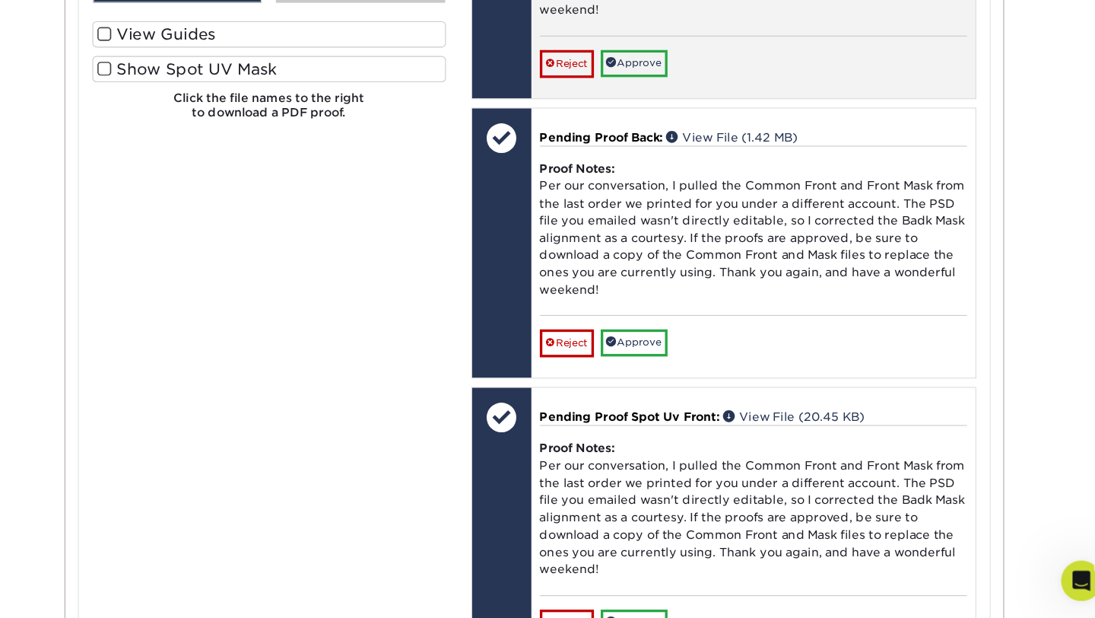
click at [672, 150] on div "Pending Proof Front: View File (21.53 KB) Proof Notes: Per our conversation, I …" at bounding box center [767, 29] width 399 height 242
click at [672, 132] on div "Reject Approve Cancel Save We will contact you via email shortly. If you need t…" at bounding box center [767, 112] width 384 height 37
click at [672, 131] on link "Approve" at bounding box center [660, 119] width 60 height 24
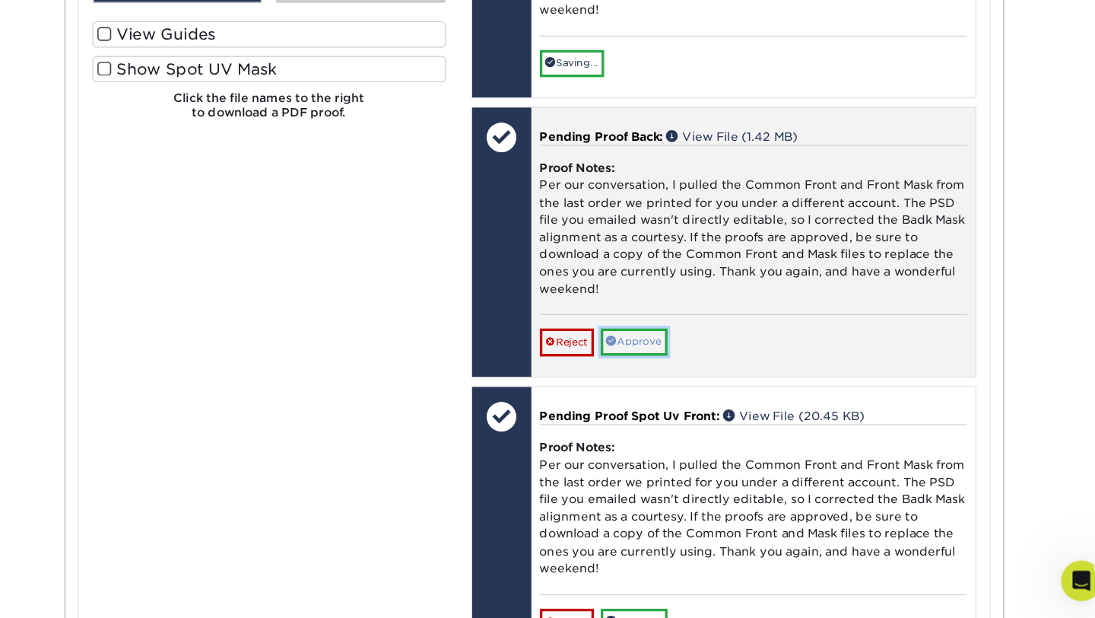
click at [679, 381] on link "Approve" at bounding box center [660, 370] width 60 height 24
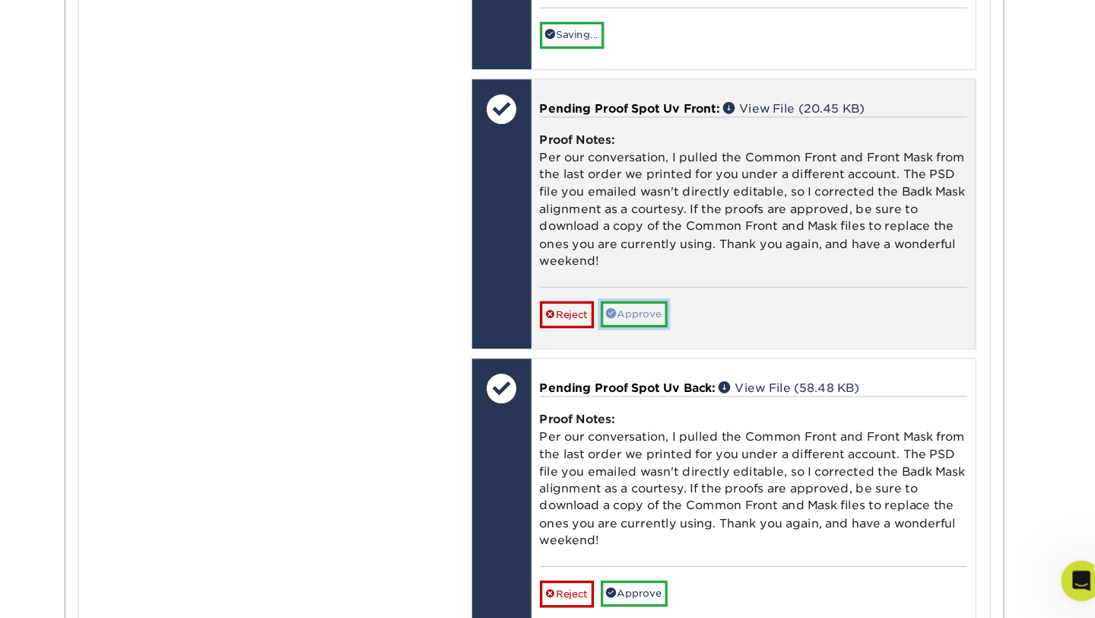
click at [677, 357] on link "Approve" at bounding box center [660, 345] width 60 height 24
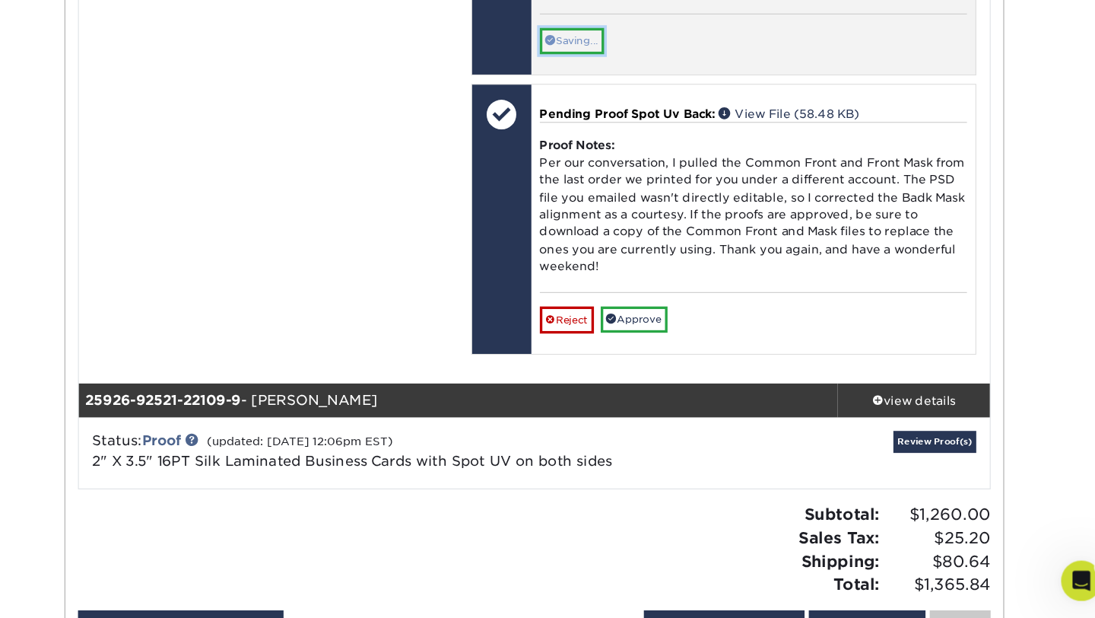
scroll to position [11777, 0]
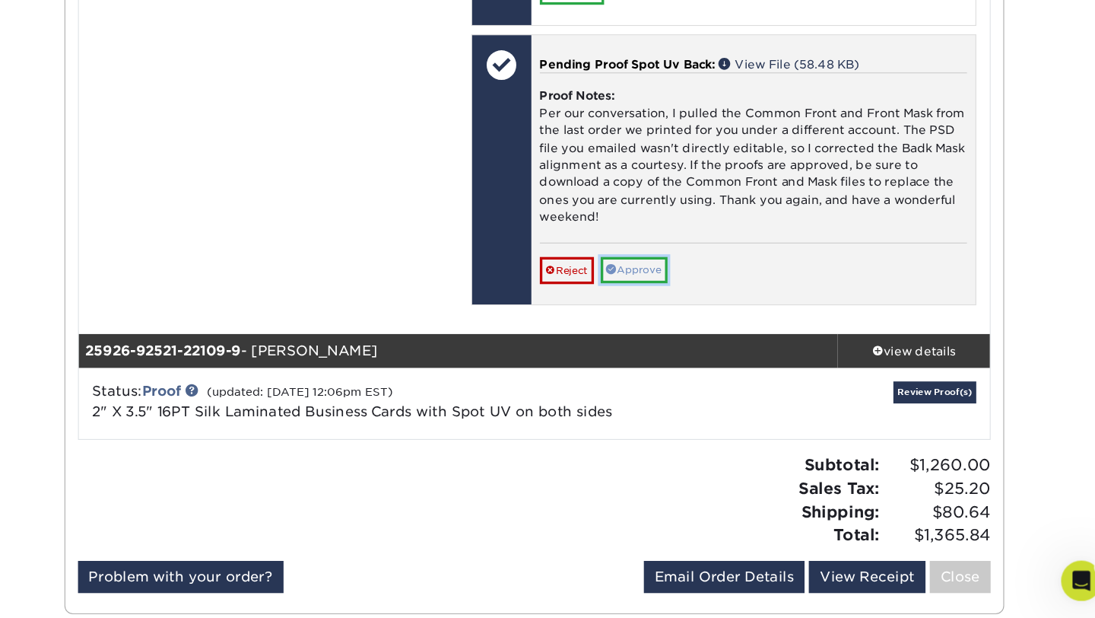
click at [669, 335] on div "Pending Proof Spot Uv Back: View File (58.48 KB) Proof Notes: Per our conversat…" at bounding box center [767, 215] width 399 height 242
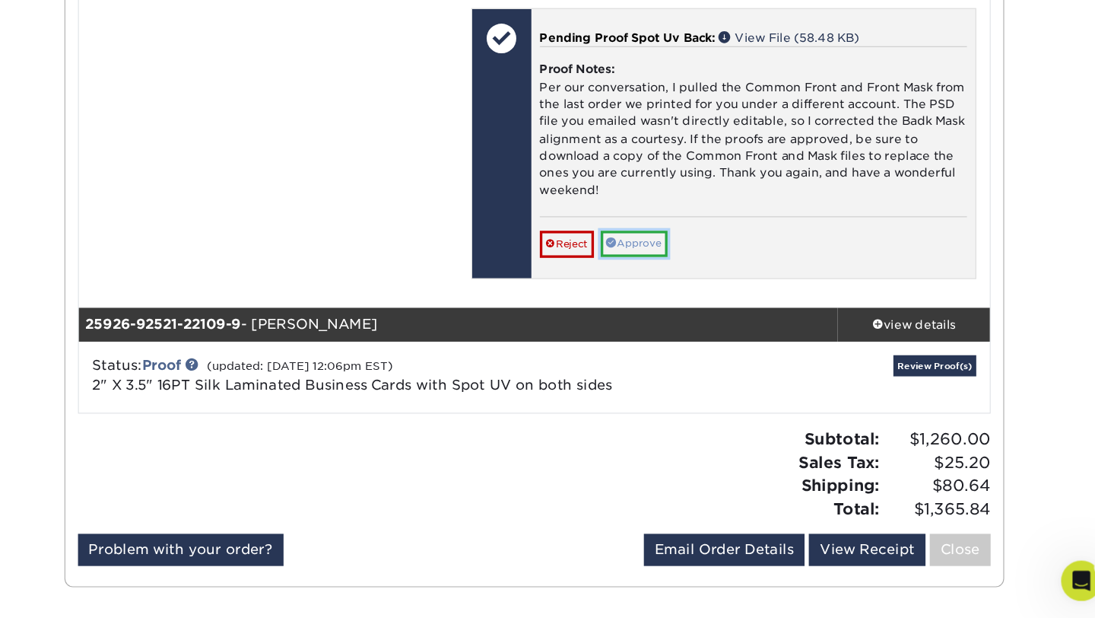
click at [668, 293] on link "Approve" at bounding box center [660, 281] width 60 height 24
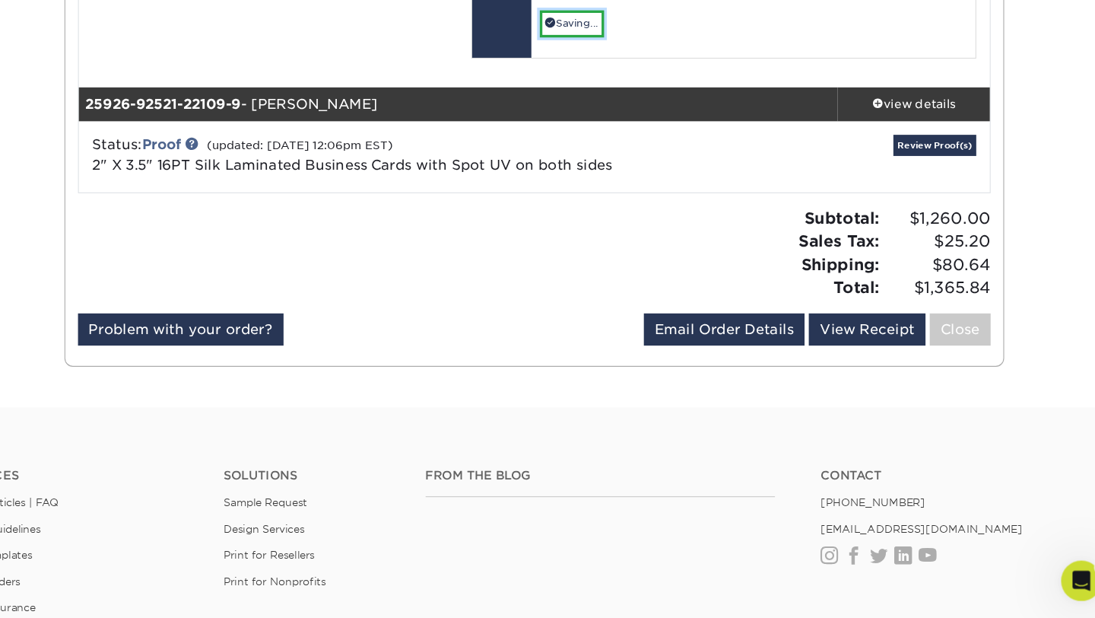
scroll to position [11967, 0]
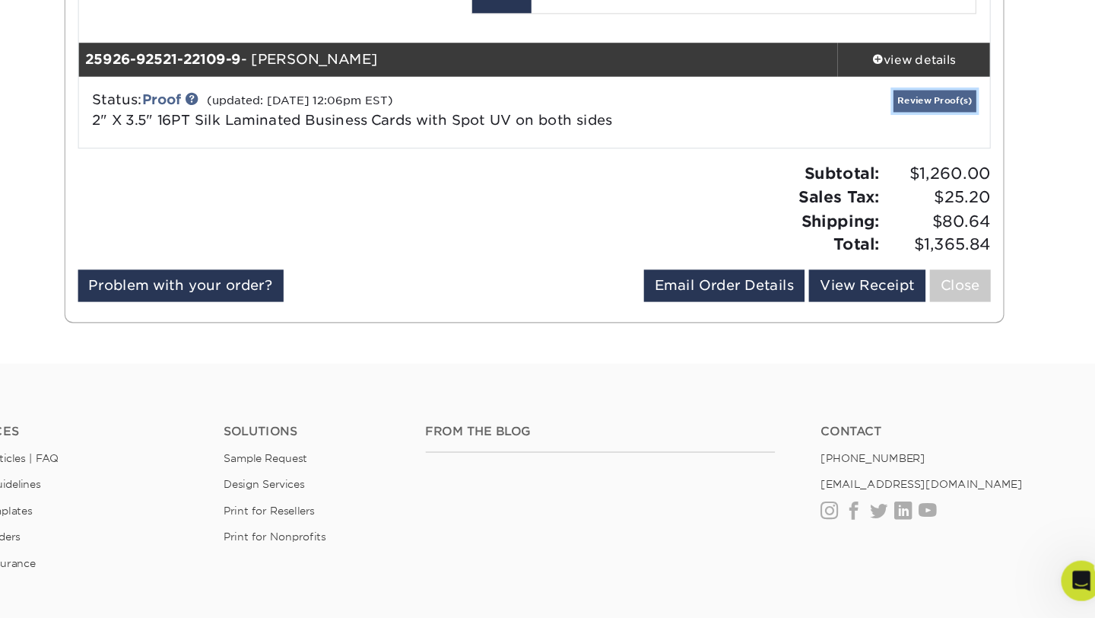
click at [904, 162] on link "Review Proof(s)" at bounding box center [930, 152] width 75 height 19
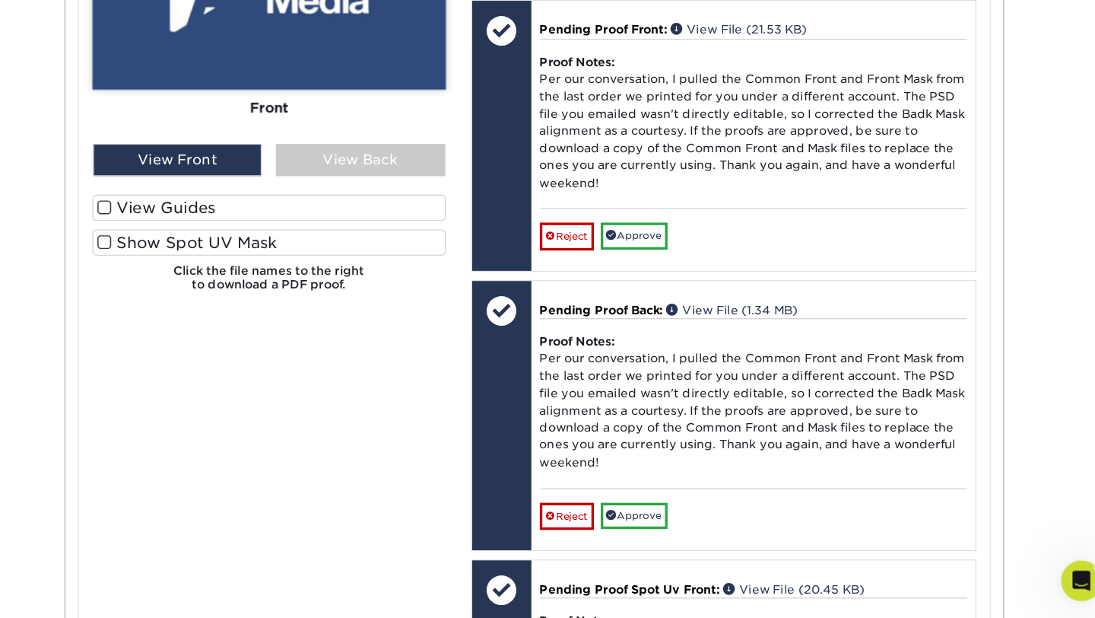
scroll to position [12615, 0]
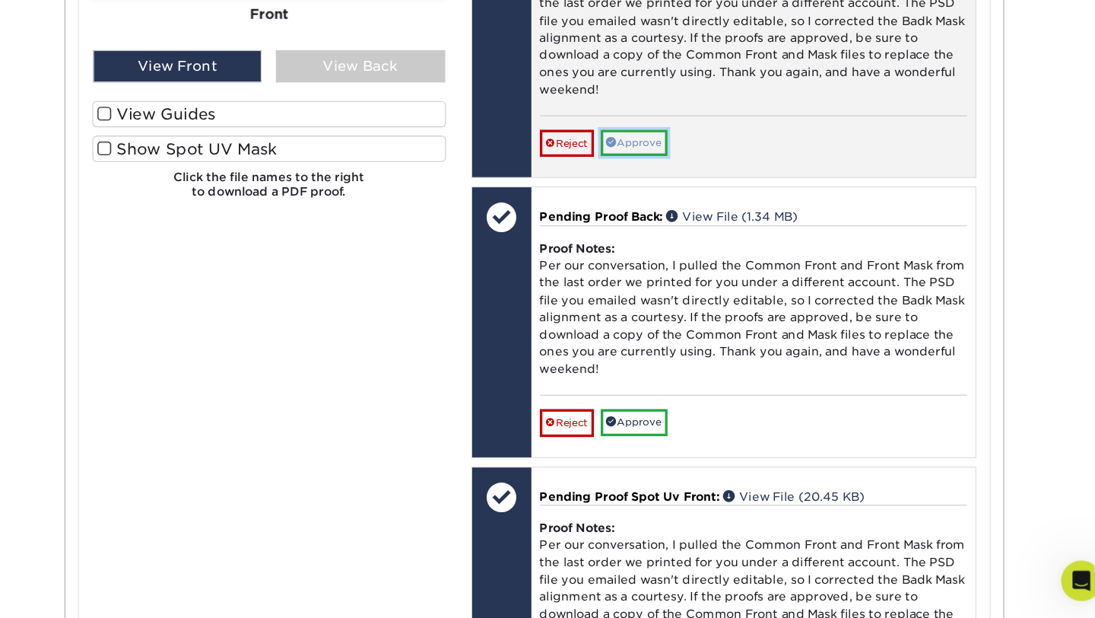
click at [660, 202] on link "Approve" at bounding box center [660, 191] width 60 height 24
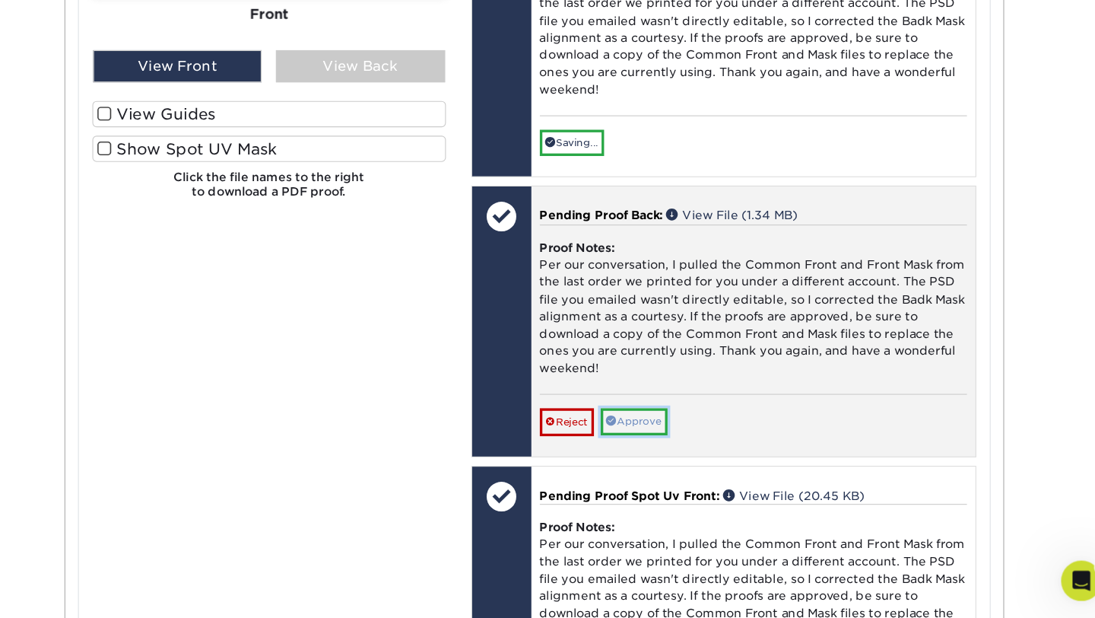
click at [685, 453] on link "Approve" at bounding box center [660, 441] width 60 height 24
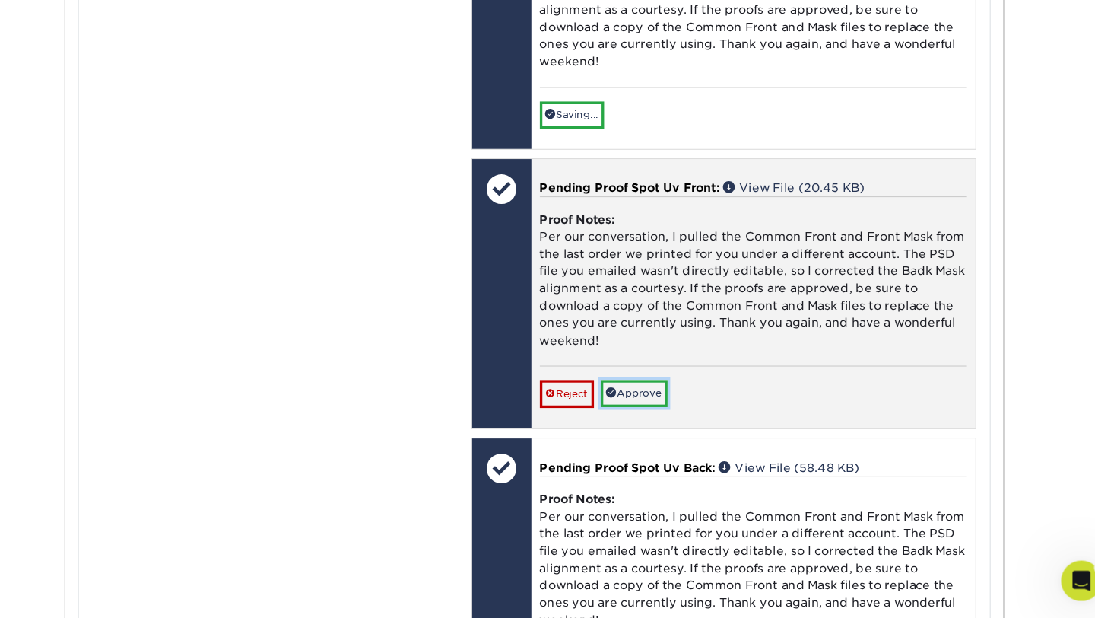
click at [677, 428] on link "Approve" at bounding box center [660, 416] width 60 height 24
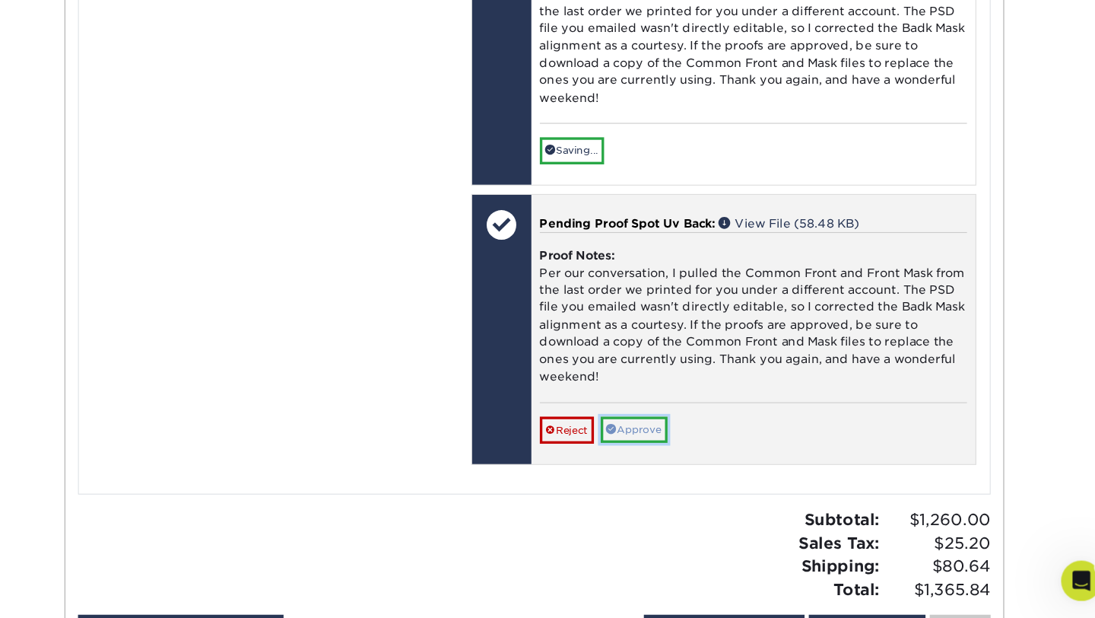
click at [672, 460] on link "Approve" at bounding box center [660, 449] width 60 height 24
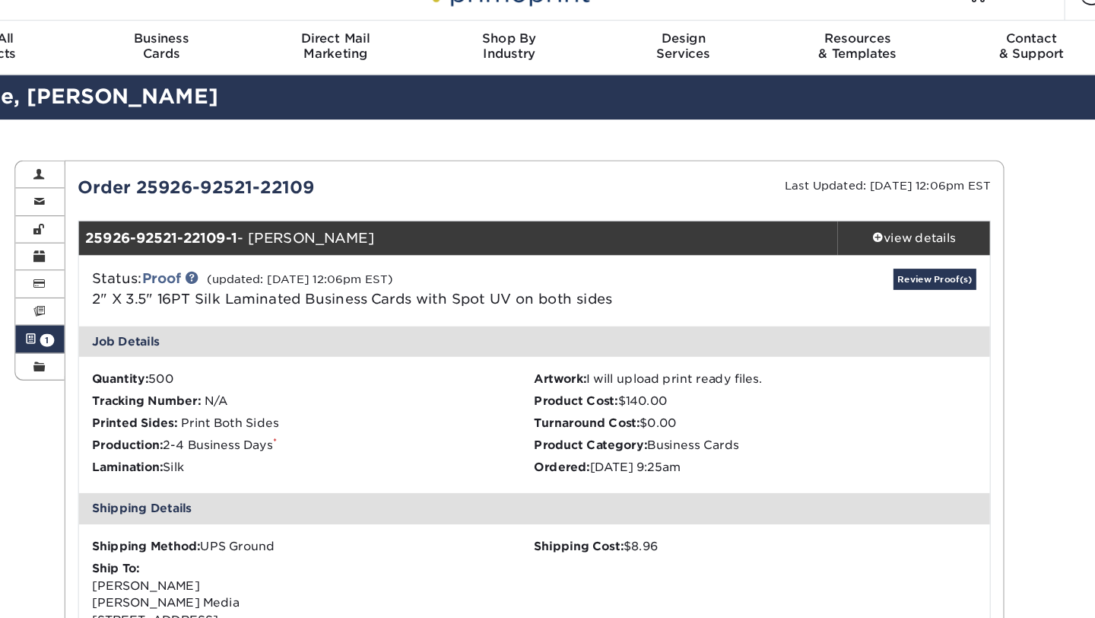
scroll to position [0, 0]
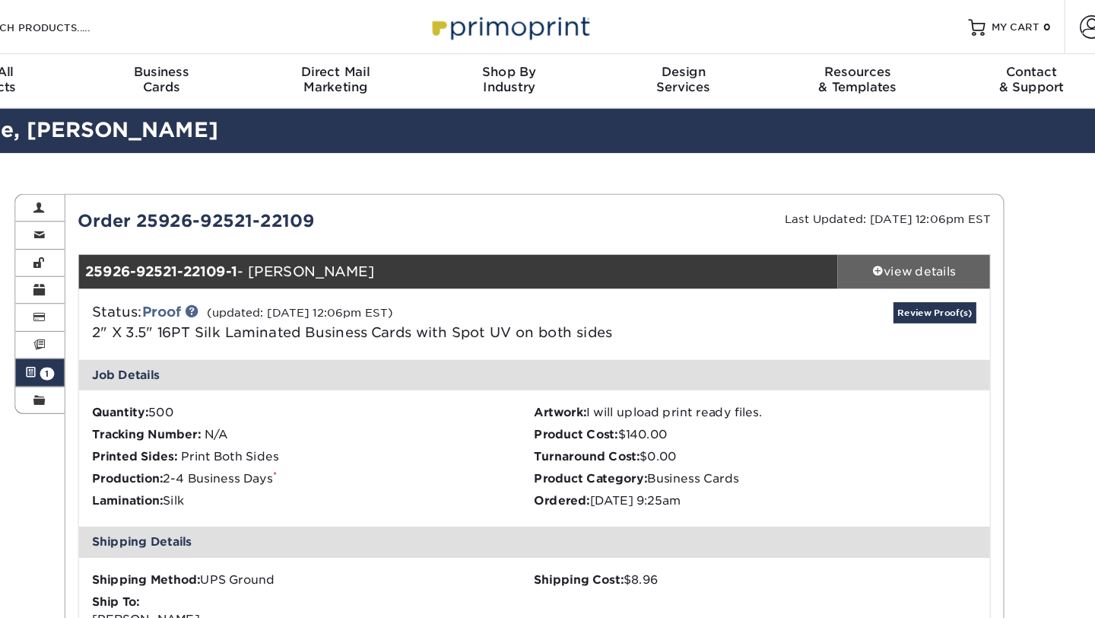
click at [879, 253] on link "view details" at bounding box center [911, 244] width 137 height 30
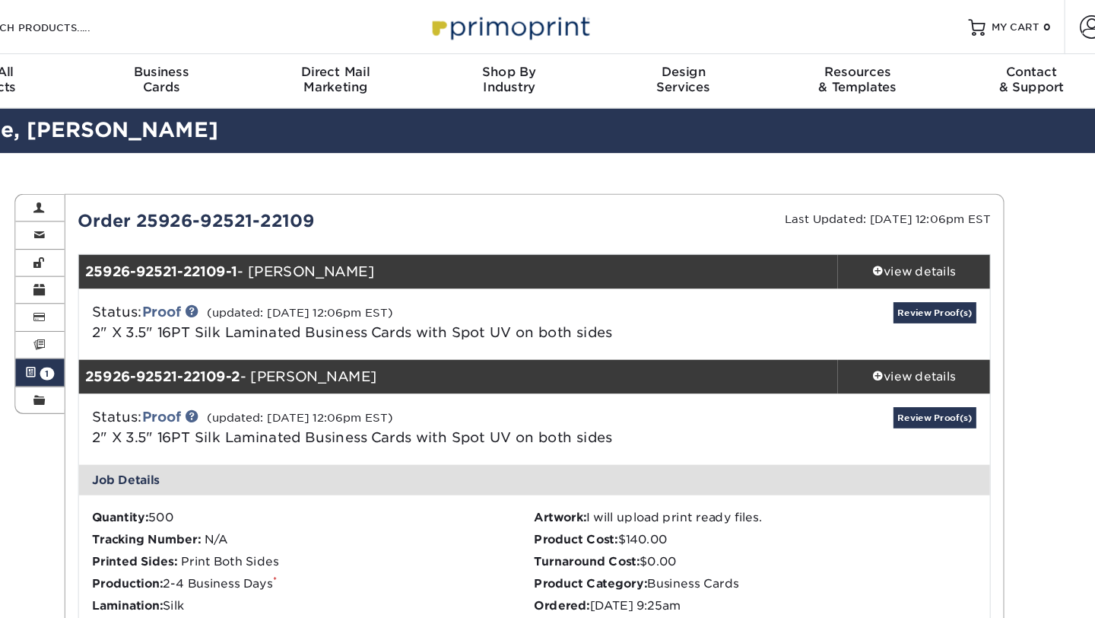
click at [873, 322] on div "Status: Proof (updated: [DATE] 12:06pm EST) 2" X 3.5" 16PT Silk Laminated Busin…" at bounding box center [570, 291] width 843 height 64
click at [877, 329] on link "view details" at bounding box center [911, 338] width 137 height 30
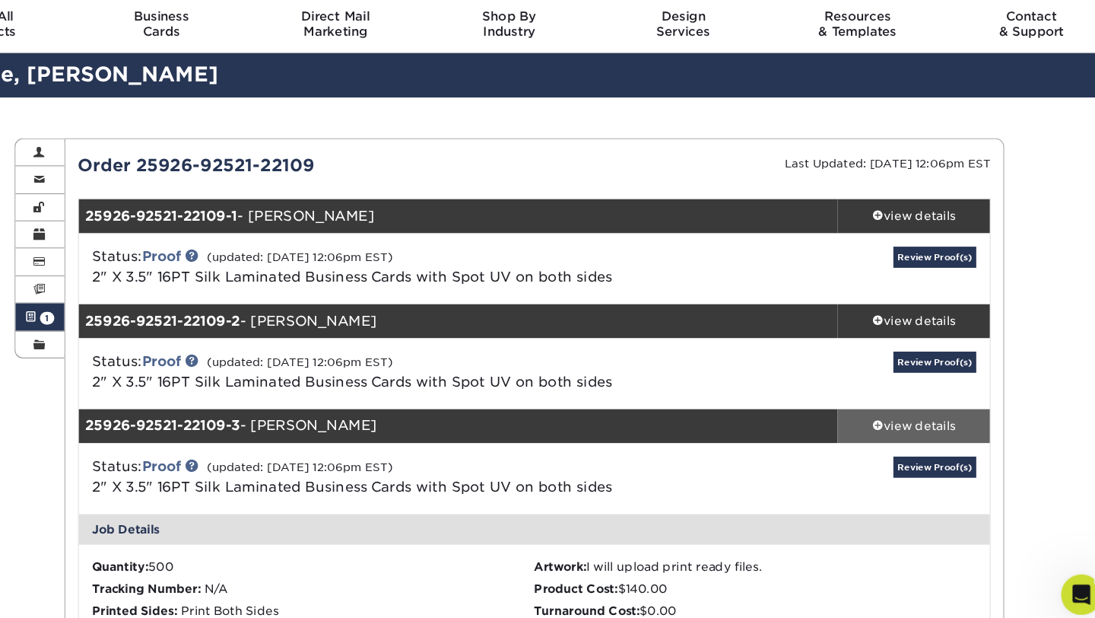
click at [927, 422] on link "view details" at bounding box center [911, 433] width 137 height 30
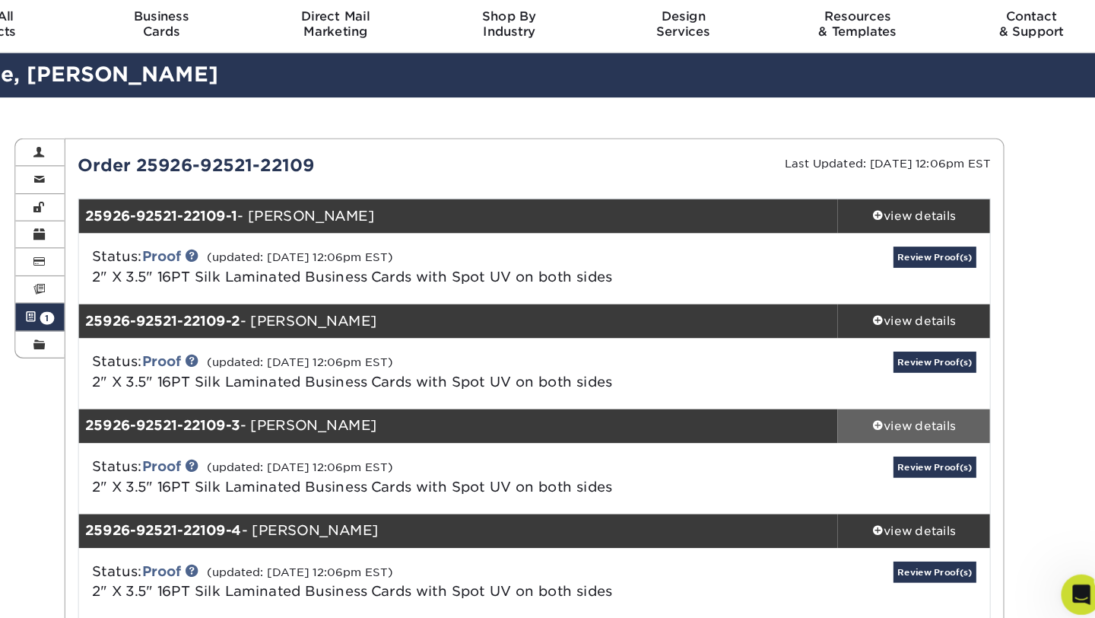
scroll to position [45, 0]
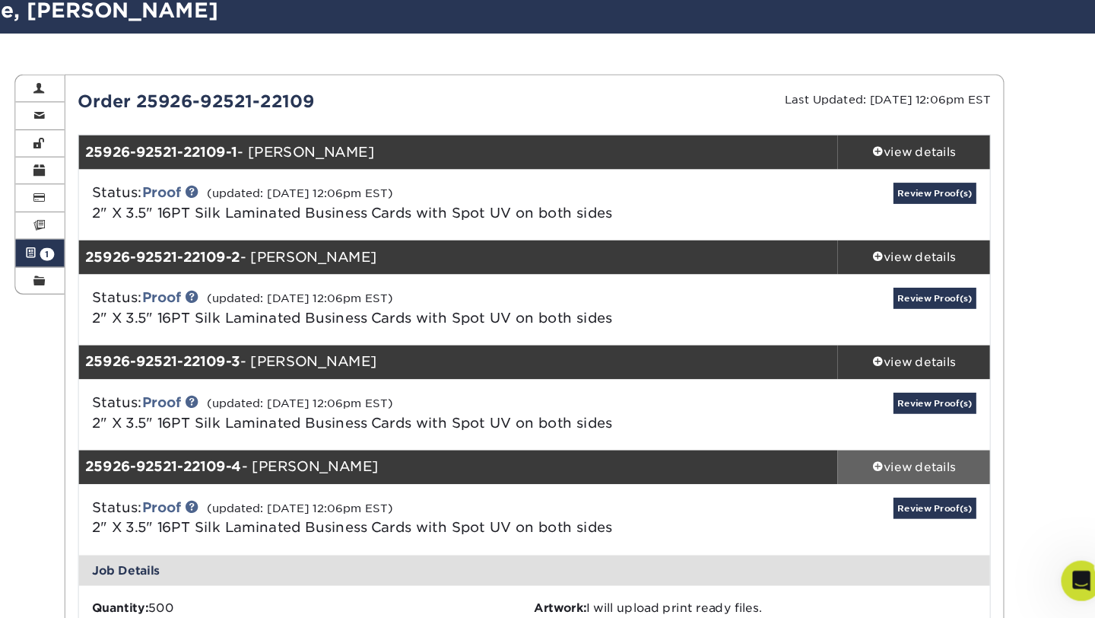
click at [916, 483] on div "view details" at bounding box center [911, 482] width 137 height 15
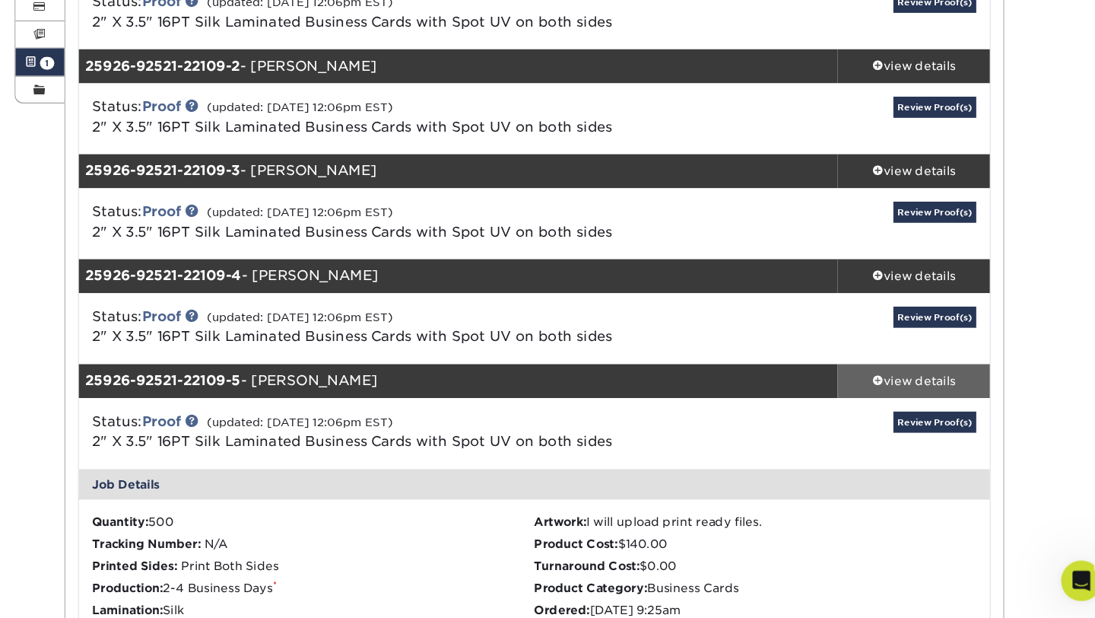
click at [902, 403] on div "view details" at bounding box center [911, 404] width 137 height 15
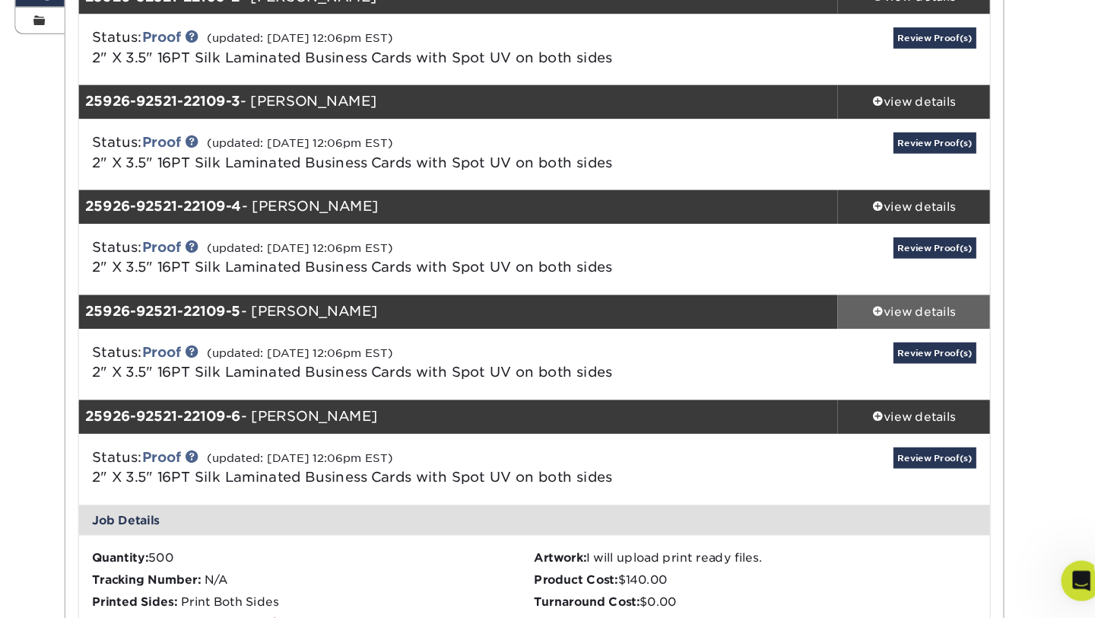
scroll to position [294, 0]
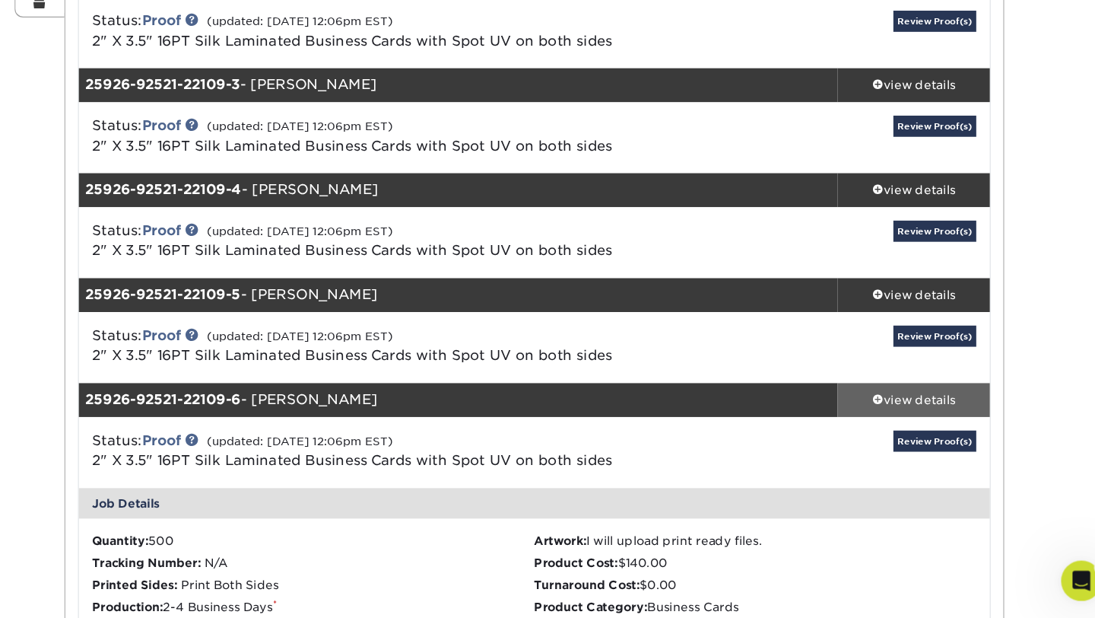
click at [896, 418] on div "view details" at bounding box center [911, 421] width 137 height 15
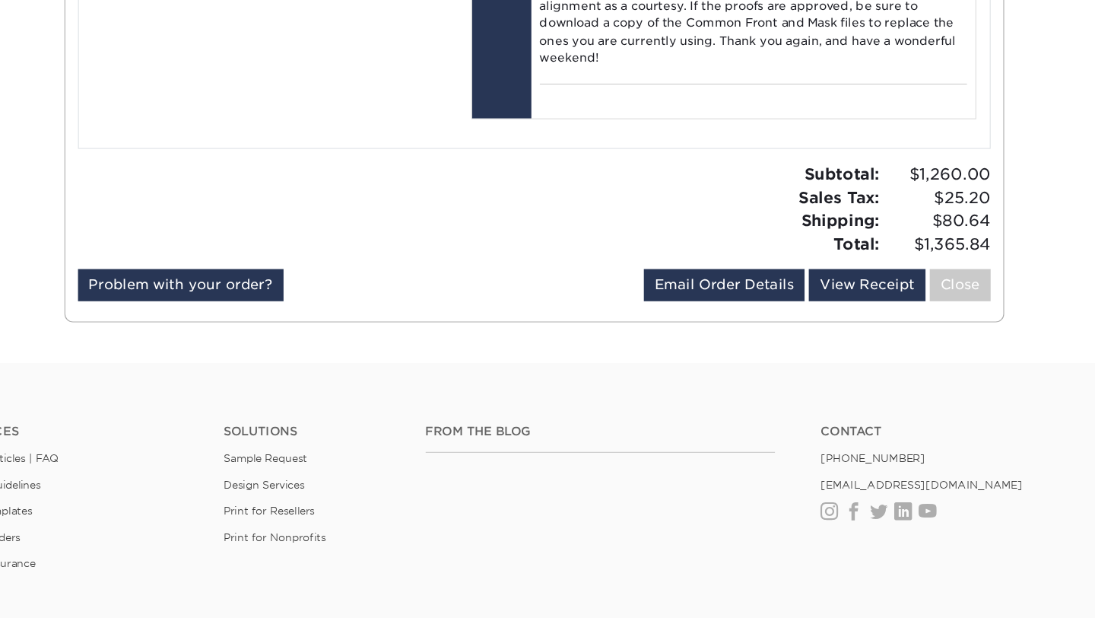
scroll to position [5084, 0]
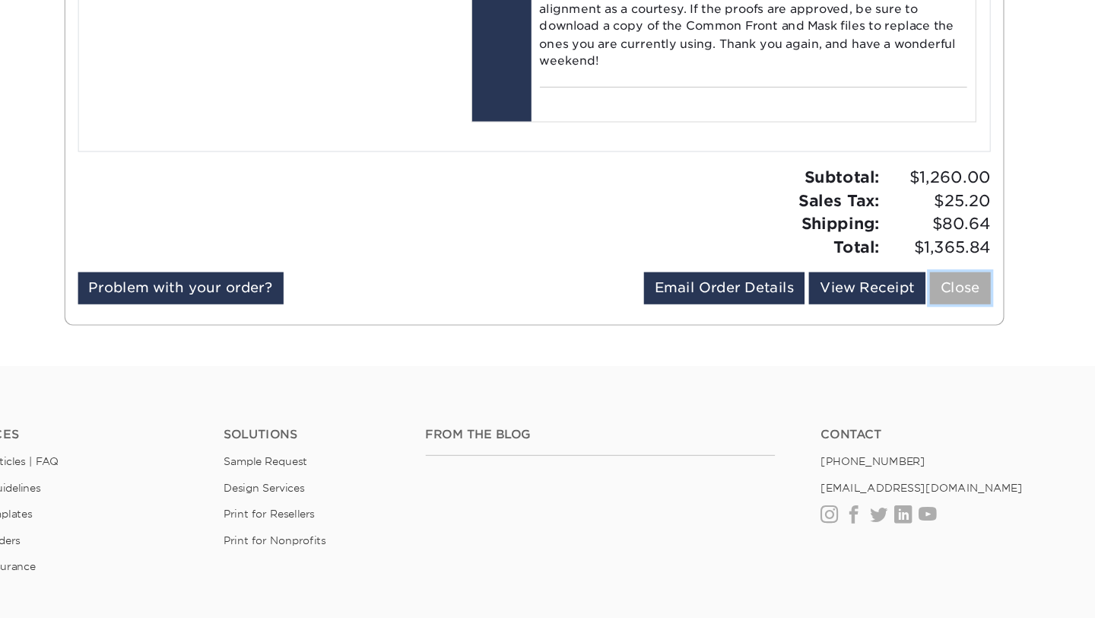
click at [946, 273] on link "Close" at bounding box center [953, 258] width 55 height 29
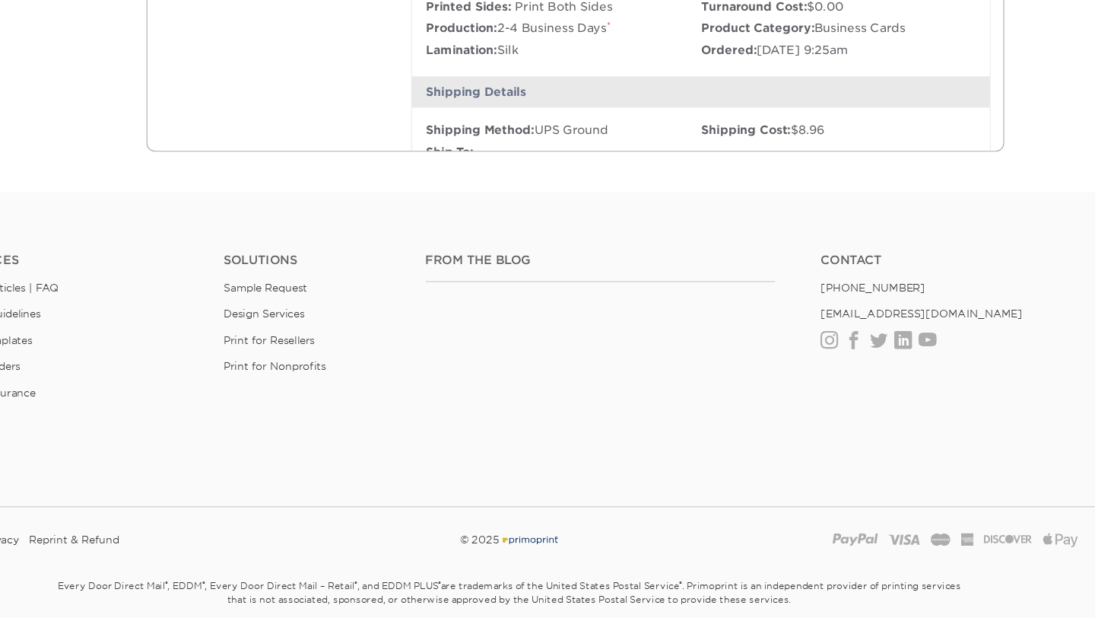
scroll to position [0, 0]
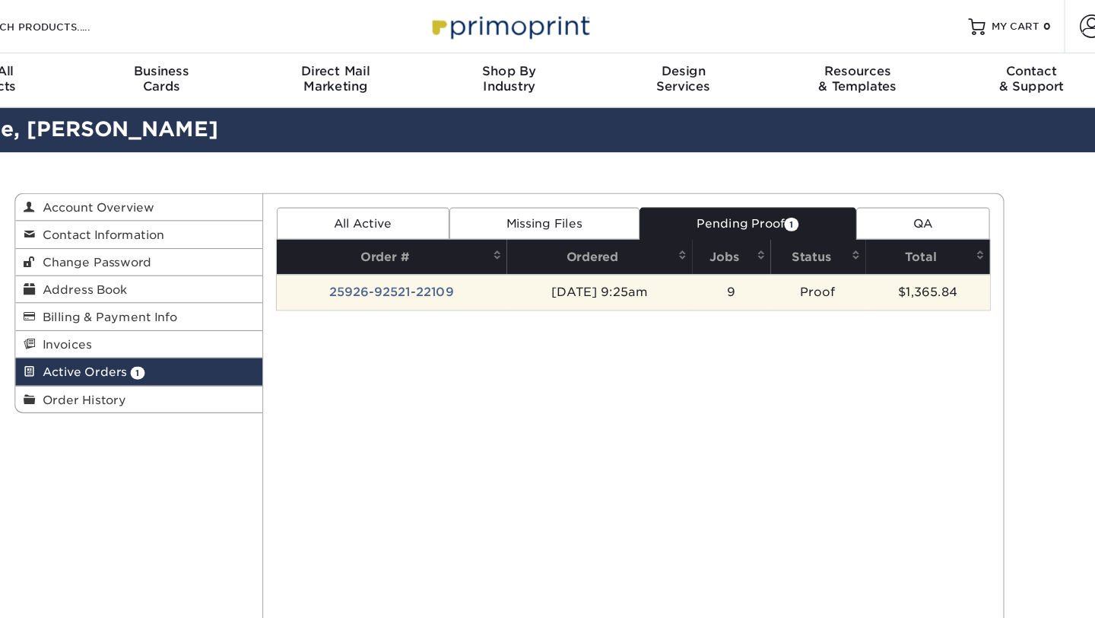
click at [760, 270] on td "9" at bounding box center [747, 263] width 71 height 32
